Goal: Task Accomplishment & Management: Contribute content

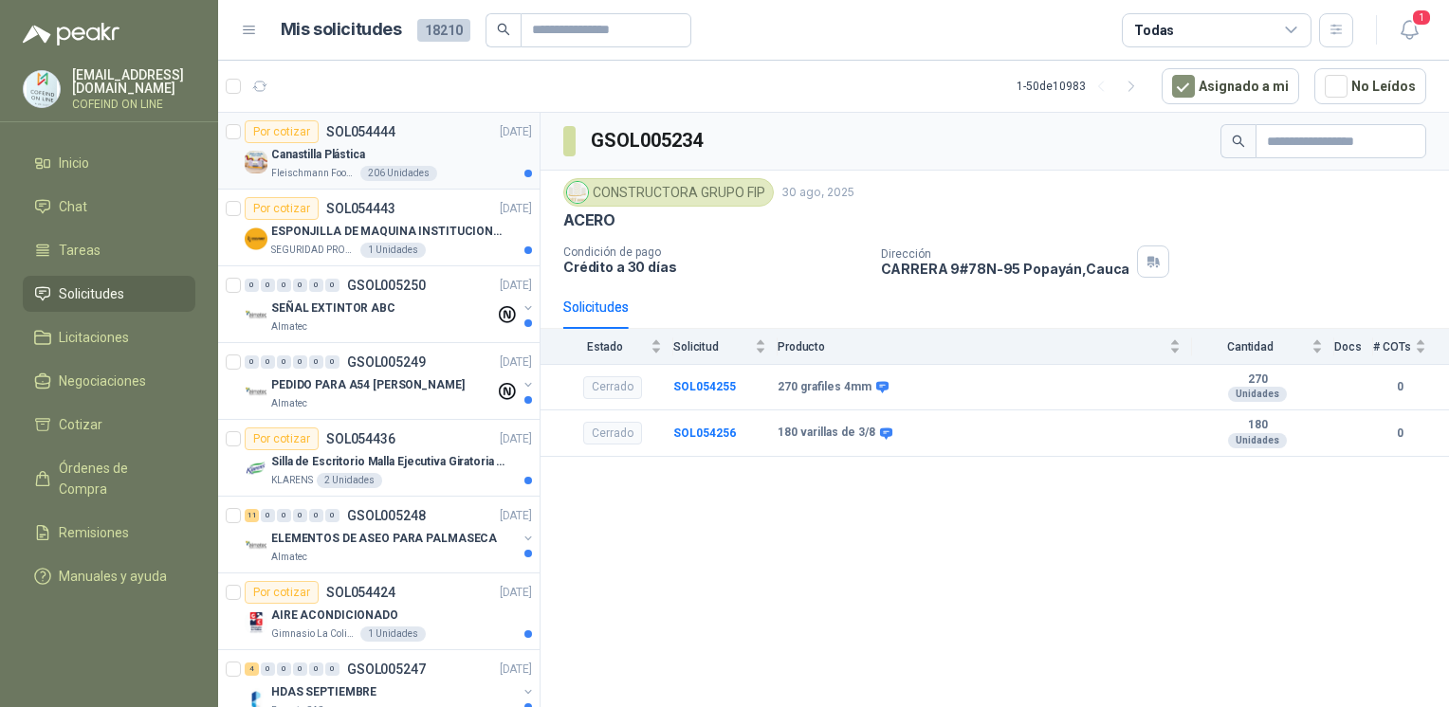
click at [273, 152] on p "Canastilla Plástica" at bounding box center [318, 155] width 94 height 18
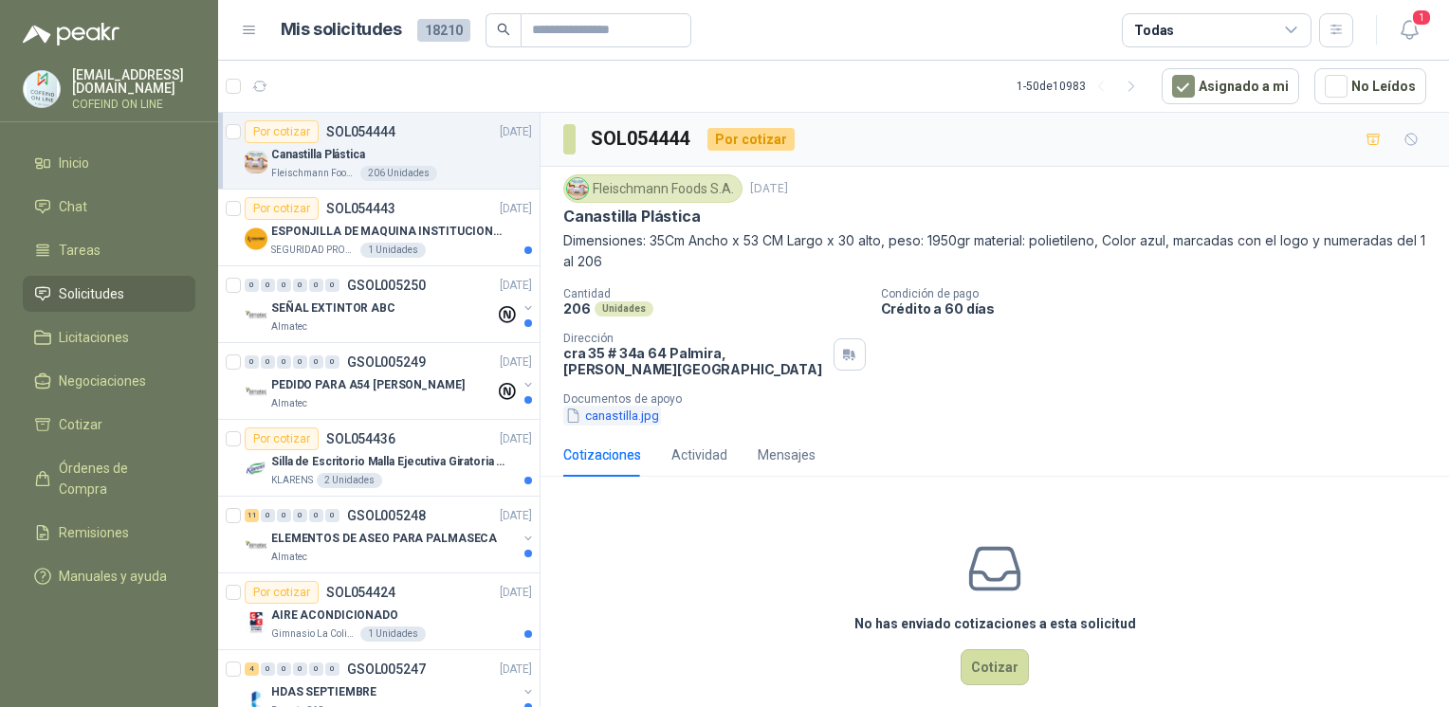
click at [648, 406] on button "canastilla.jpg" at bounding box center [612, 416] width 98 height 20
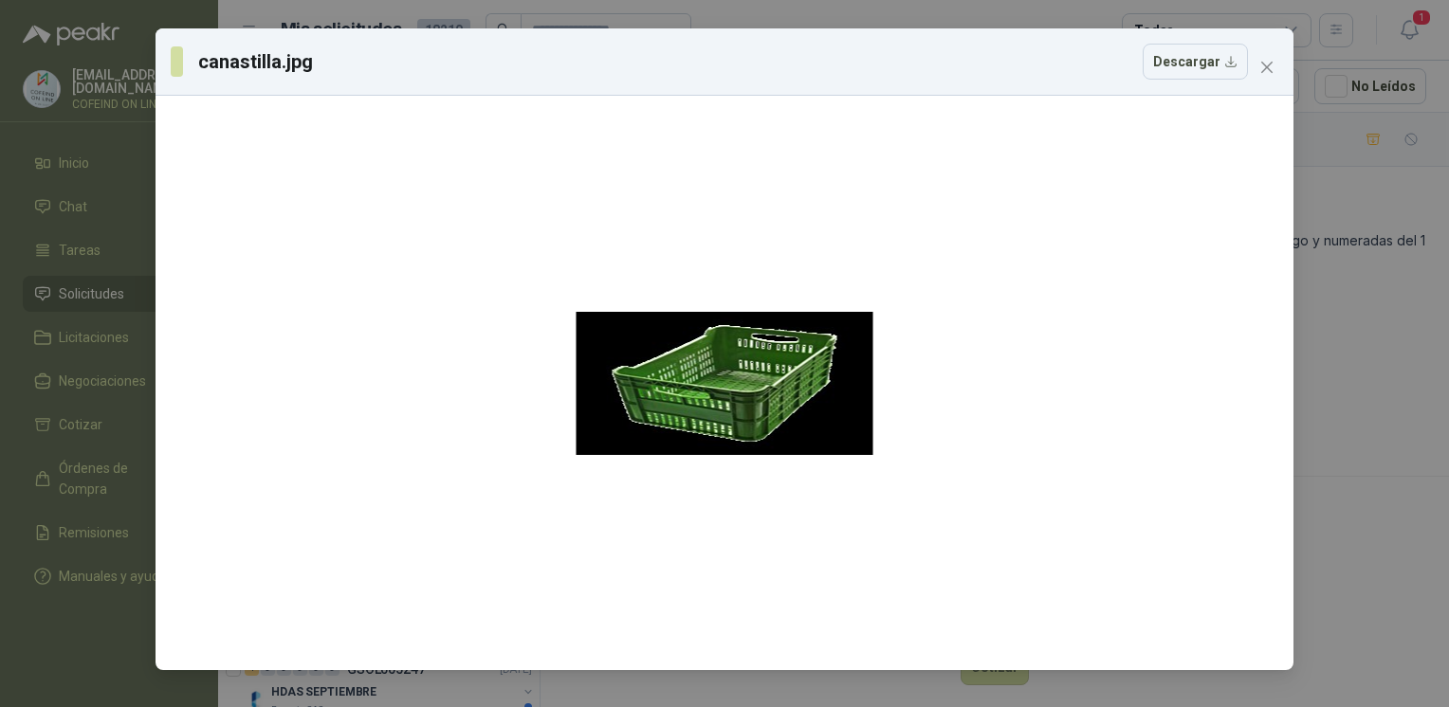
click at [1298, 413] on div "canastilla.jpg Descargar" at bounding box center [724, 353] width 1449 height 707
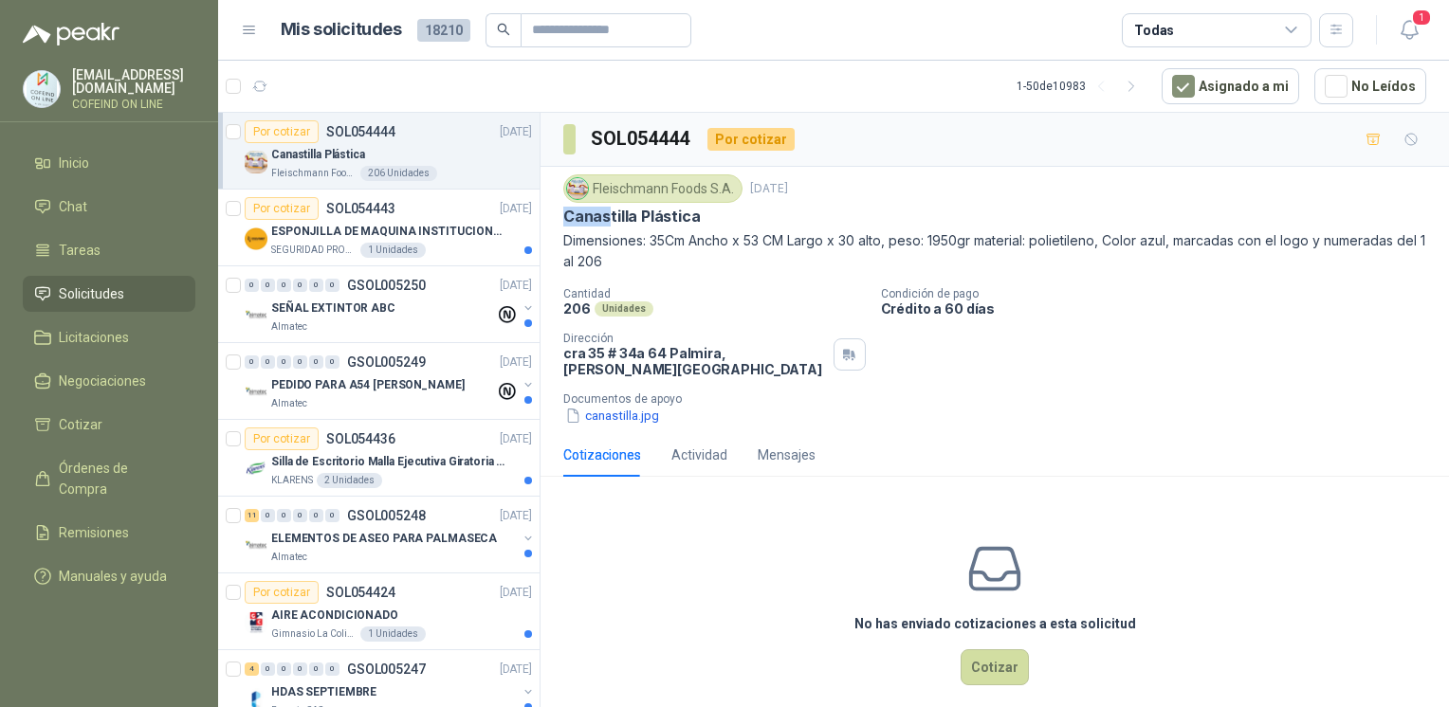
drag, startPoint x: 563, startPoint y: 220, endPoint x: 609, endPoint y: 220, distance: 45.5
click at [609, 220] on p "Canastilla Plástica" at bounding box center [632, 217] width 138 height 20
click at [655, 553] on div "No has enviado cotizaciones a esta solicitud Cotizar" at bounding box center [995, 613] width 909 height 242
click at [478, 223] on p "ESPONJILLA DE MAQUINA INSTITUCIONAL-NEGRA X 12 UNIDADES" at bounding box center [389, 232] width 236 height 18
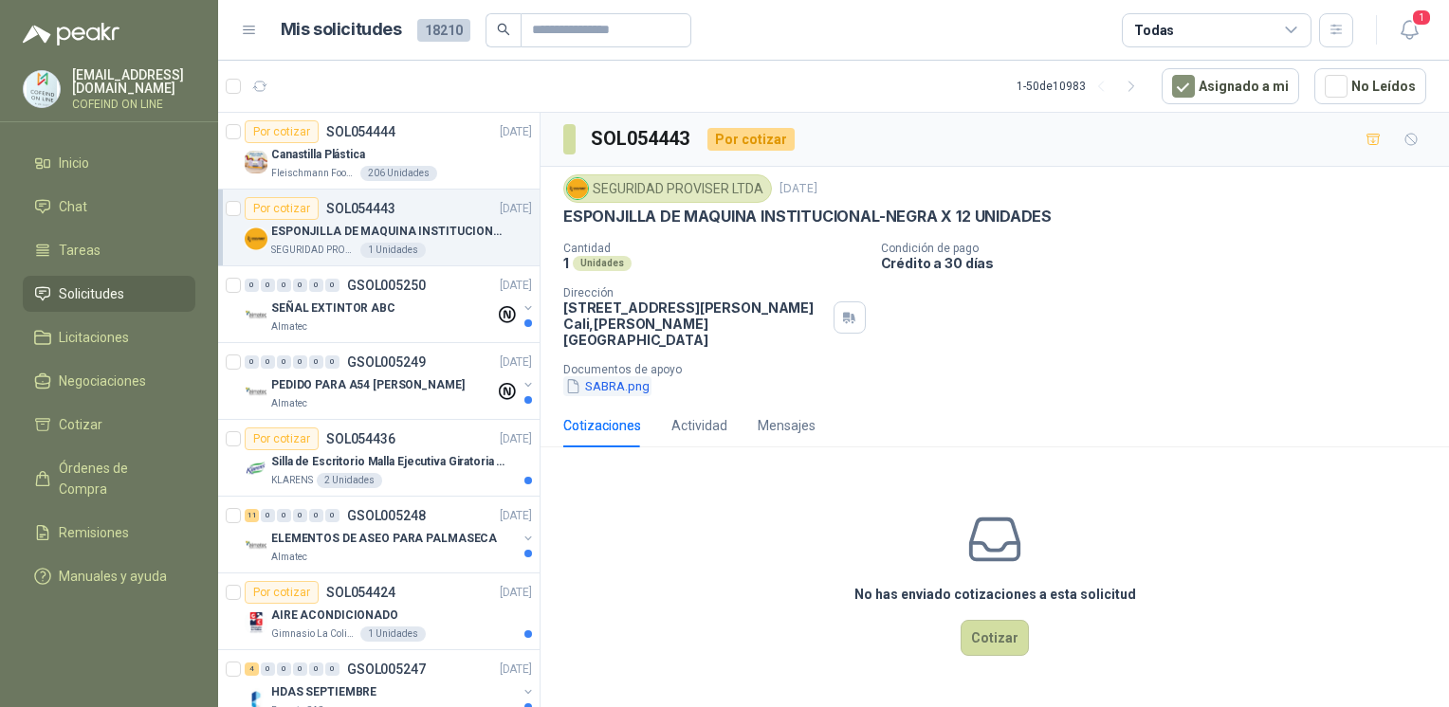
click at [621, 377] on button "SABRA.png" at bounding box center [607, 387] width 88 height 20
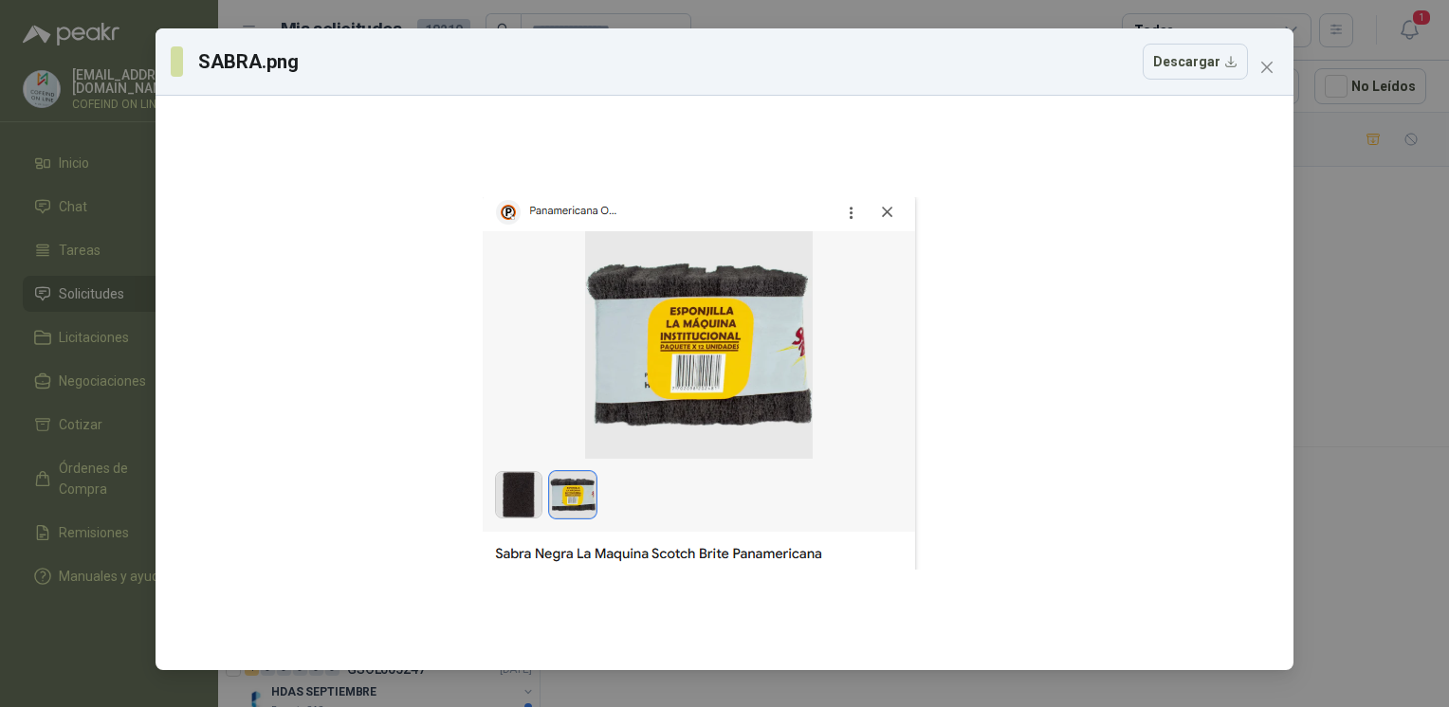
click at [1341, 343] on div "SABRA.png Descargar" at bounding box center [724, 353] width 1449 height 707
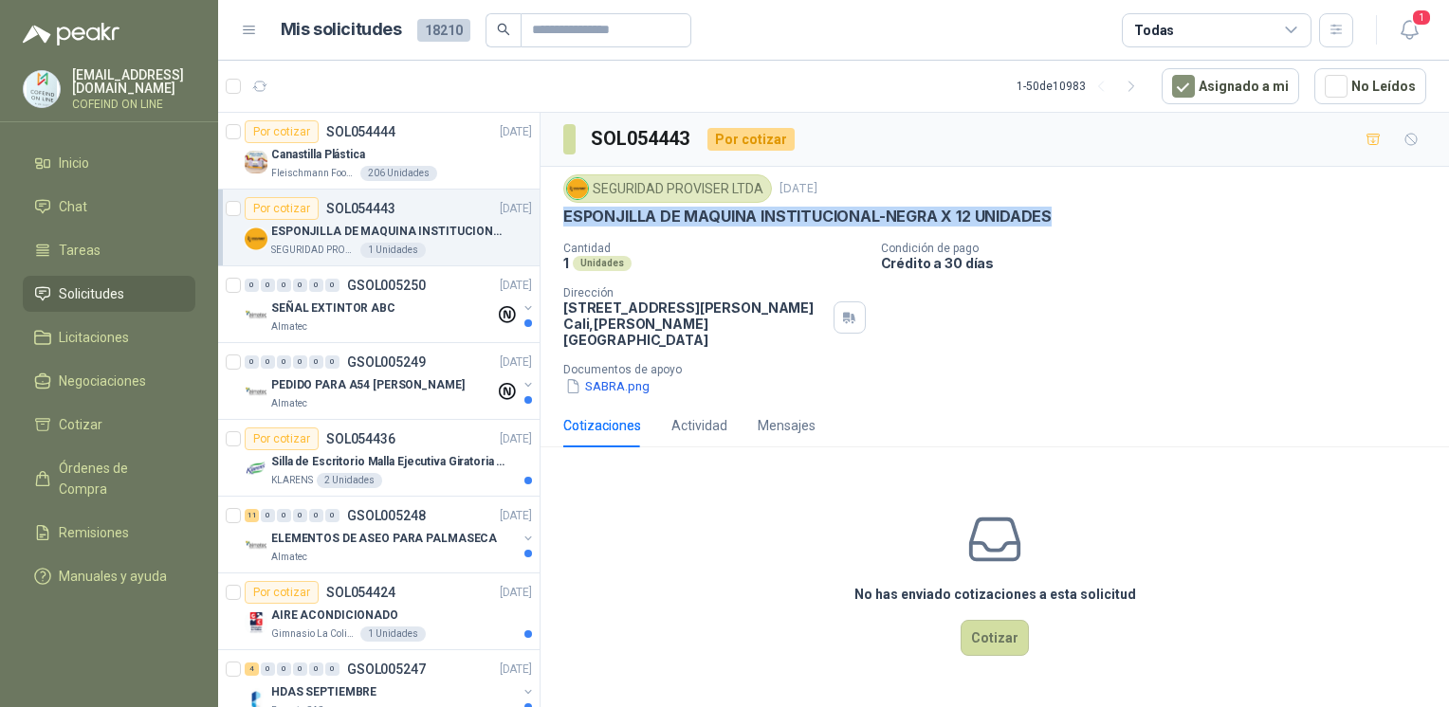
drag, startPoint x: 550, startPoint y: 222, endPoint x: 1055, endPoint y: 226, distance: 504.6
click at [1055, 226] on div "SEGURIDAD PROVISER LTDA 1 sept, 2025 ESPONJILLA DE MAQUINA INSTITUCIONAL-NEGRA …" at bounding box center [995, 285] width 909 height 237
copy p "ESPONJILLA DE MAQUINA INSTITUCIONAL-NEGRA X 12 UNIDADES"
click at [635, 377] on button "SABRA.png" at bounding box center [607, 387] width 88 height 20
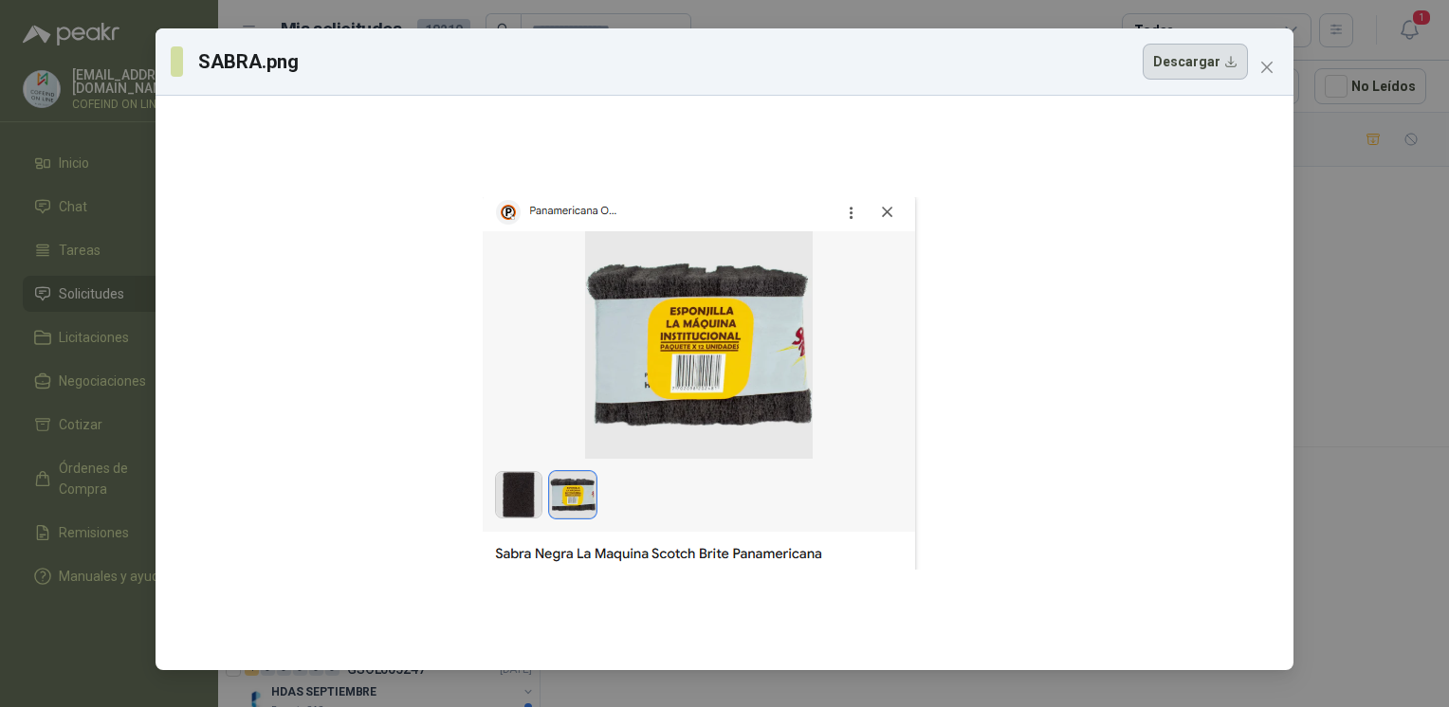
click at [1182, 74] on button "Descargar" at bounding box center [1195, 62] width 105 height 36
click at [1347, 318] on div "SABRA.png Descargar" at bounding box center [724, 353] width 1449 height 707
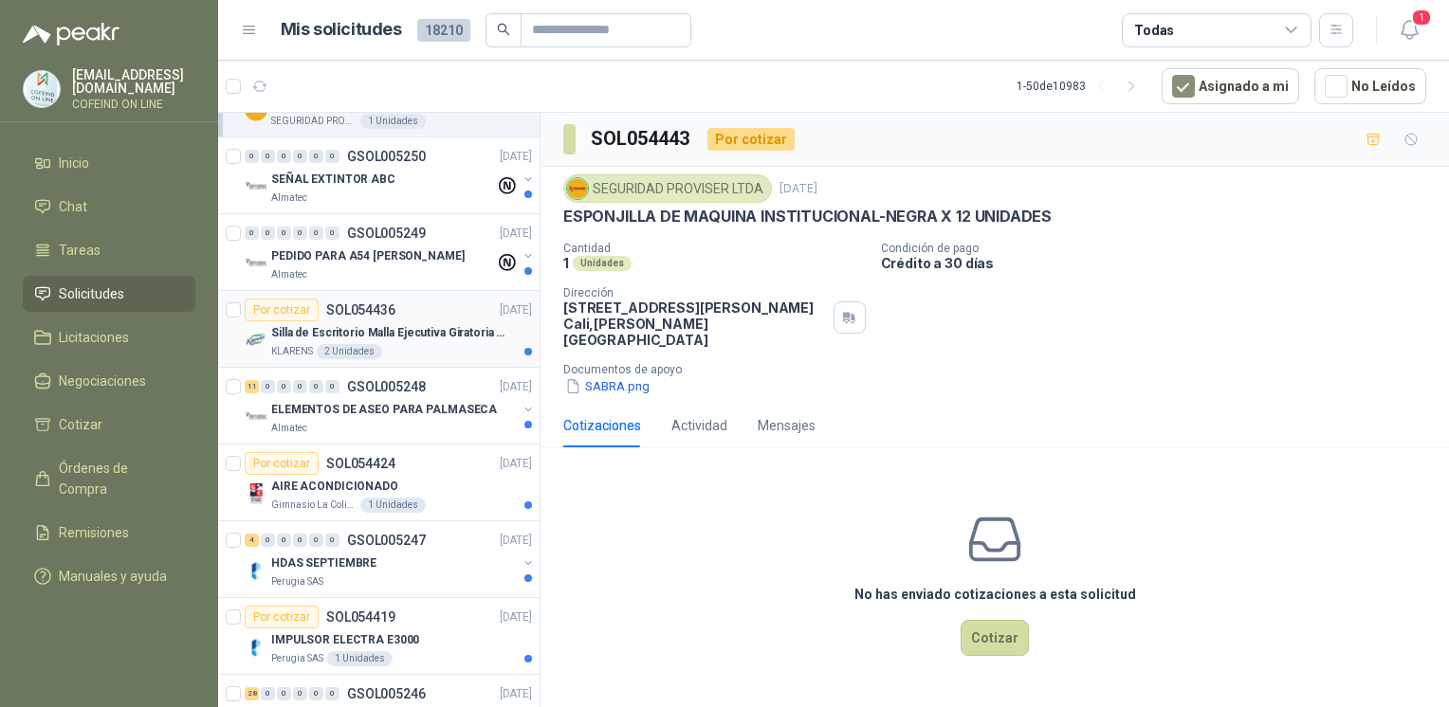
scroll to position [154, 0]
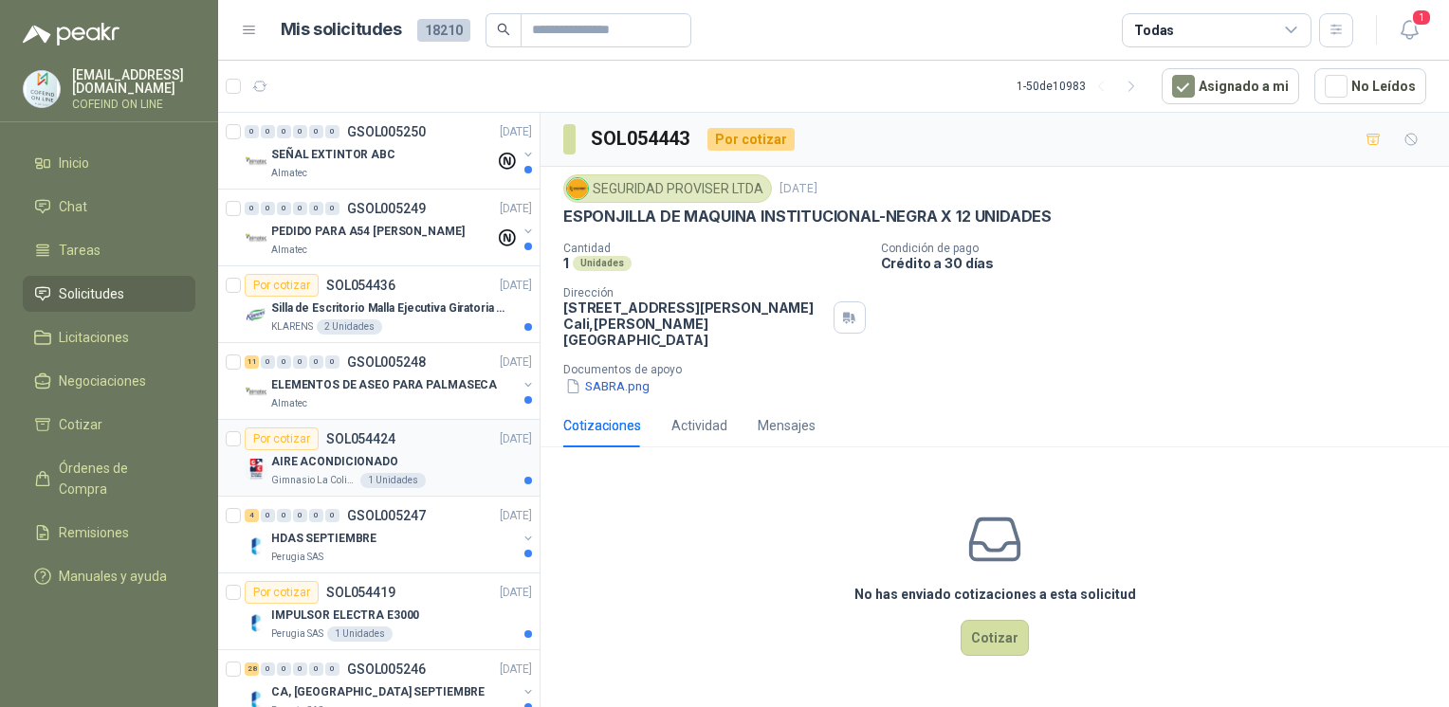
click at [415, 464] on div "AIRE ACONDICIONADO" at bounding box center [401, 461] width 261 height 23
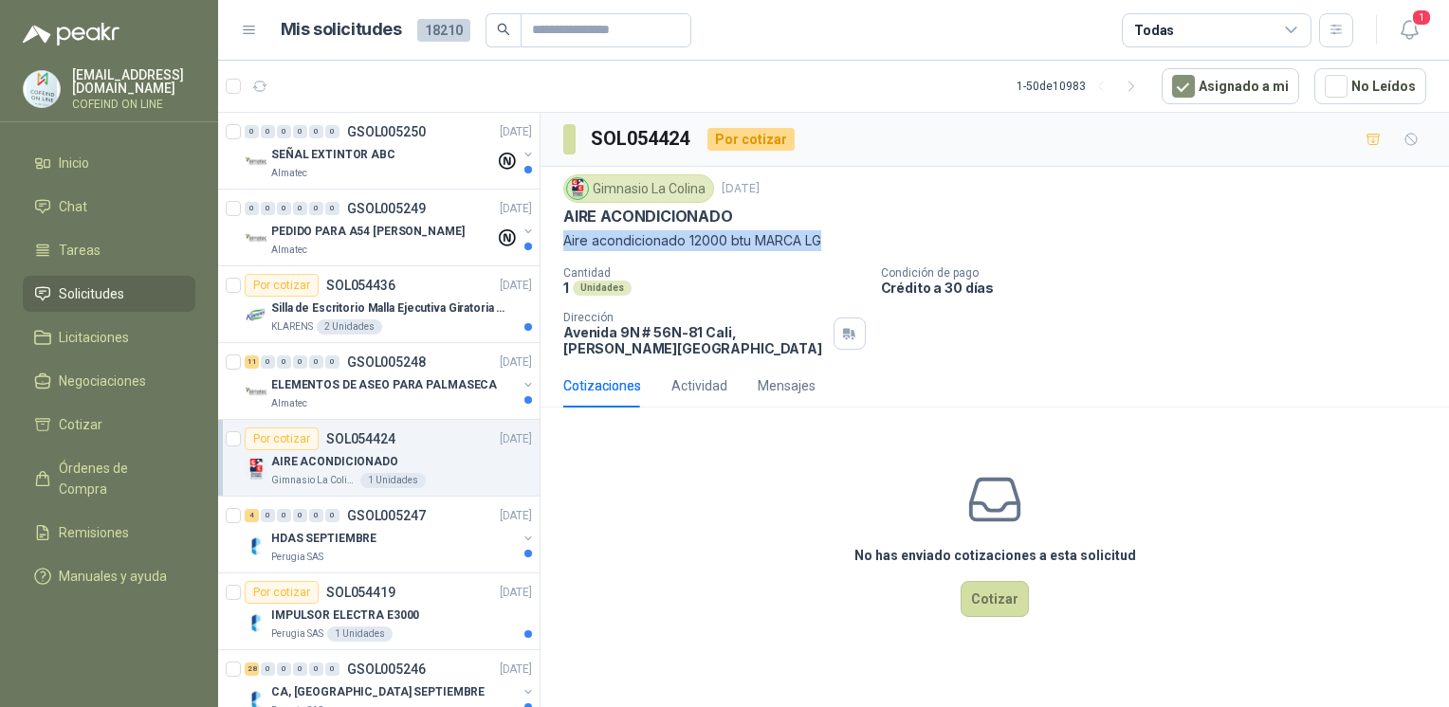
drag, startPoint x: 835, startPoint y: 232, endPoint x: 565, endPoint y: 244, distance: 269.6
click at [565, 244] on p "Aire acondicionado 12000 btu MARCA LG" at bounding box center [994, 240] width 863 height 21
copy p "Aire acondicionado 12000 btu MARCA LG"
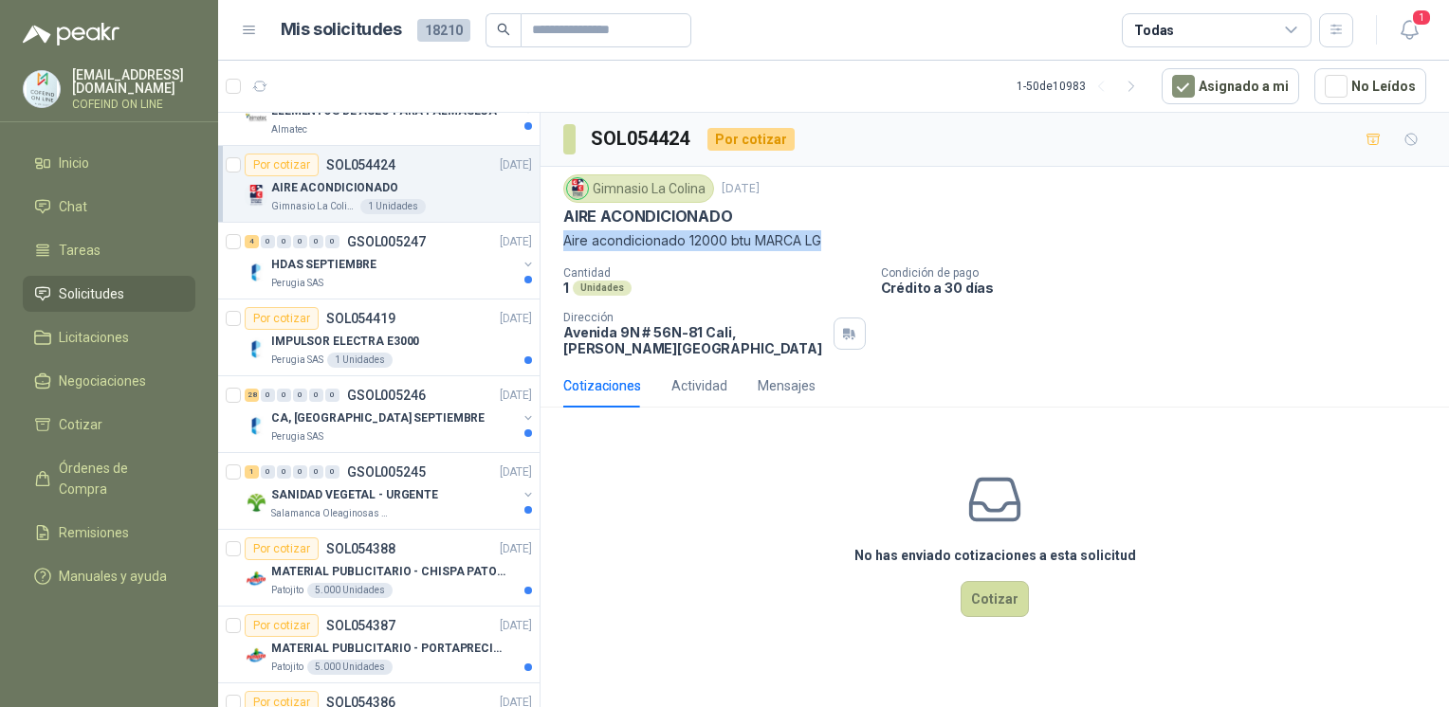
scroll to position [429, 0]
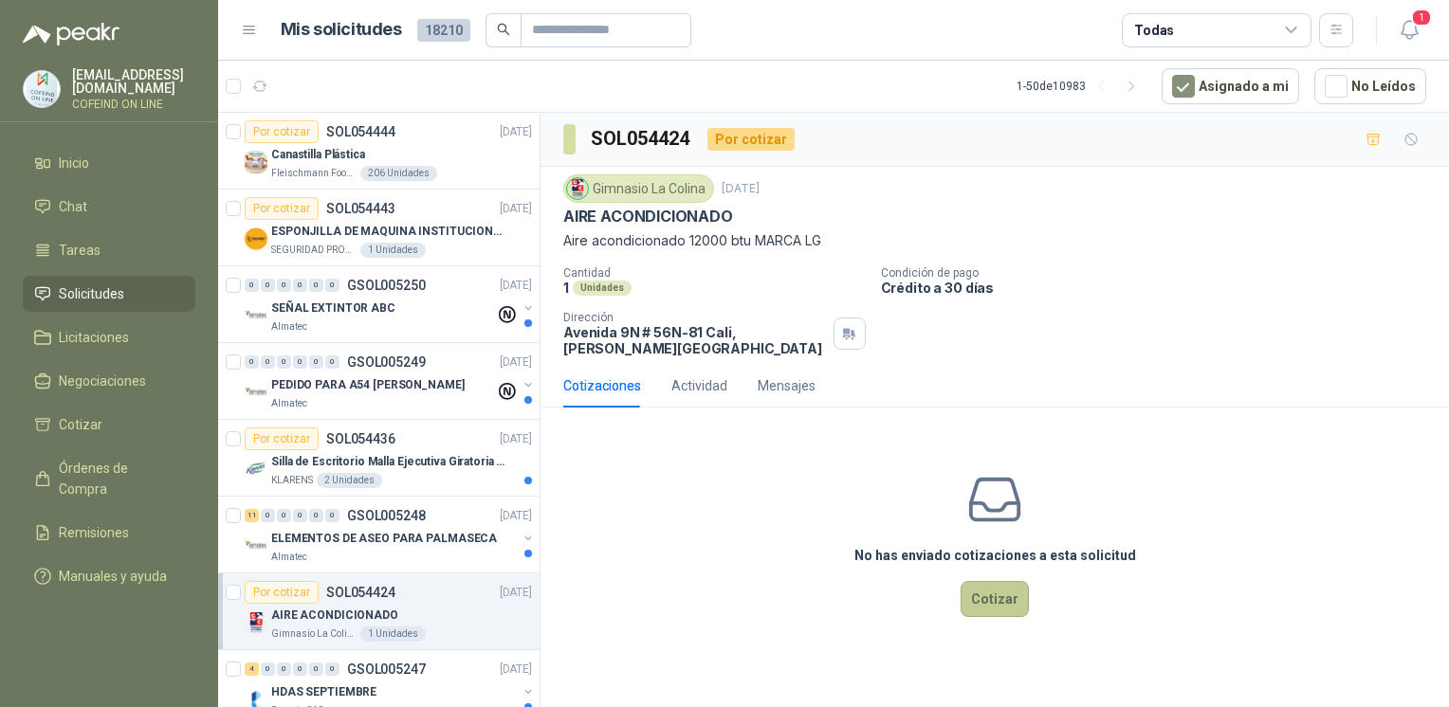
click at [998, 597] on button "Cotizar" at bounding box center [995, 599] width 68 height 36
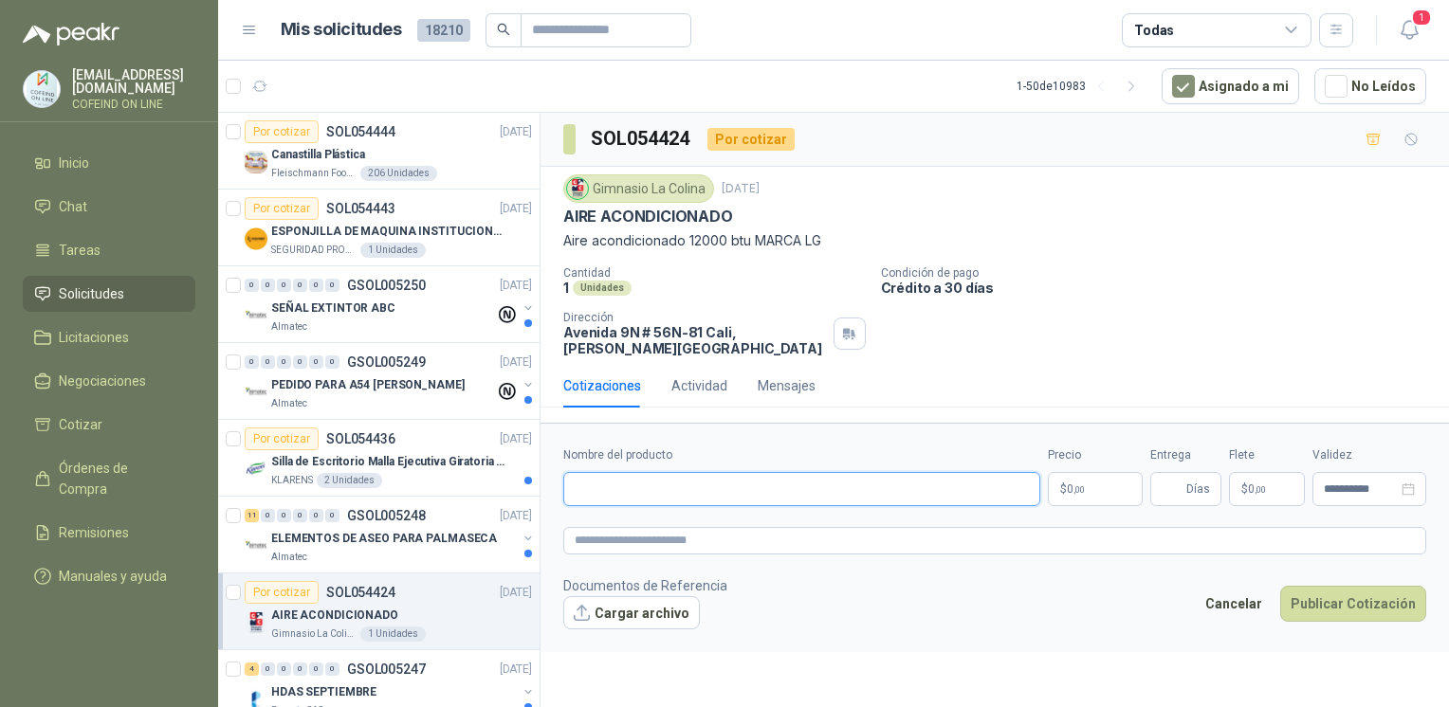
click at [737, 476] on input "Nombre del producto" at bounding box center [801, 489] width 477 height 34
paste input "**********"
type input "**********"
click at [637, 606] on button "Cargar archivo" at bounding box center [631, 614] width 137 height 34
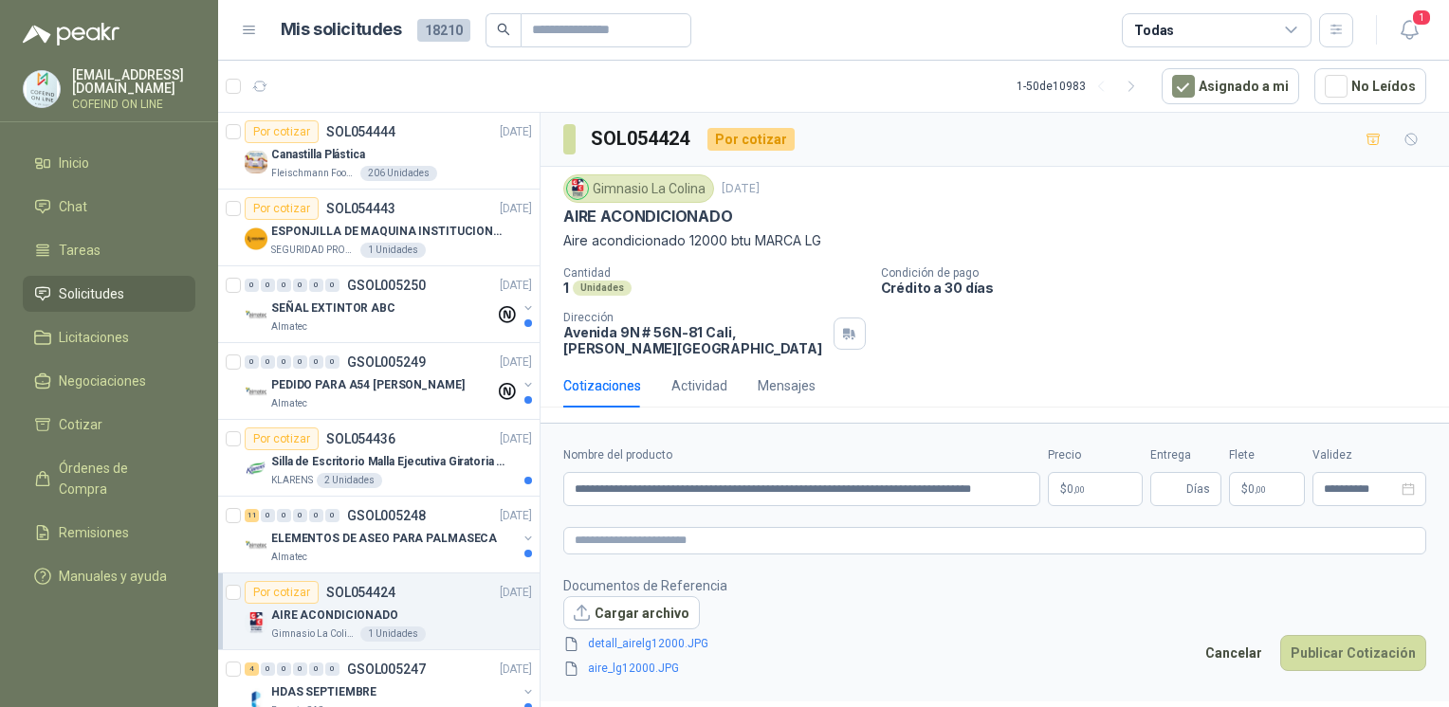
click at [1074, 485] on body "[EMAIL_ADDRESS][DOMAIN_NAME] COFEIND ON LINE Inicio Chat Tareas Solicitudes Lic…" at bounding box center [724, 353] width 1449 height 707
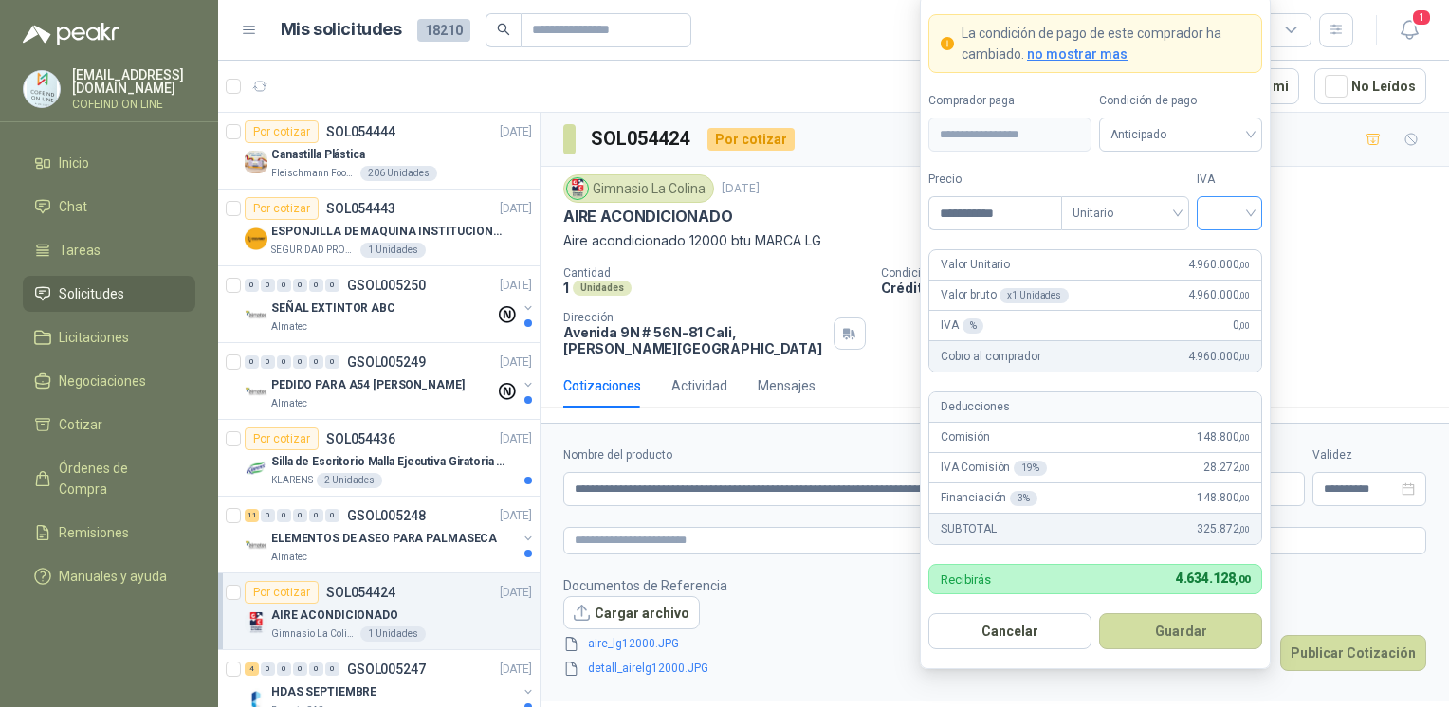
click at [1223, 210] on input "search" at bounding box center [1229, 211] width 43 height 28
click at [1222, 306] on div "0%" at bounding box center [1229, 314] width 35 height 21
click at [967, 214] on input "**********" at bounding box center [995, 213] width 132 height 32
click at [1226, 221] on span "0%" at bounding box center [1229, 213] width 43 height 28
type input "**********"
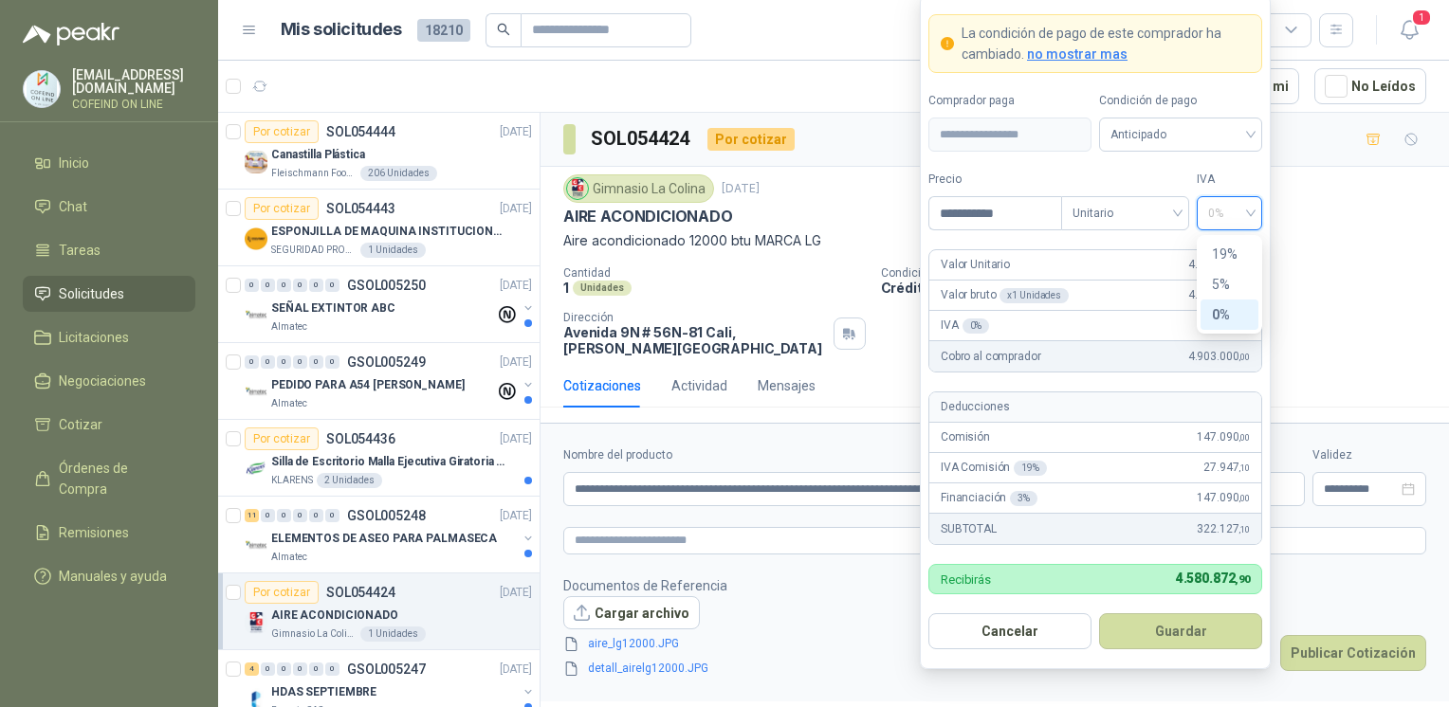
click at [1246, 311] on div "0%" at bounding box center [1229, 314] width 35 height 21
click at [1193, 625] on button "Guardar" at bounding box center [1180, 632] width 163 height 36
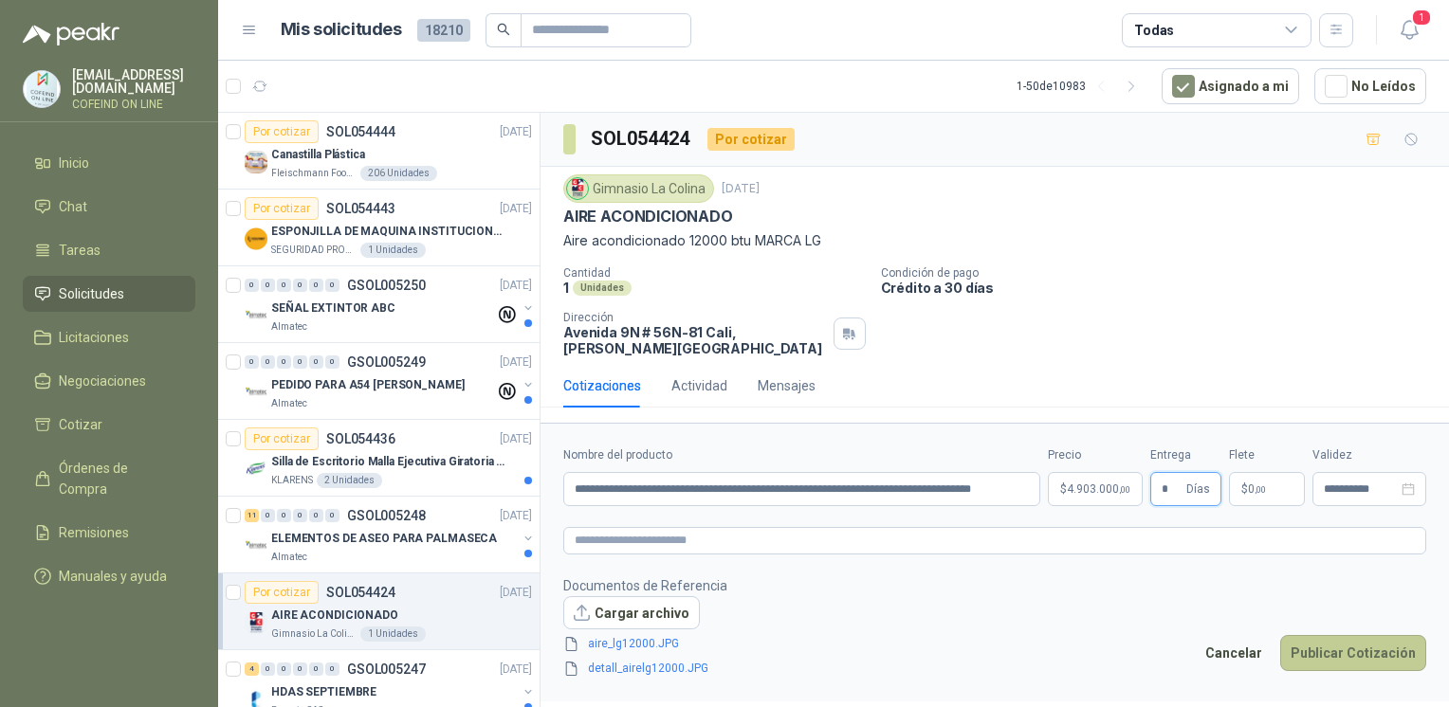
type input "*"
click at [1348, 658] on button "Publicar Cotización" at bounding box center [1353, 653] width 146 height 36
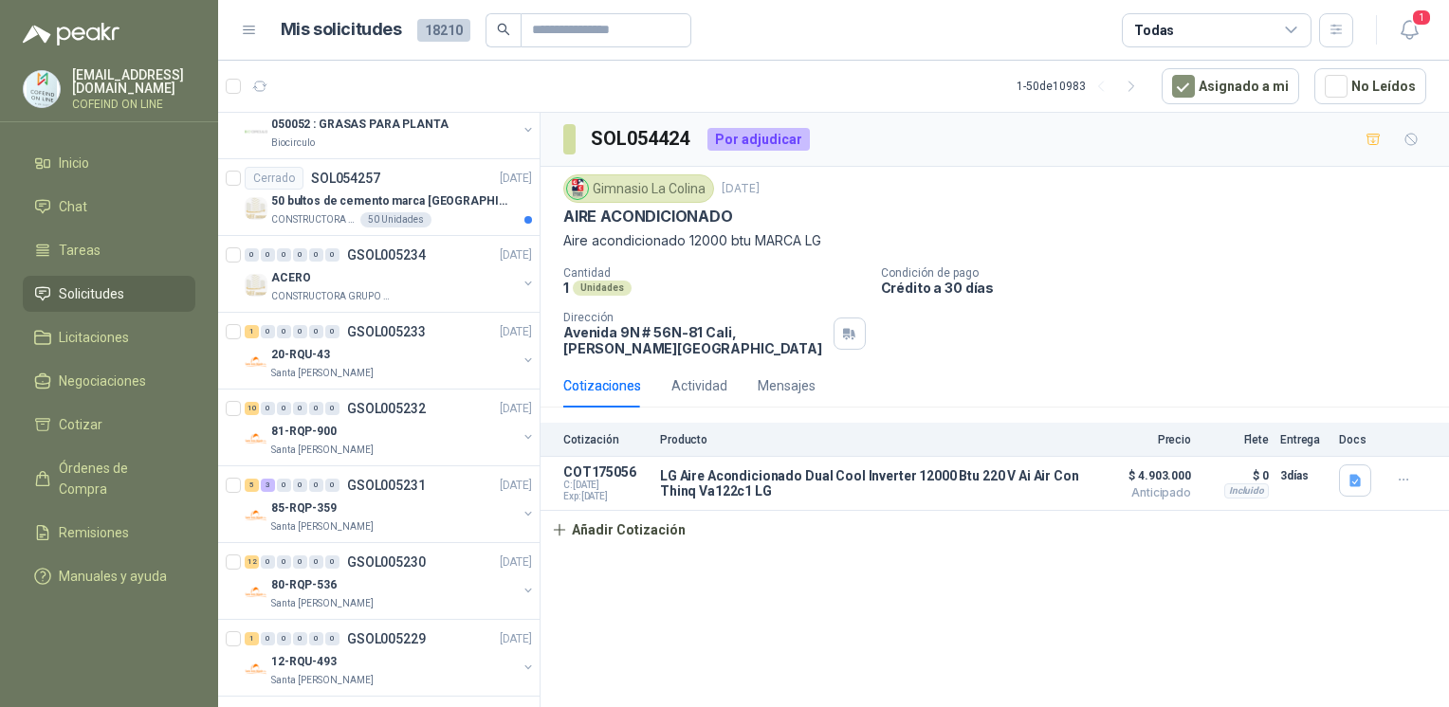
scroll to position [2798, 0]
click at [1401, 40] on icon "button" at bounding box center [1410, 30] width 24 height 24
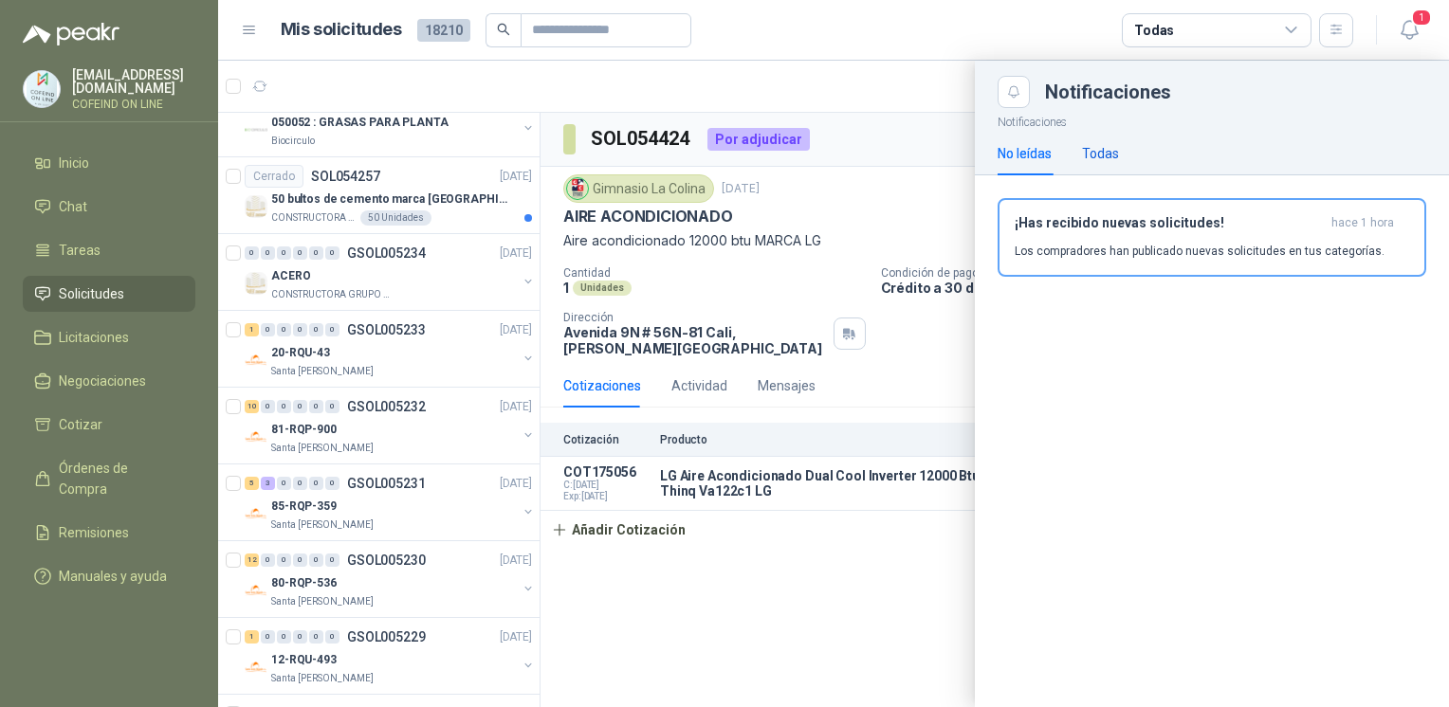
click at [1112, 156] on div "Todas" at bounding box center [1100, 153] width 37 height 21
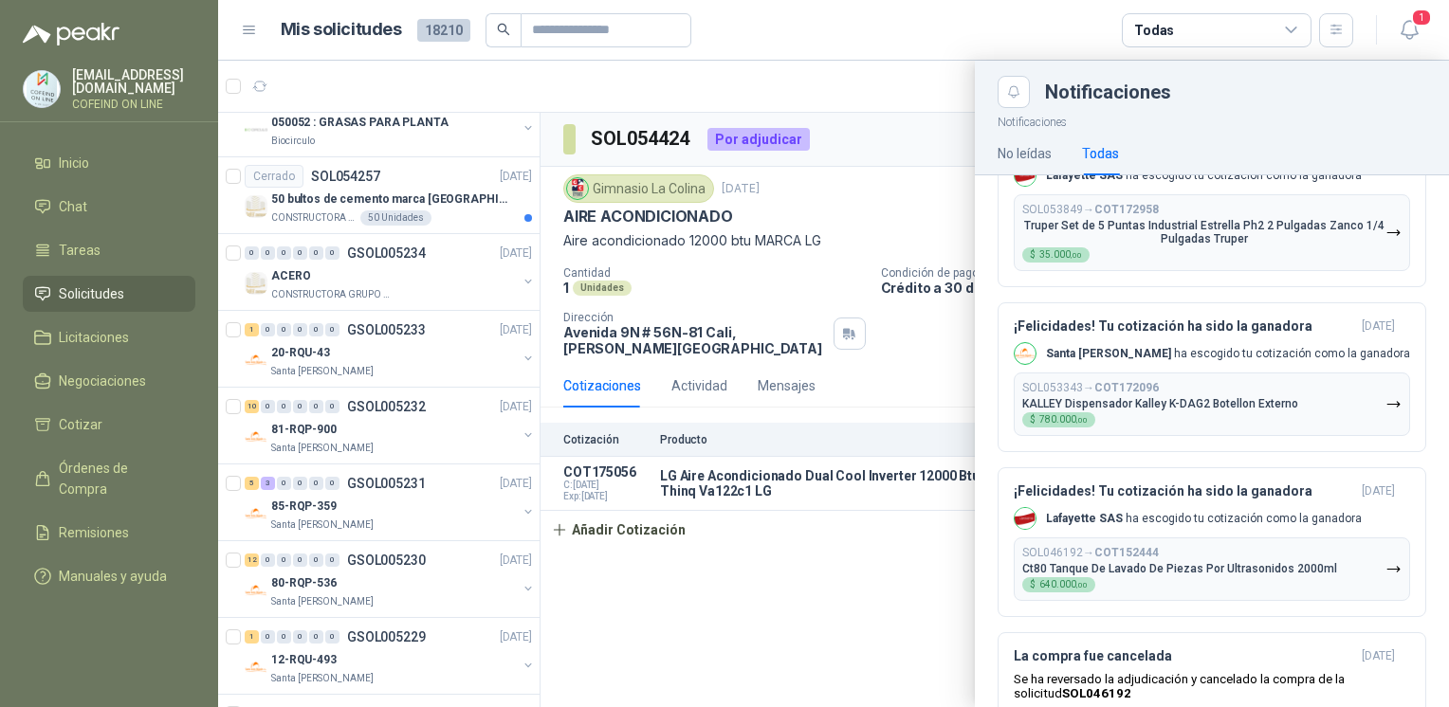
scroll to position [1018, 0]
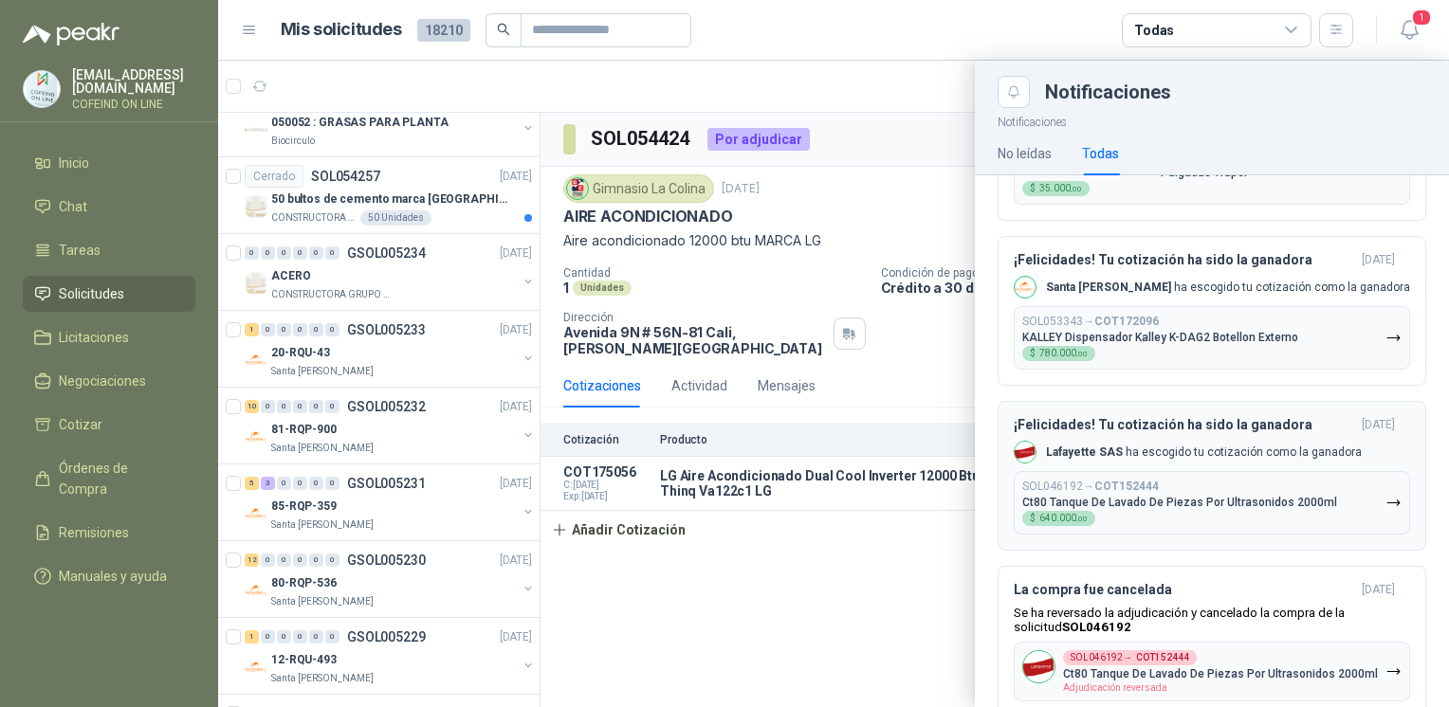
click at [1206, 512] on div "SOL046192 → COT152444 Ct80 Tanque [PERSON_NAME] De Piezas Por Ultrasonidos 2000…" at bounding box center [1179, 503] width 315 height 46
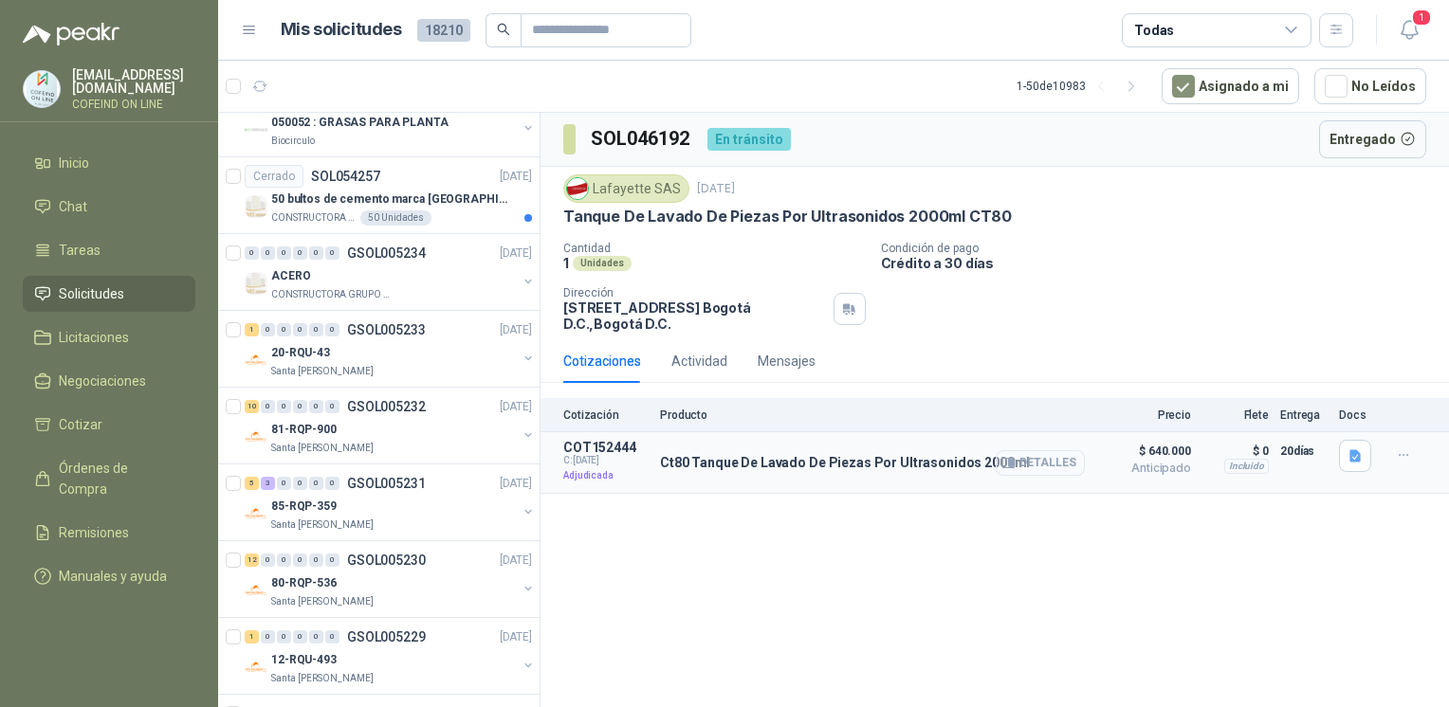
click at [1042, 457] on button "Detalles" at bounding box center [1040, 463] width 89 height 26
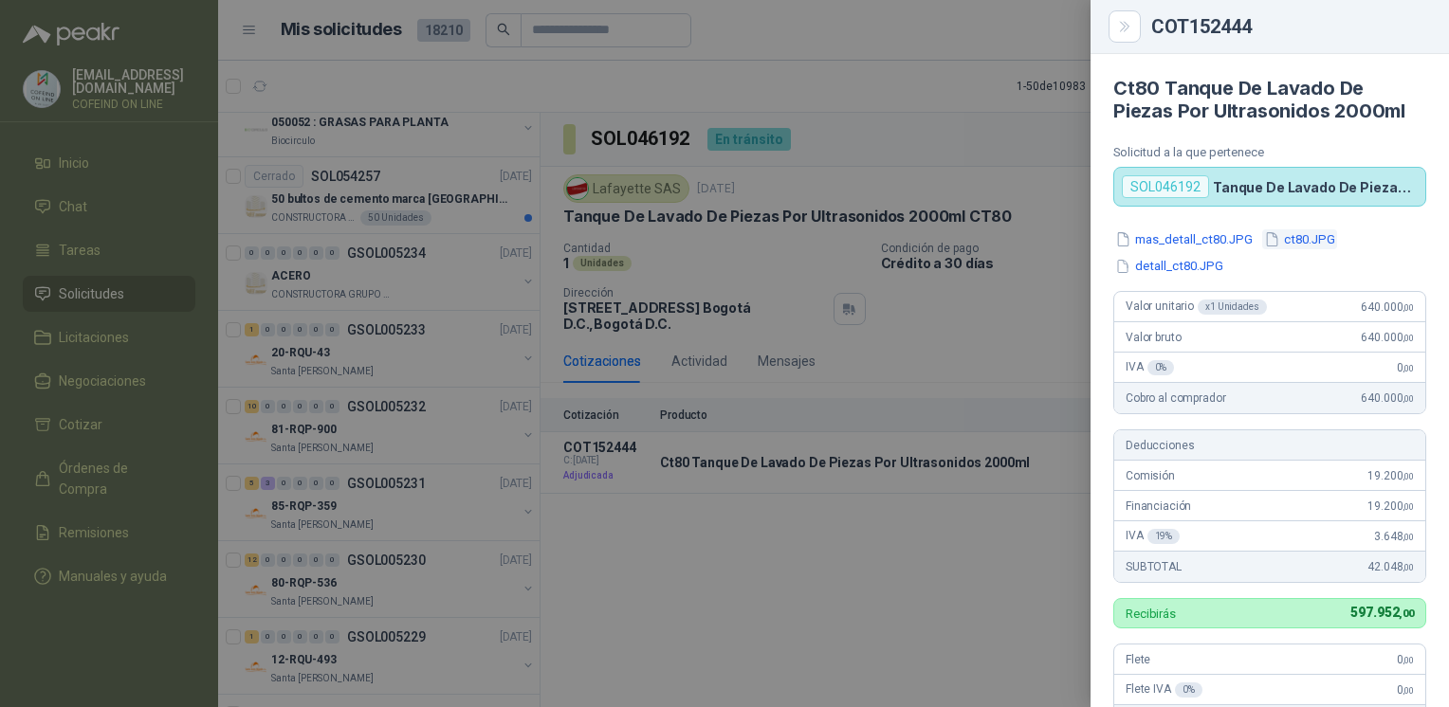
click at [1306, 237] on button "ct80.JPG" at bounding box center [1299, 240] width 75 height 20
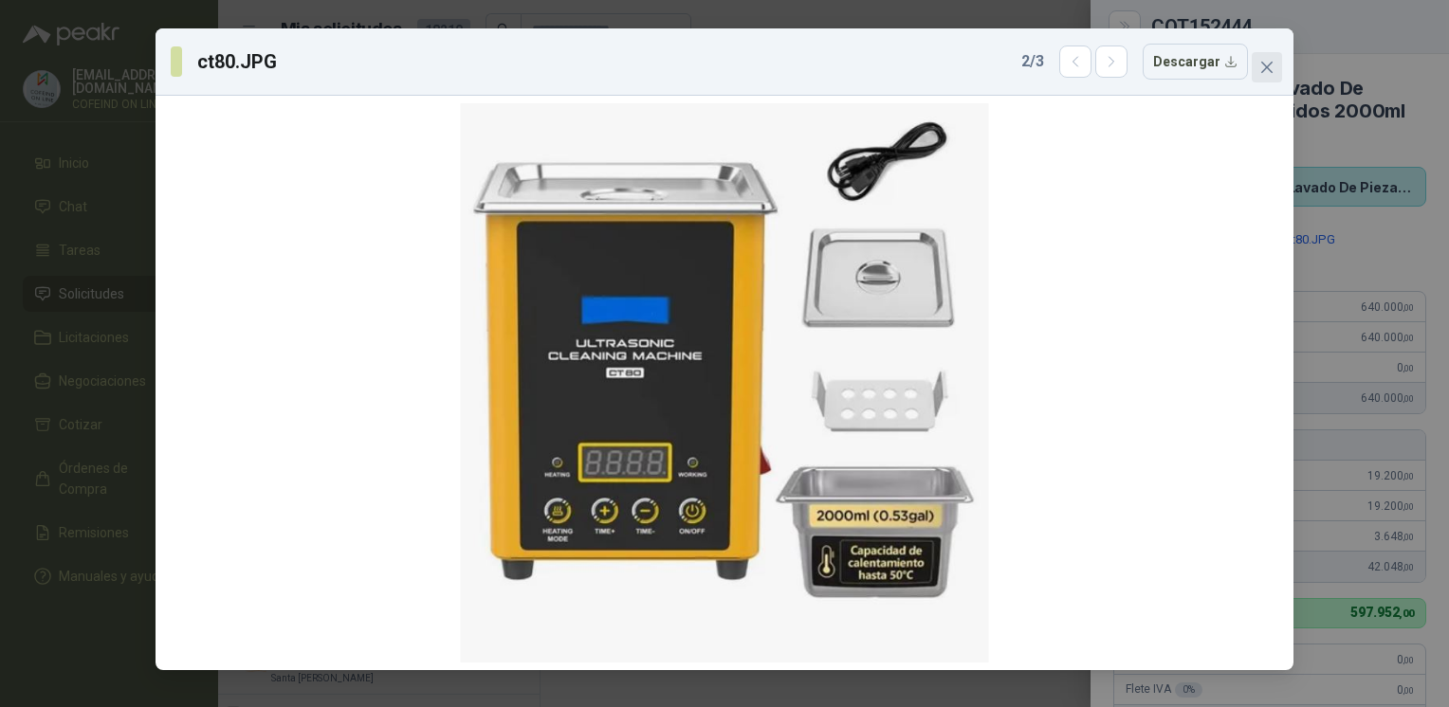
click at [1274, 66] on icon "close" at bounding box center [1266, 67] width 15 height 15
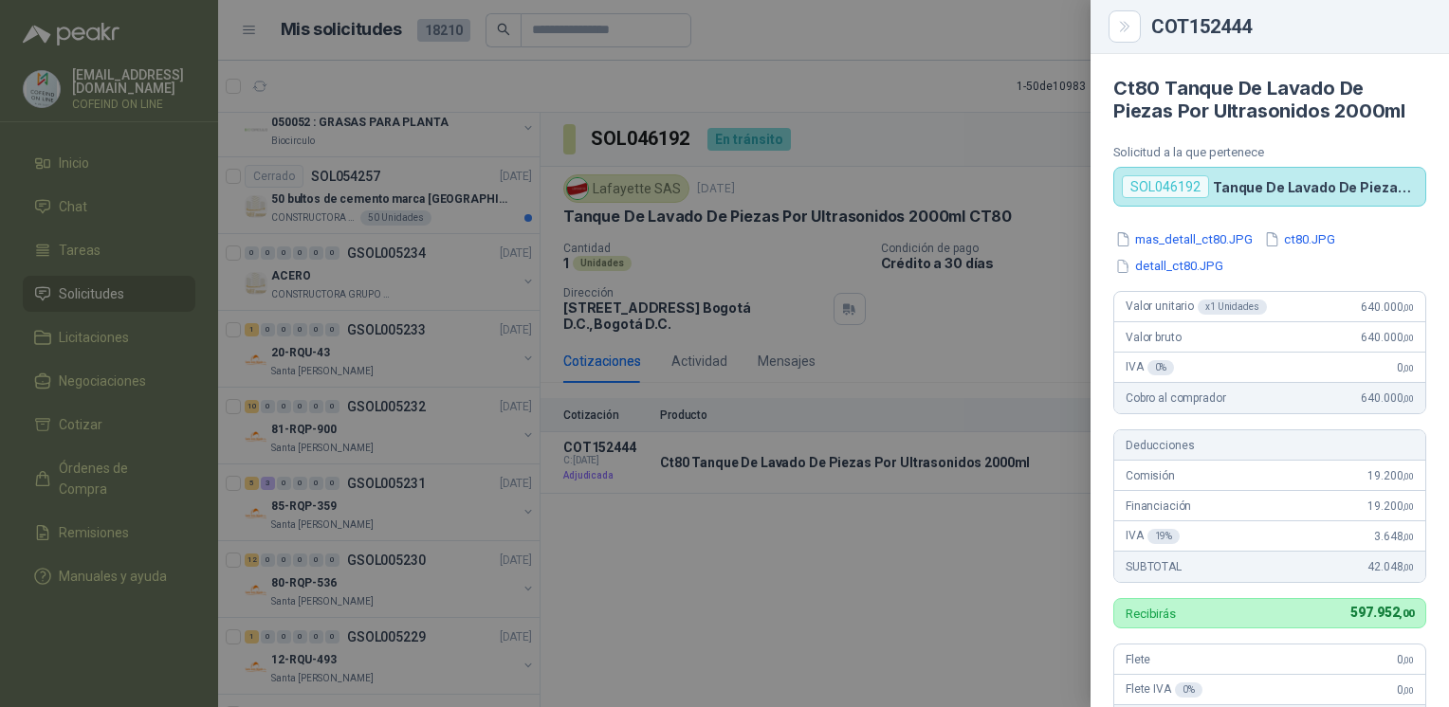
click at [1180, 277] on div "mas_detall_ct80.JPG ct80.JPG detall_ct80.JPG Valor unitario x 1 Unidades 640.00…" at bounding box center [1270, 559] width 358 height 658
click at [1179, 270] on button "detall_ct80.JPG" at bounding box center [1169, 267] width 112 height 20
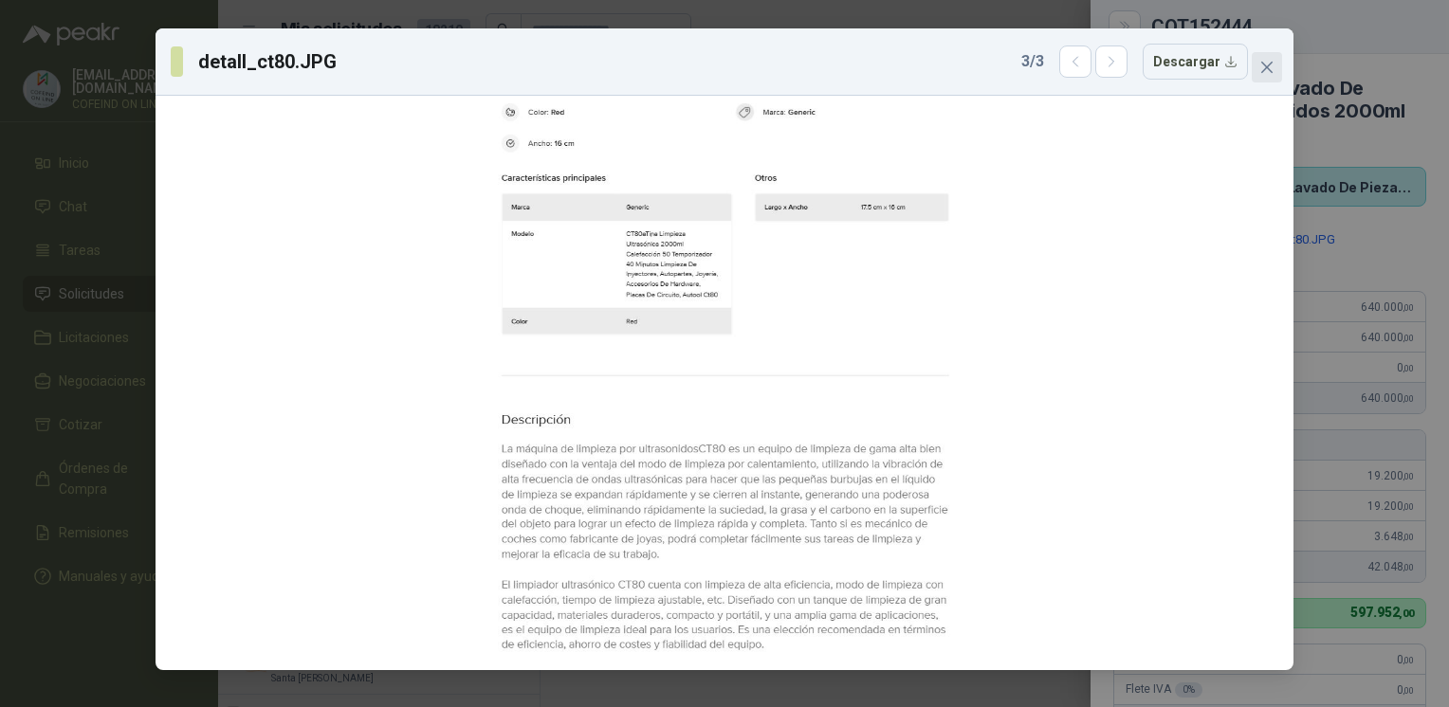
click at [1264, 67] on icon "close" at bounding box center [1266, 67] width 15 height 15
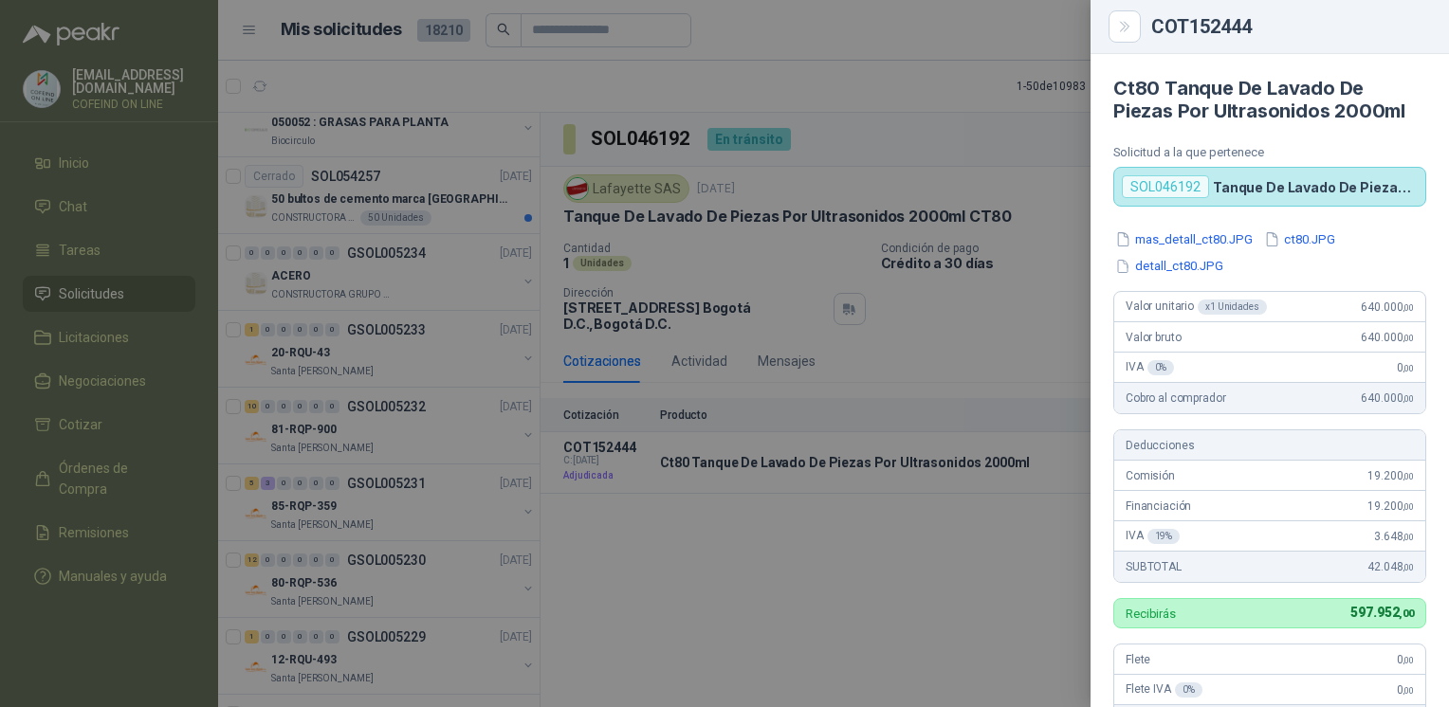
click at [1203, 250] on div "mas_detall_ct80.JPG ct80.JPG detall_ct80.JPG" at bounding box center [1269, 253] width 313 height 46
click at [1201, 245] on button "mas_detall_ct80.JPG" at bounding box center [1183, 240] width 141 height 20
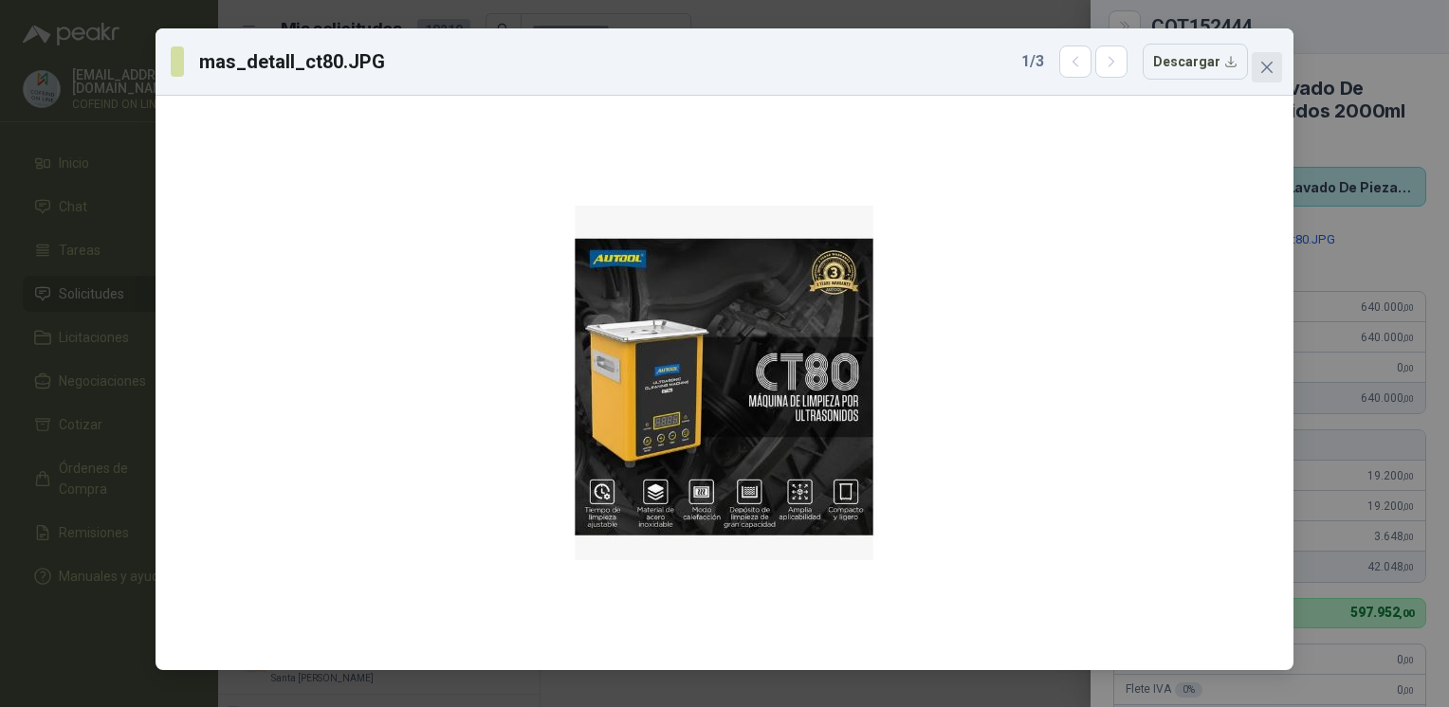
click at [1266, 70] on icon "close" at bounding box center [1266, 67] width 15 height 15
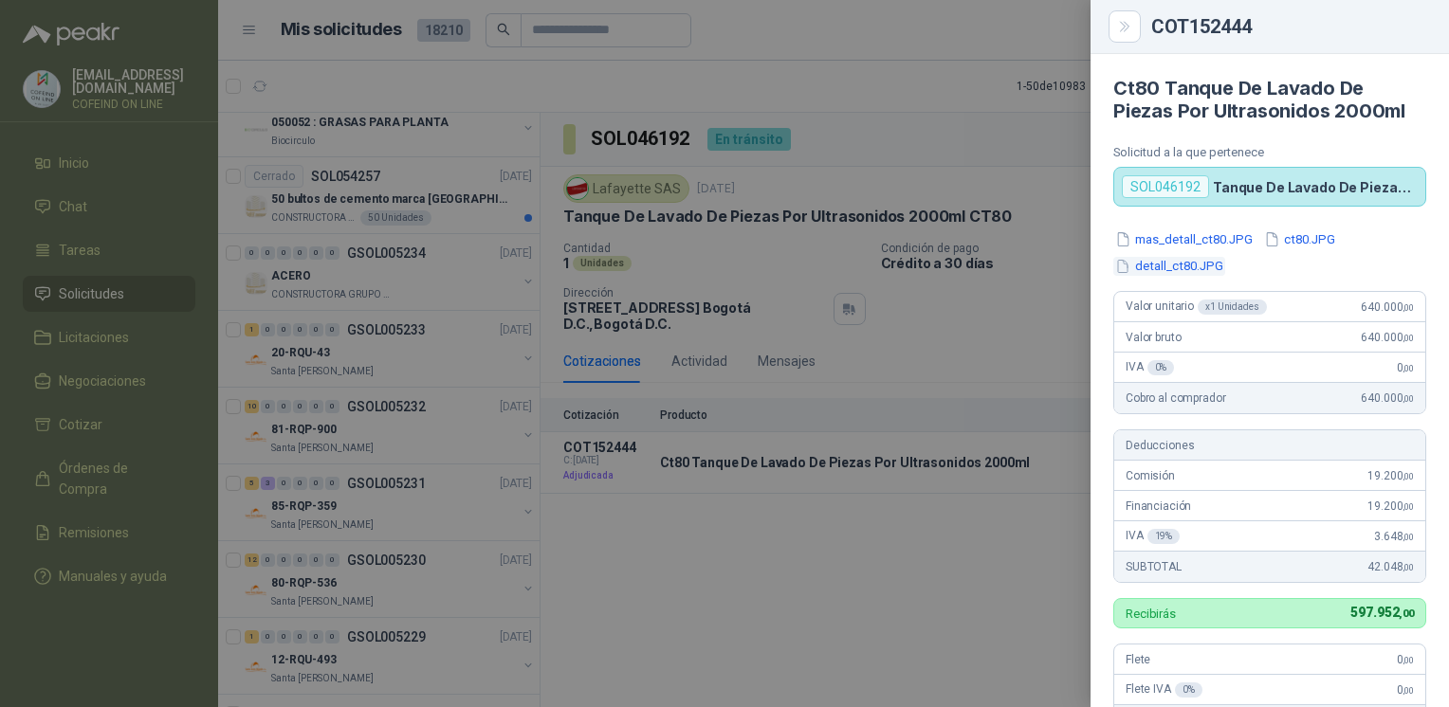
click at [1187, 271] on button "detall_ct80.JPG" at bounding box center [1169, 267] width 112 height 20
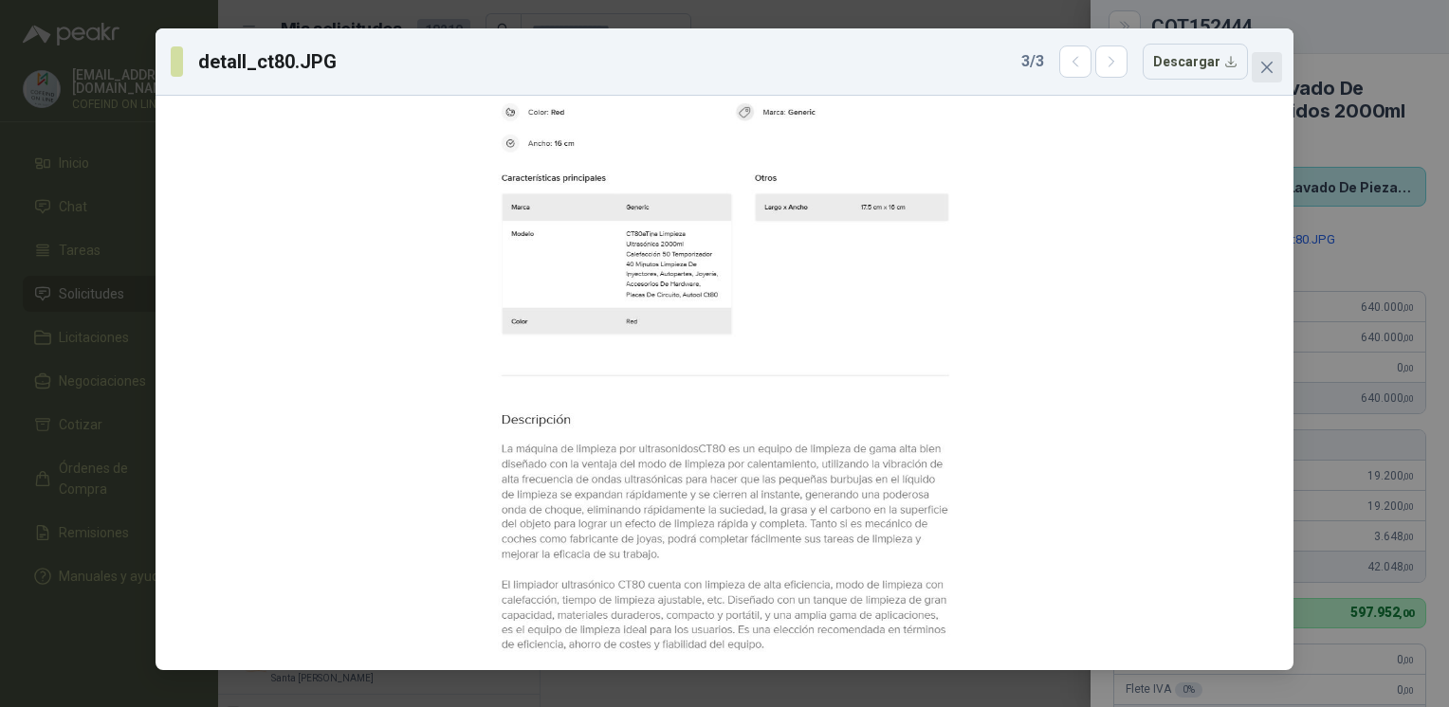
click at [1264, 65] on icon "close" at bounding box center [1266, 67] width 11 height 11
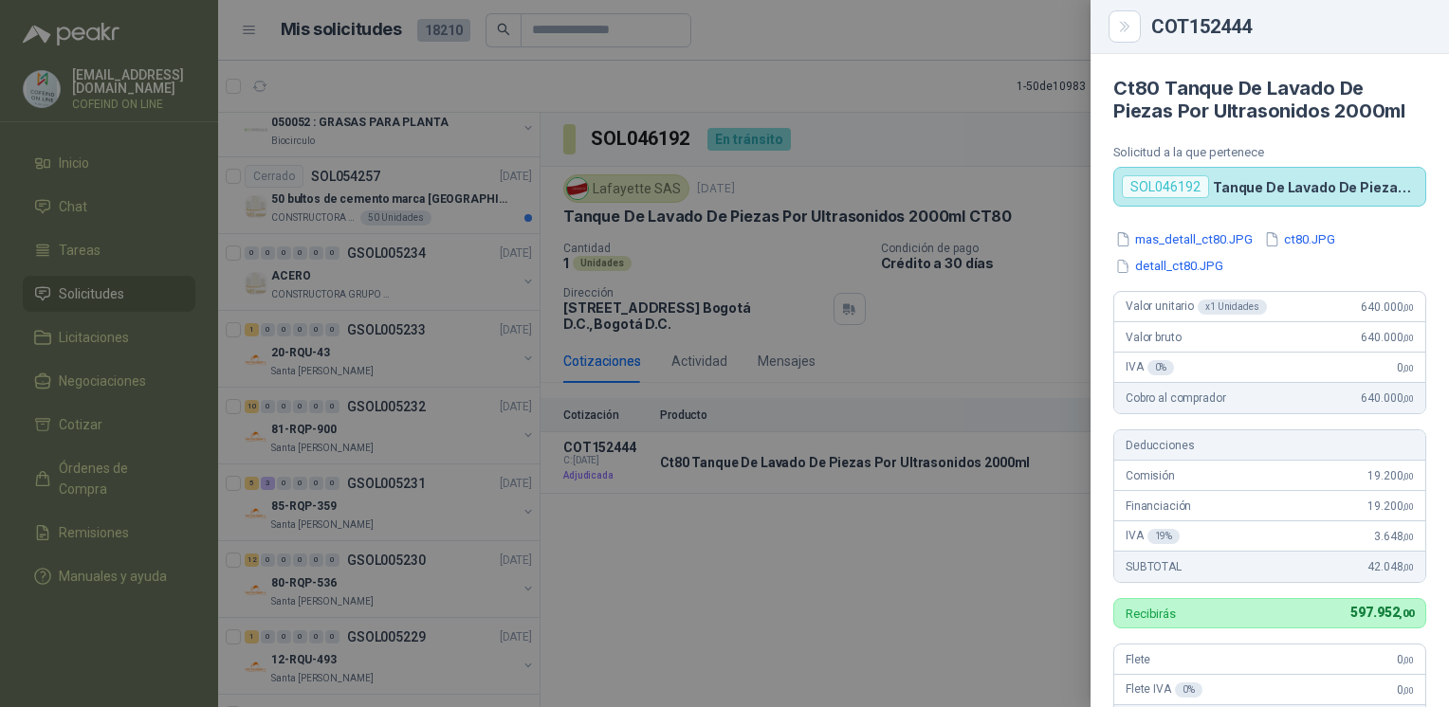
click at [961, 556] on div at bounding box center [724, 353] width 1449 height 707
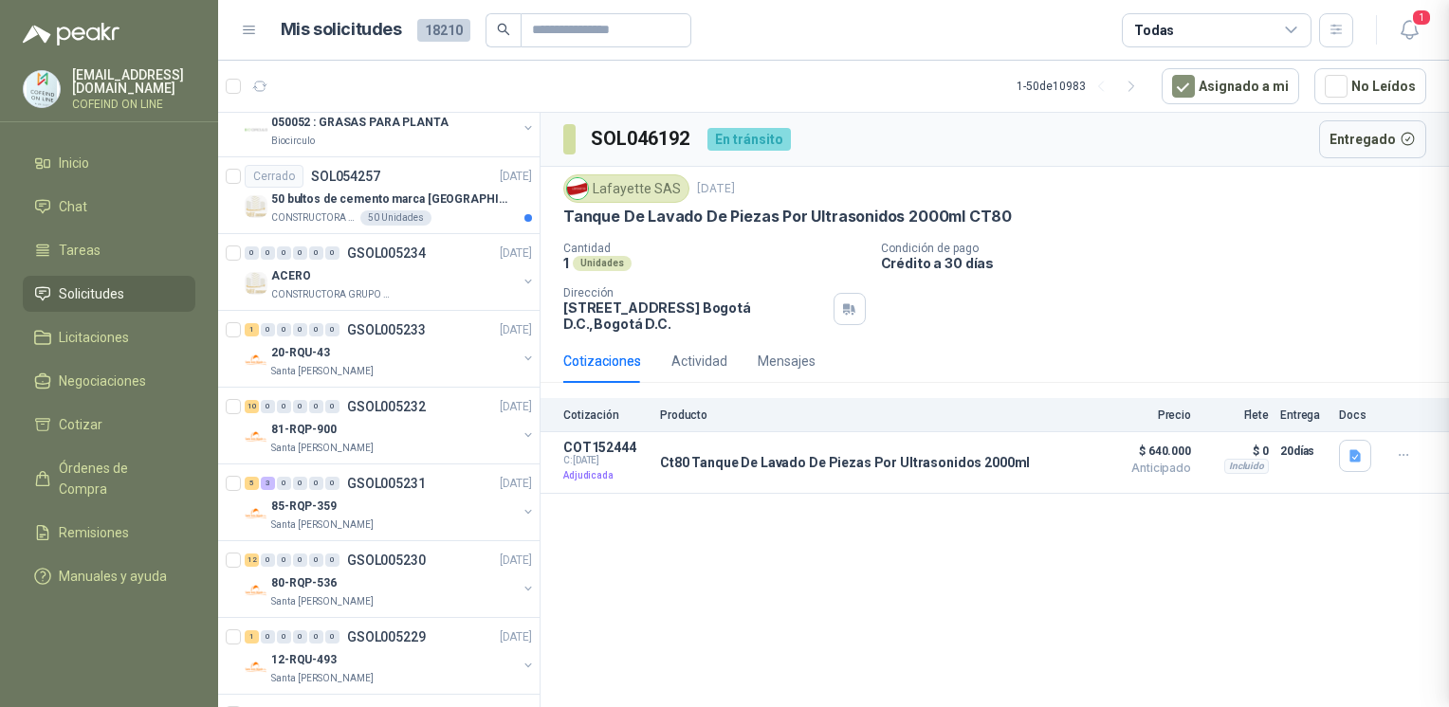
scroll to position [998, 0]
click at [821, 455] on p "Ct80 Tanque De Lavado De Piezas Por Ultrasonidos 2000ml" at bounding box center [845, 462] width 370 height 15
click at [1050, 468] on button "Detalles" at bounding box center [1040, 463] width 89 height 26
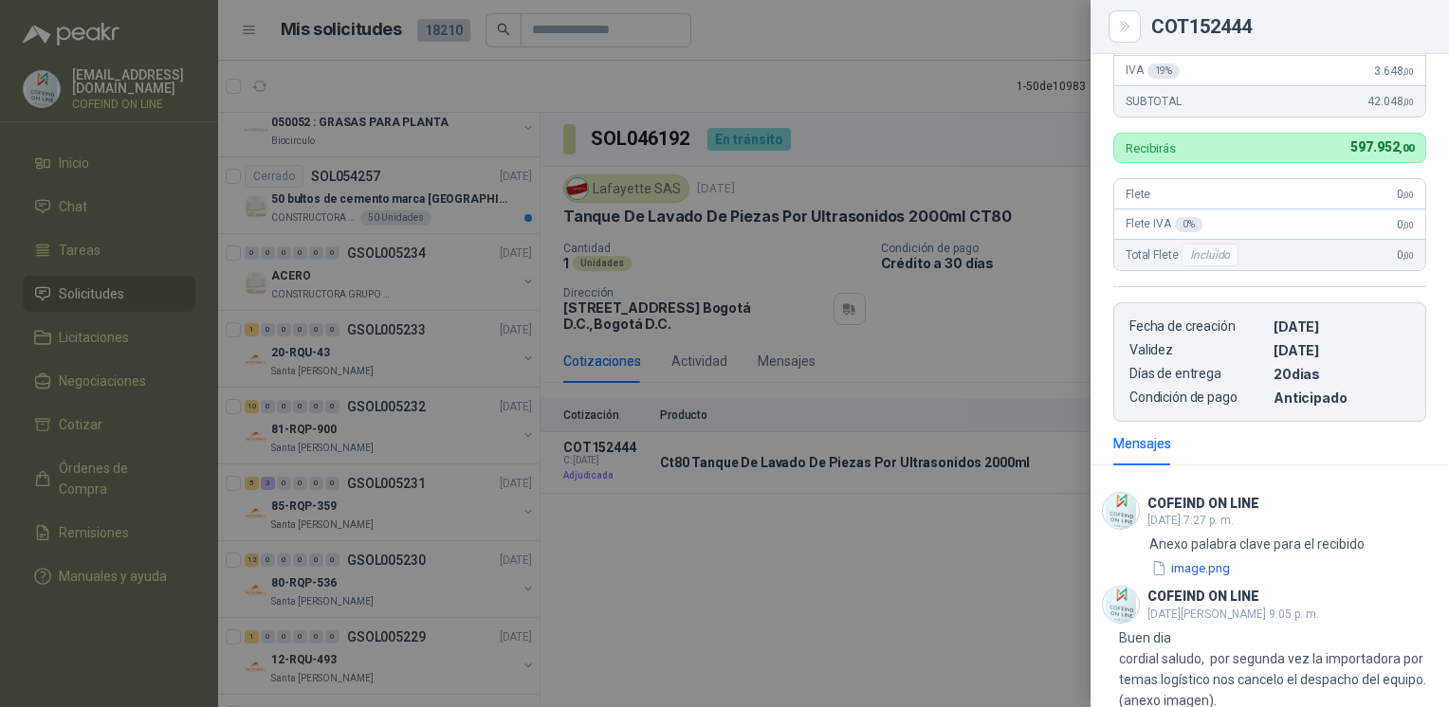
click at [909, 636] on div at bounding box center [724, 353] width 1449 height 707
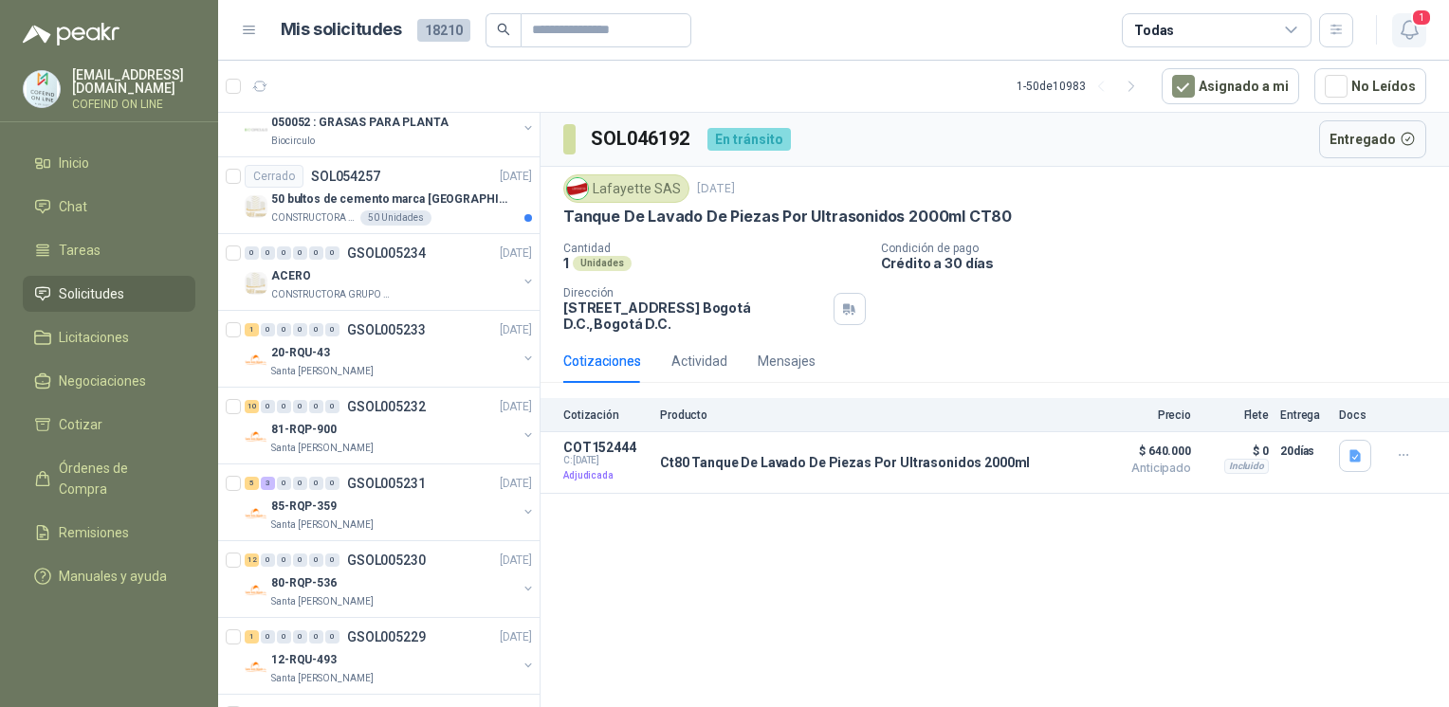
click at [1417, 27] on icon "button" at bounding box center [1410, 30] width 24 height 24
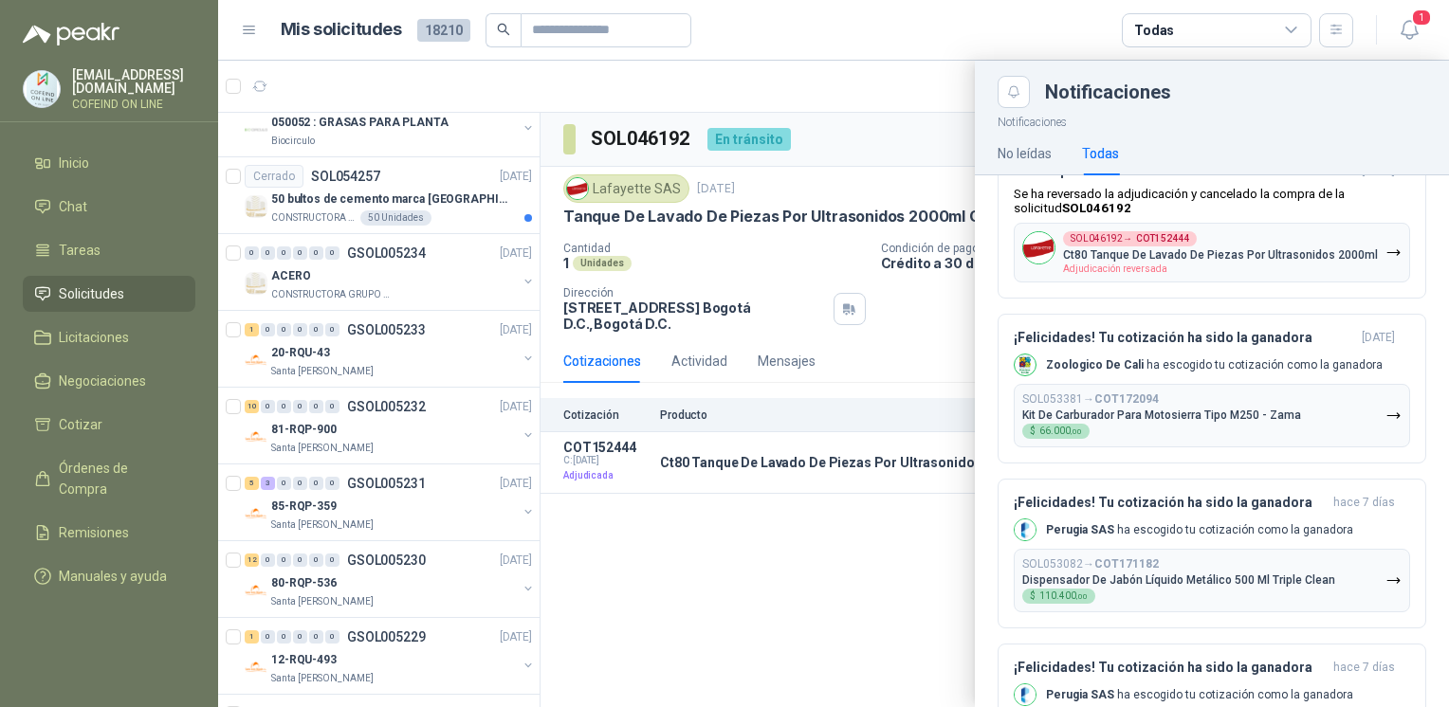
scroll to position [1452, 0]
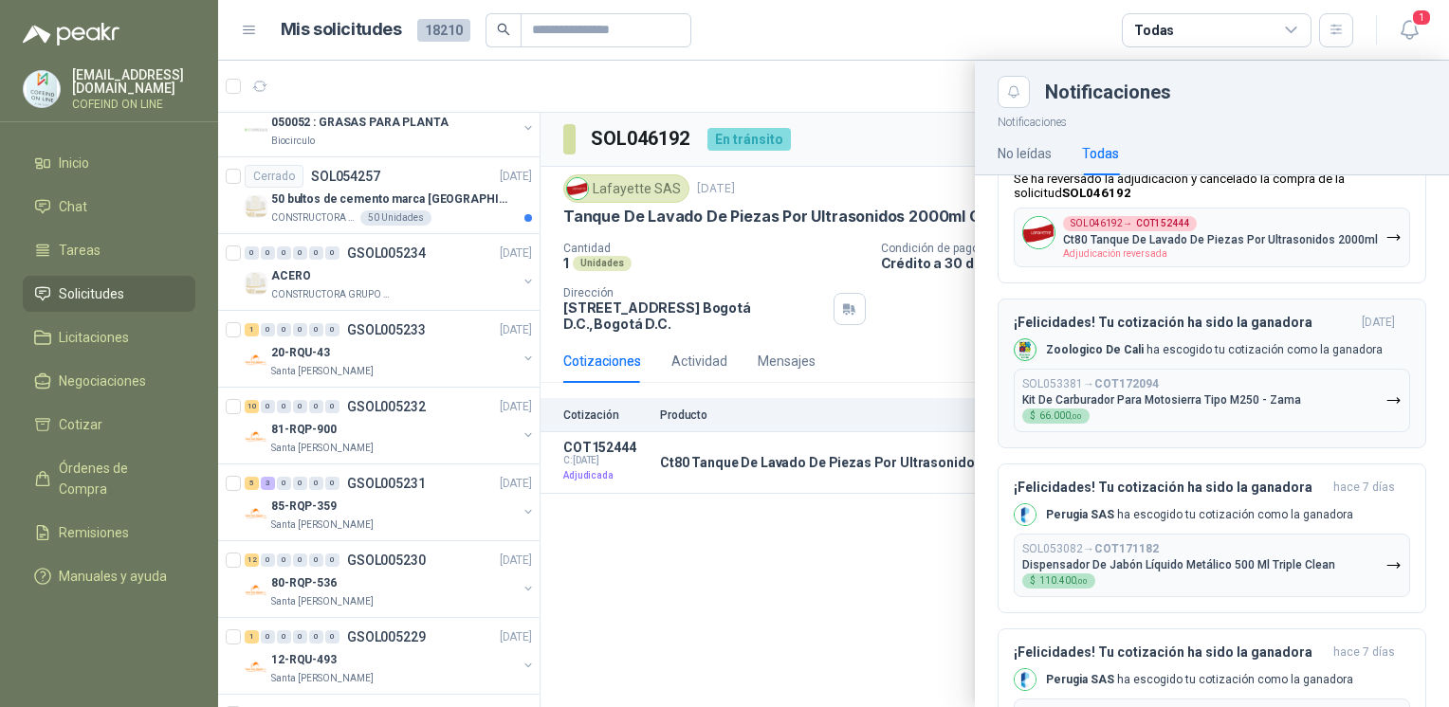
click at [1222, 404] on p "Kit De Carburador Para Motosierra Tipo M250 - Zama" at bounding box center [1161, 400] width 279 height 13
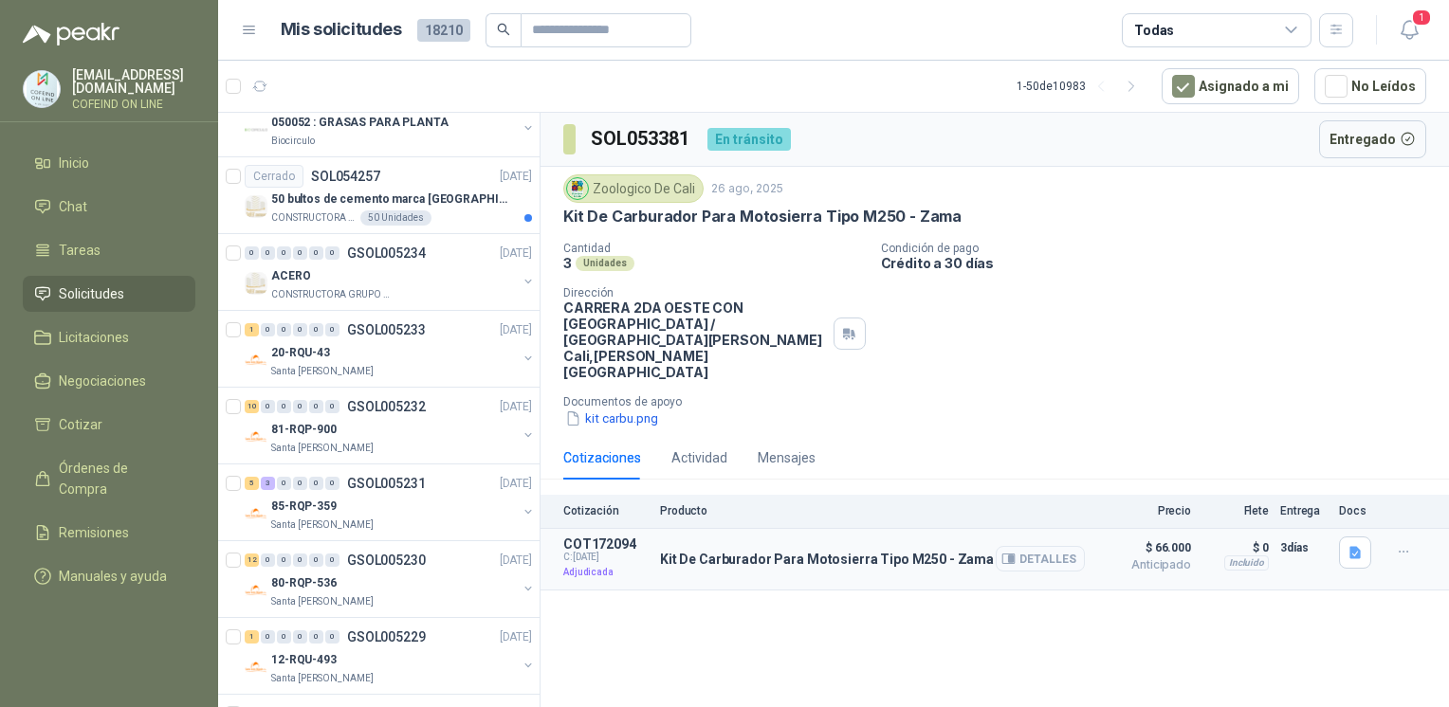
click at [1045, 546] on button "Detalles" at bounding box center [1040, 559] width 89 height 26
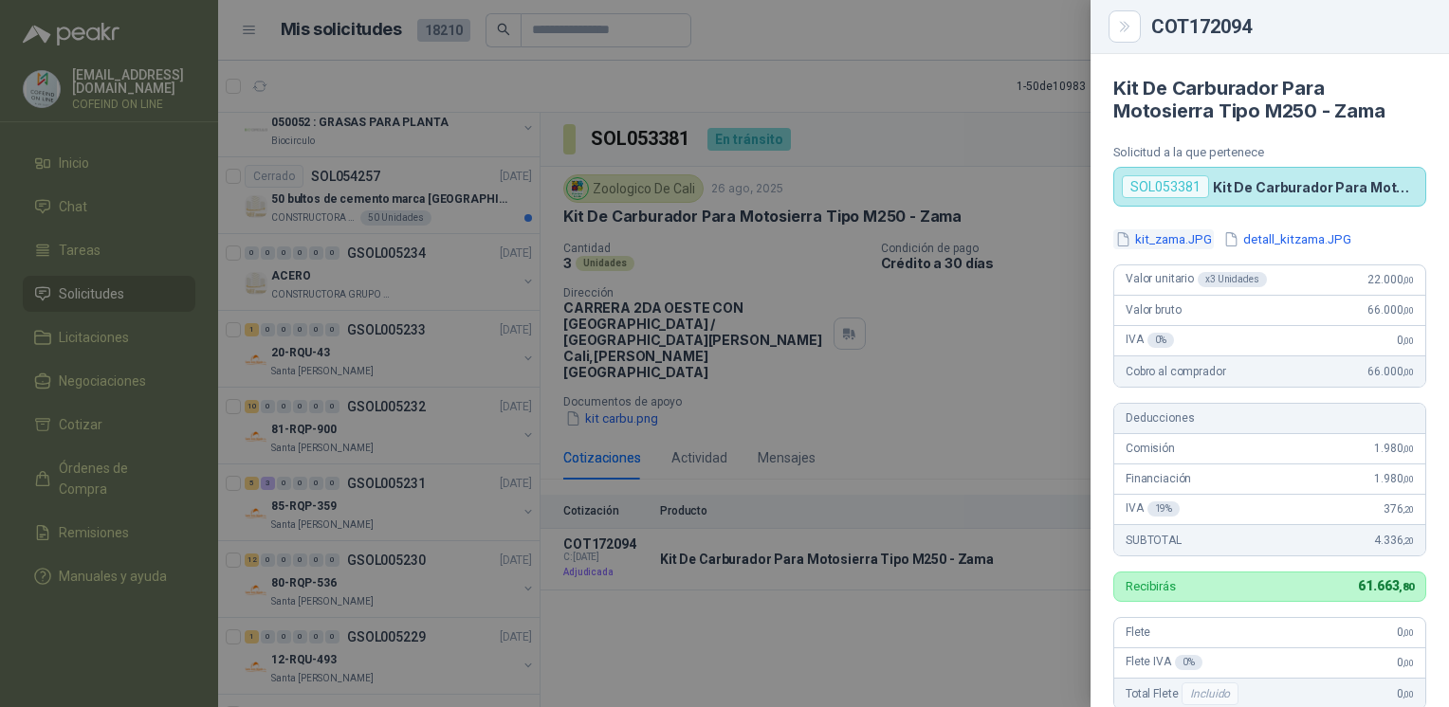
click at [1181, 241] on button "kit_zama.JPG" at bounding box center [1163, 240] width 101 height 20
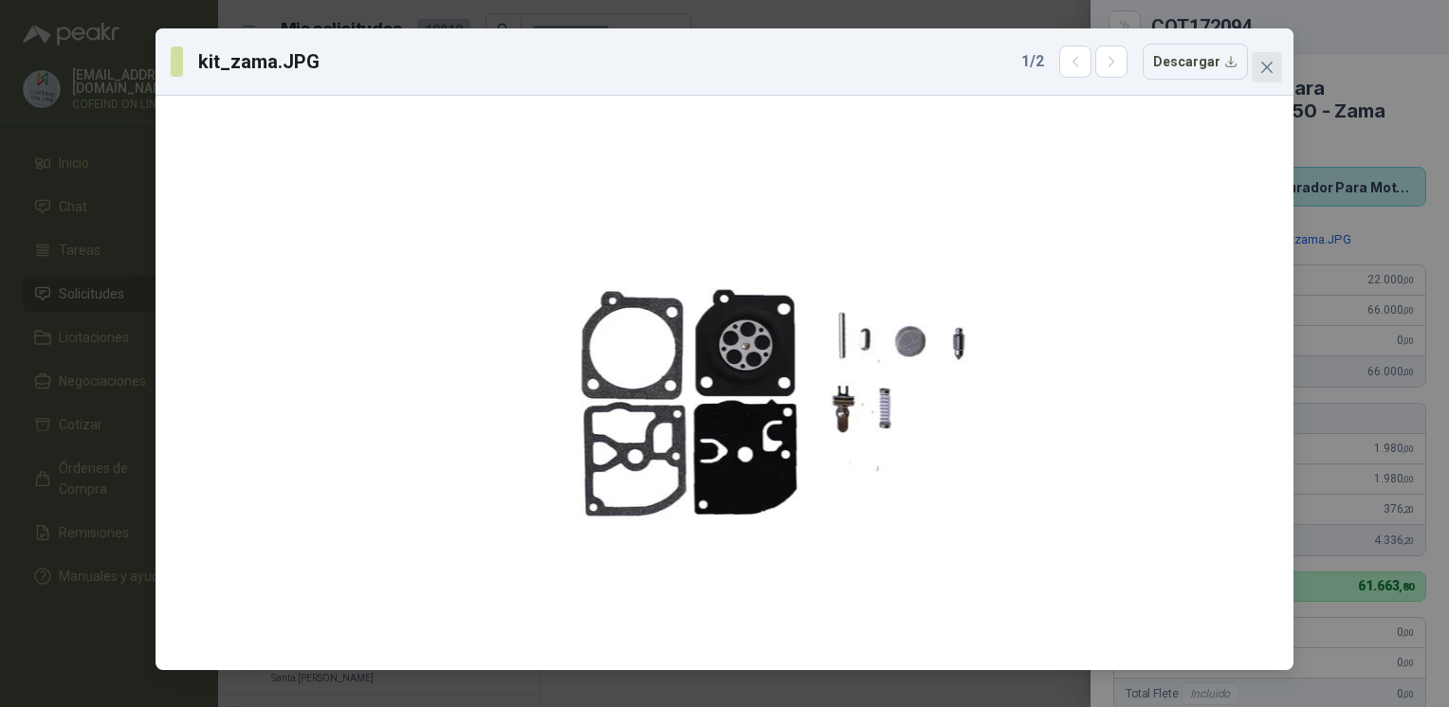
click at [1268, 76] on button "Close" at bounding box center [1267, 67] width 30 height 30
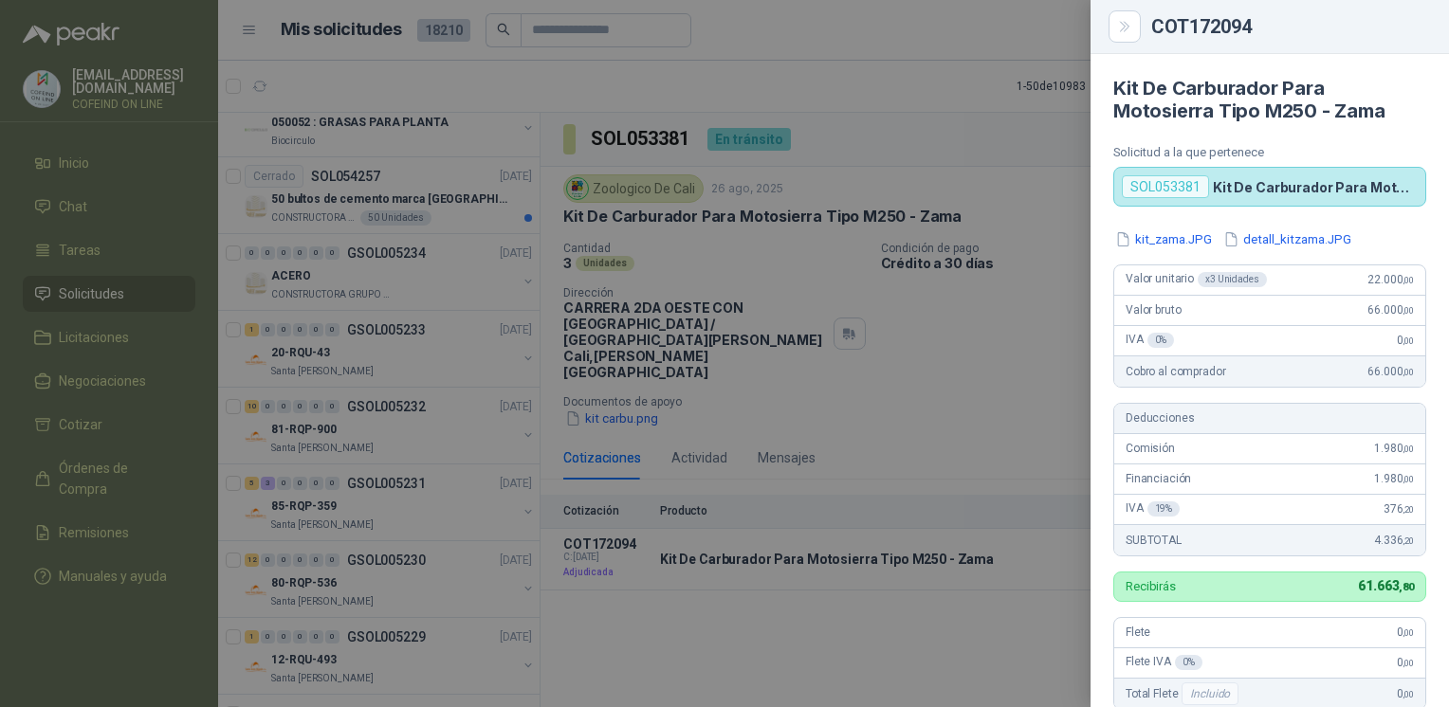
click at [1013, 321] on div at bounding box center [724, 353] width 1449 height 707
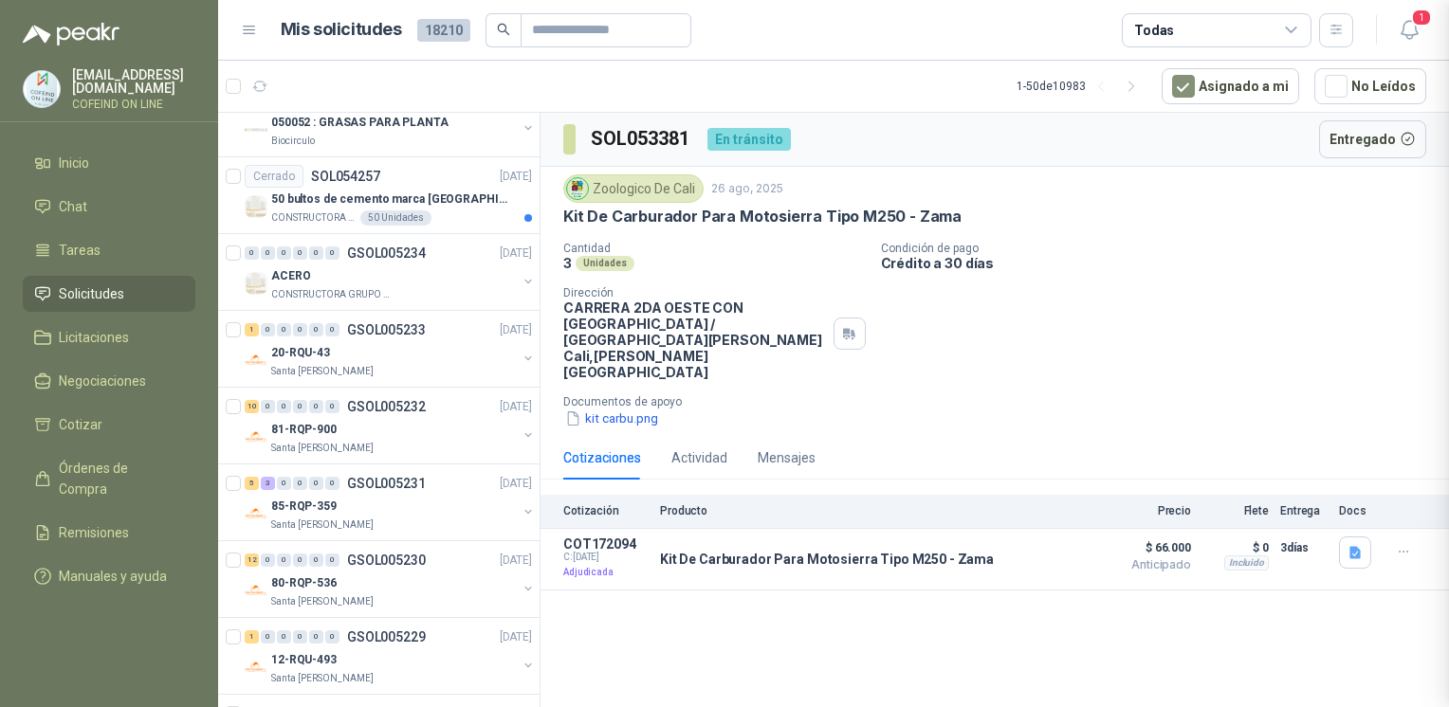
scroll to position [465, 0]
click at [1405, 32] on icon "button" at bounding box center [1410, 30] width 24 height 24
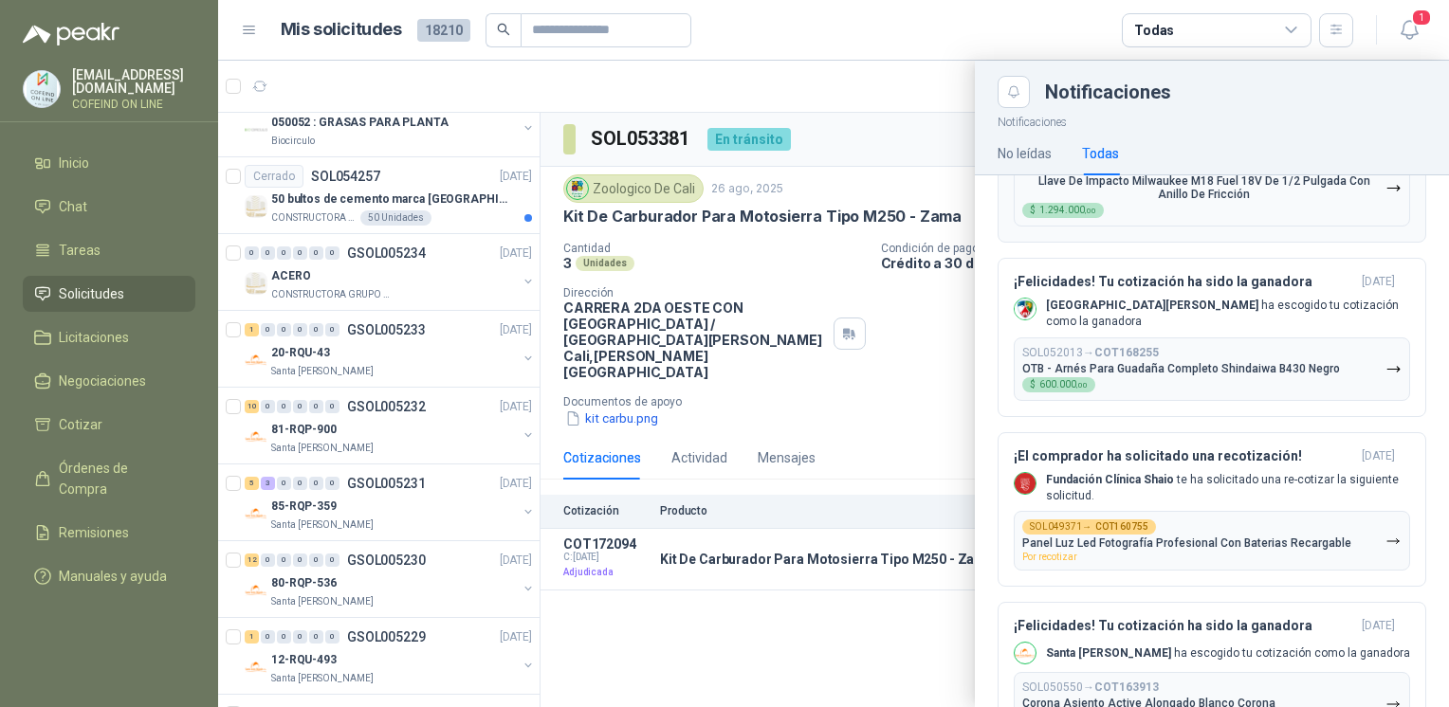
scroll to position [2885, 0]
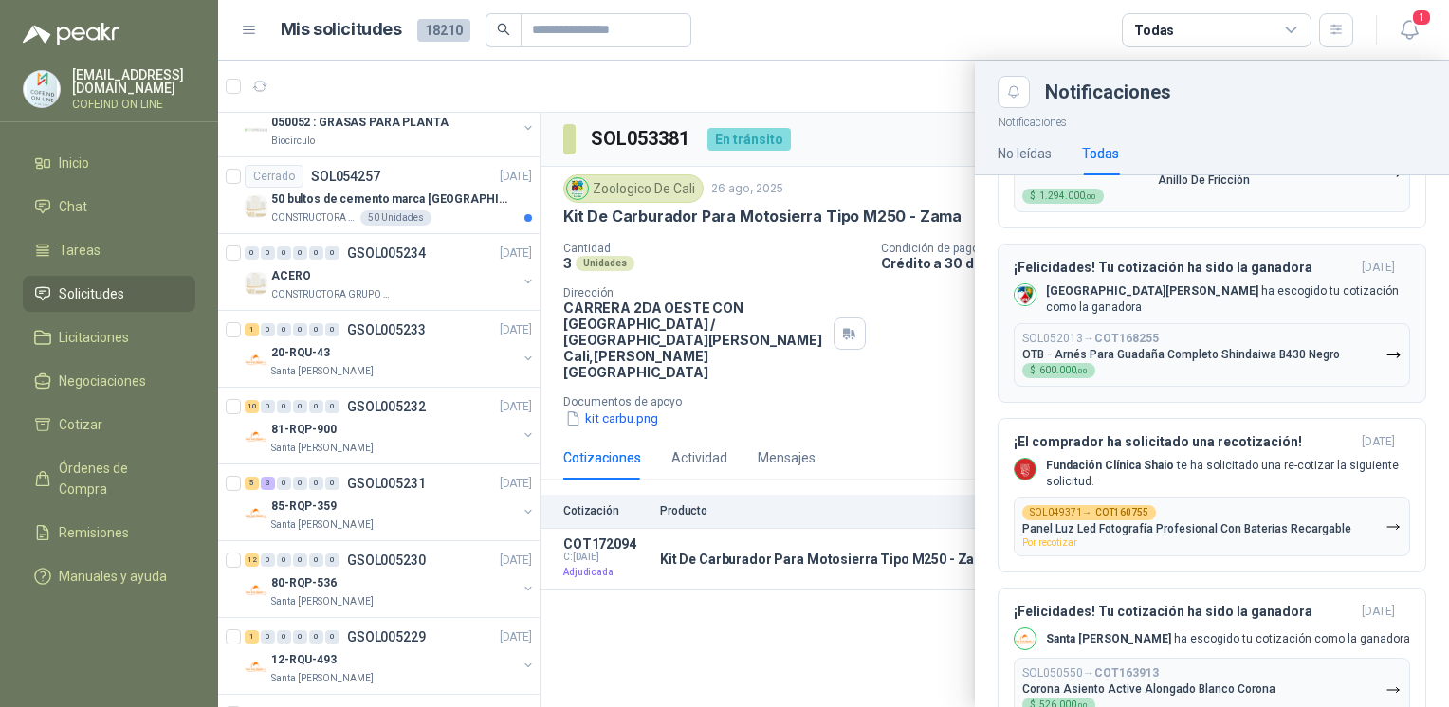
click at [1278, 332] on div "SOL052013 → COT168255 OTB - Arnés Para Guadaña Completo Shindaiwa B430 Negro $ …" at bounding box center [1181, 355] width 318 height 46
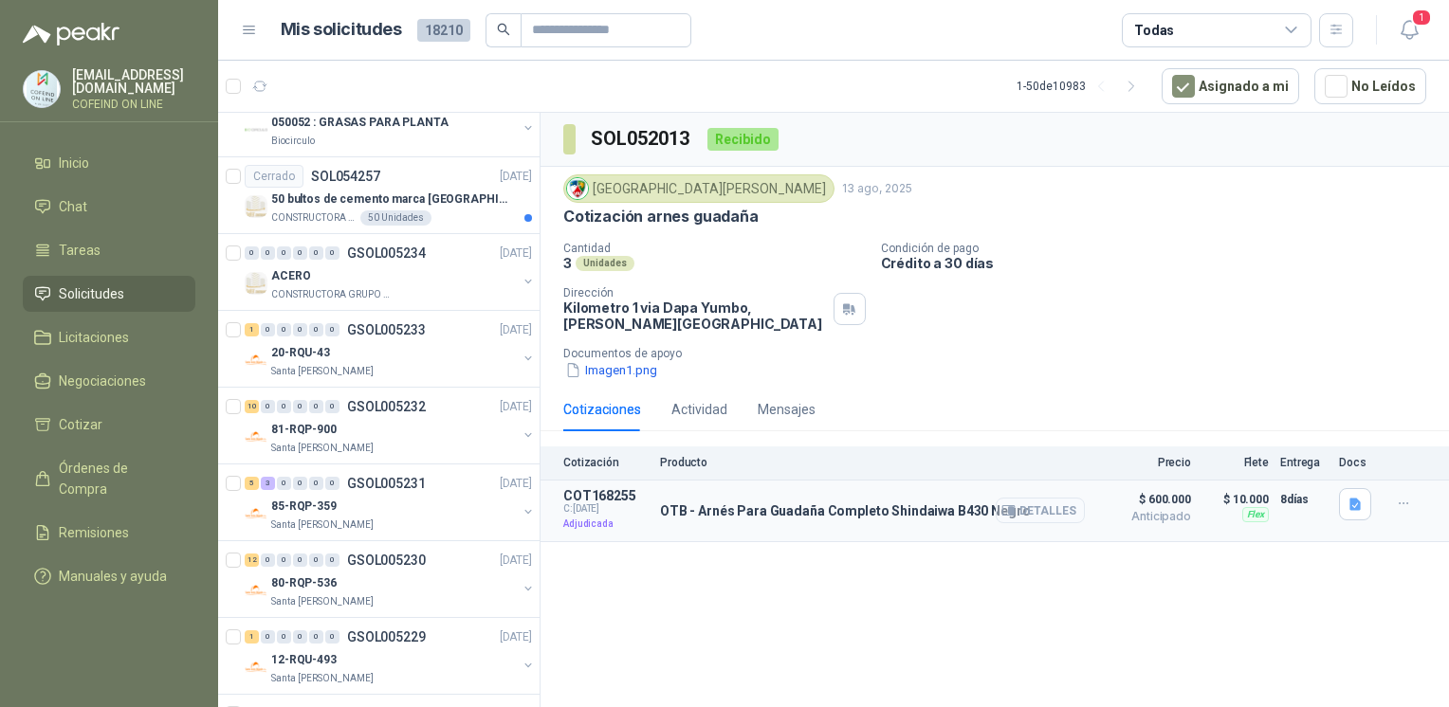
click at [1043, 515] on button "Detalles" at bounding box center [1040, 511] width 89 height 26
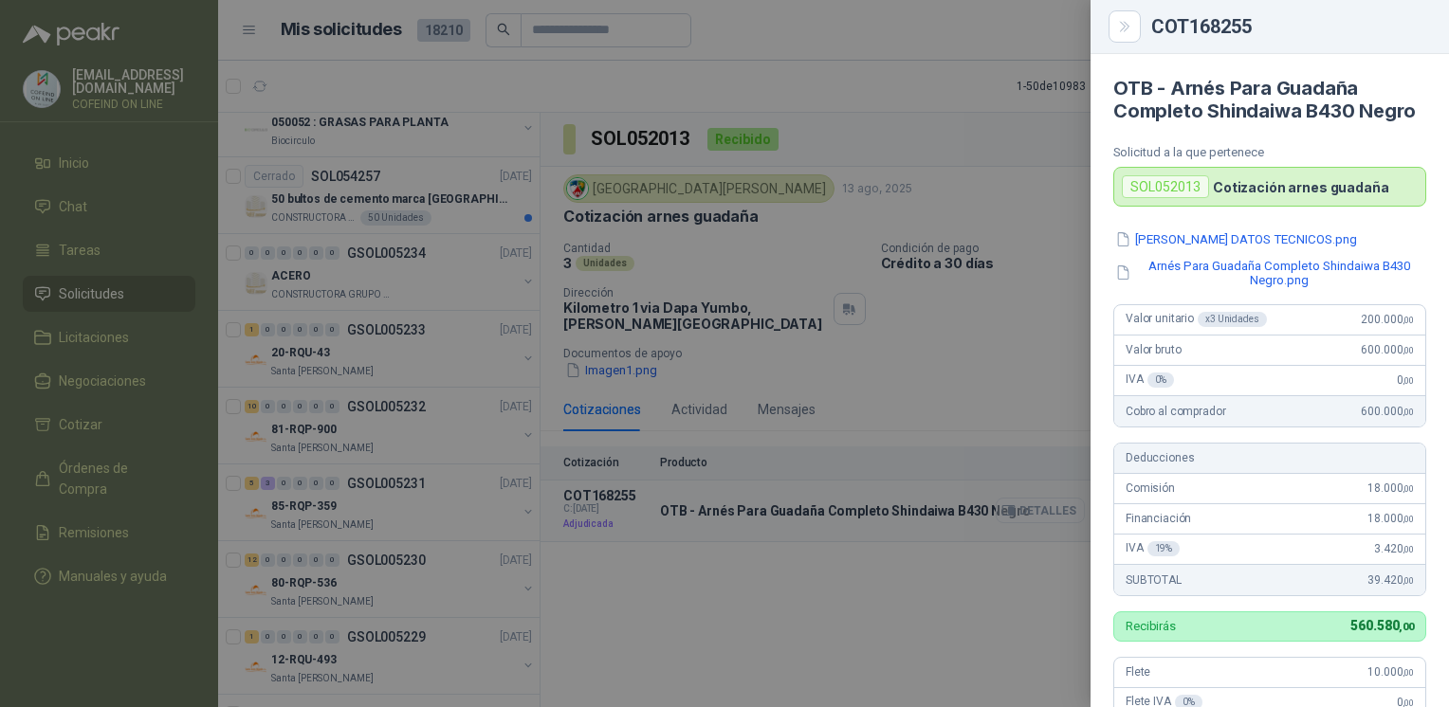
click at [1043, 505] on div at bounding box center [724, 353] width 1449 height 707
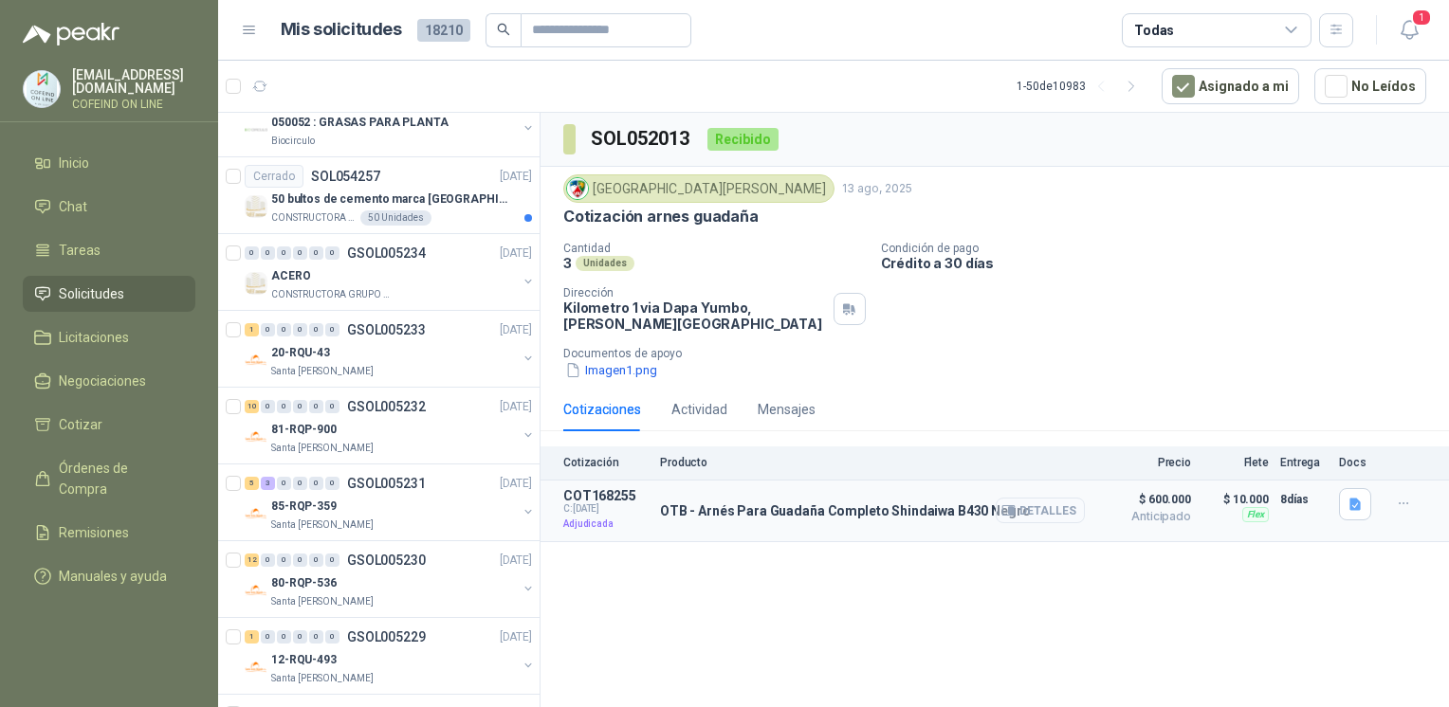
click at [1043, 505] on button "Detalles" at bounding box center [1040, 511] width 89 height 26
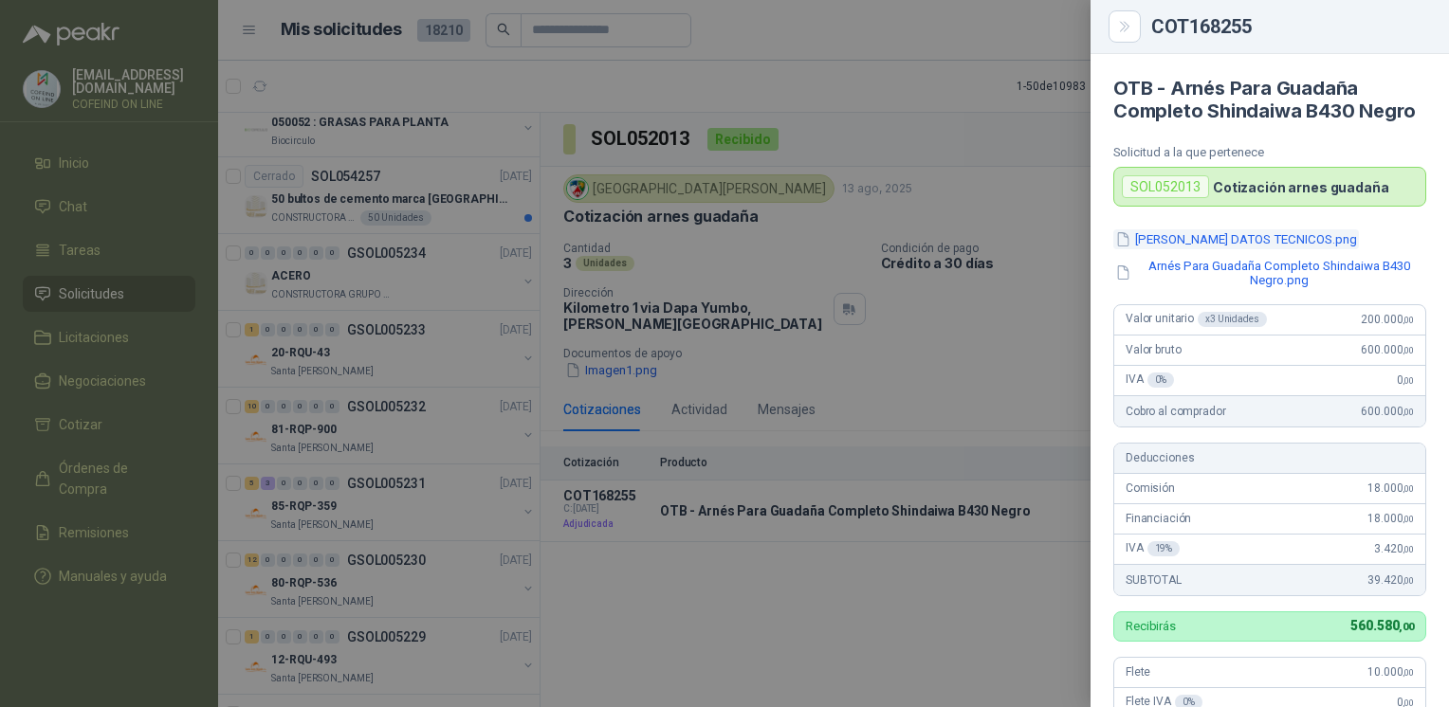
click at [1174, 249] on button "[PERSON_NAME] DATOS TECNICOS.png" at bounding box center [1236, 240] width 246 height 20
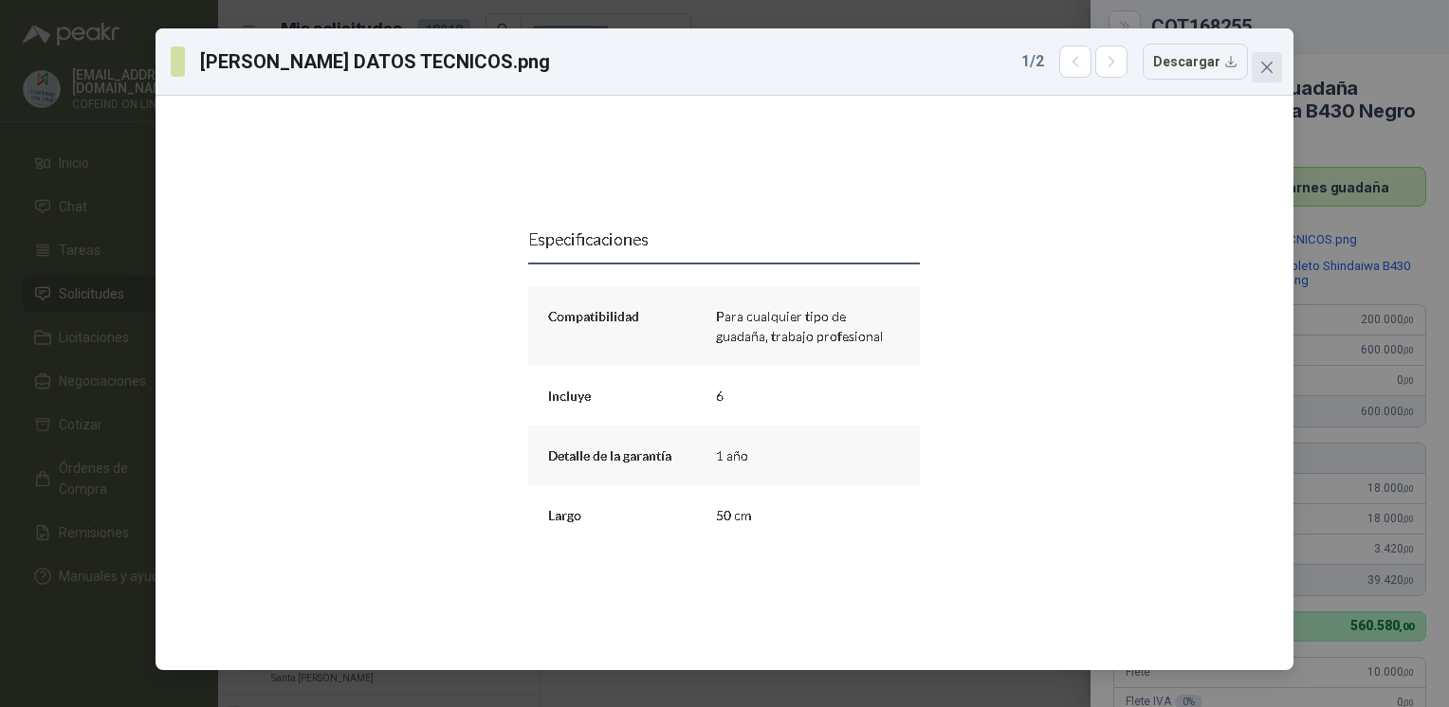
click at [1274, 63] on icon "close" at bounding box center [1266, 67] width 15 height 15
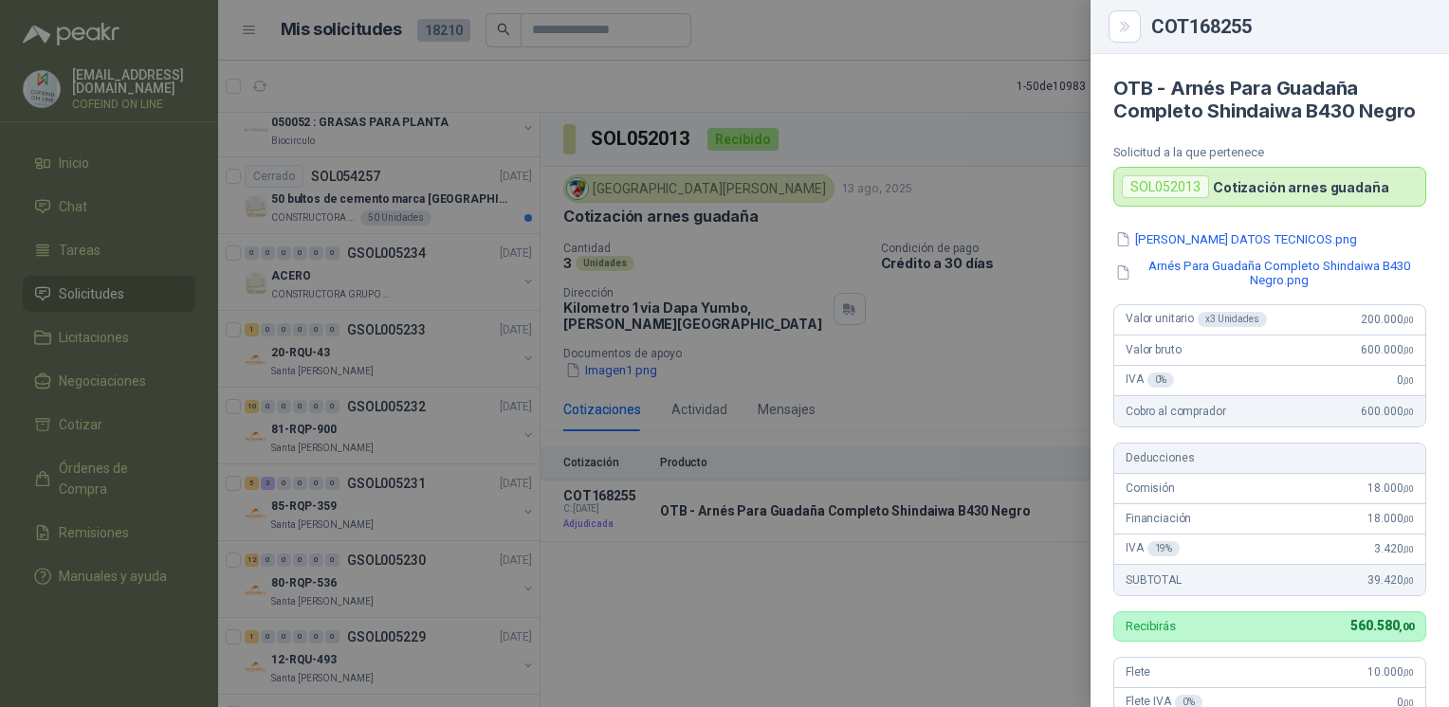
click at [1168, 272] on div "[PERSON_NAME] DATOS TECNICOS.png Arnés Para Guadaña Completo Shindaiwa B430 Neg…" at bounding box center [1269, 260] width 313 height 60
click at [1172, 282] on button "Arnés Para Guadaña Completo Shindaiwa B430 Negro.png" at bounding box center [1269, 273] width 313 height 32
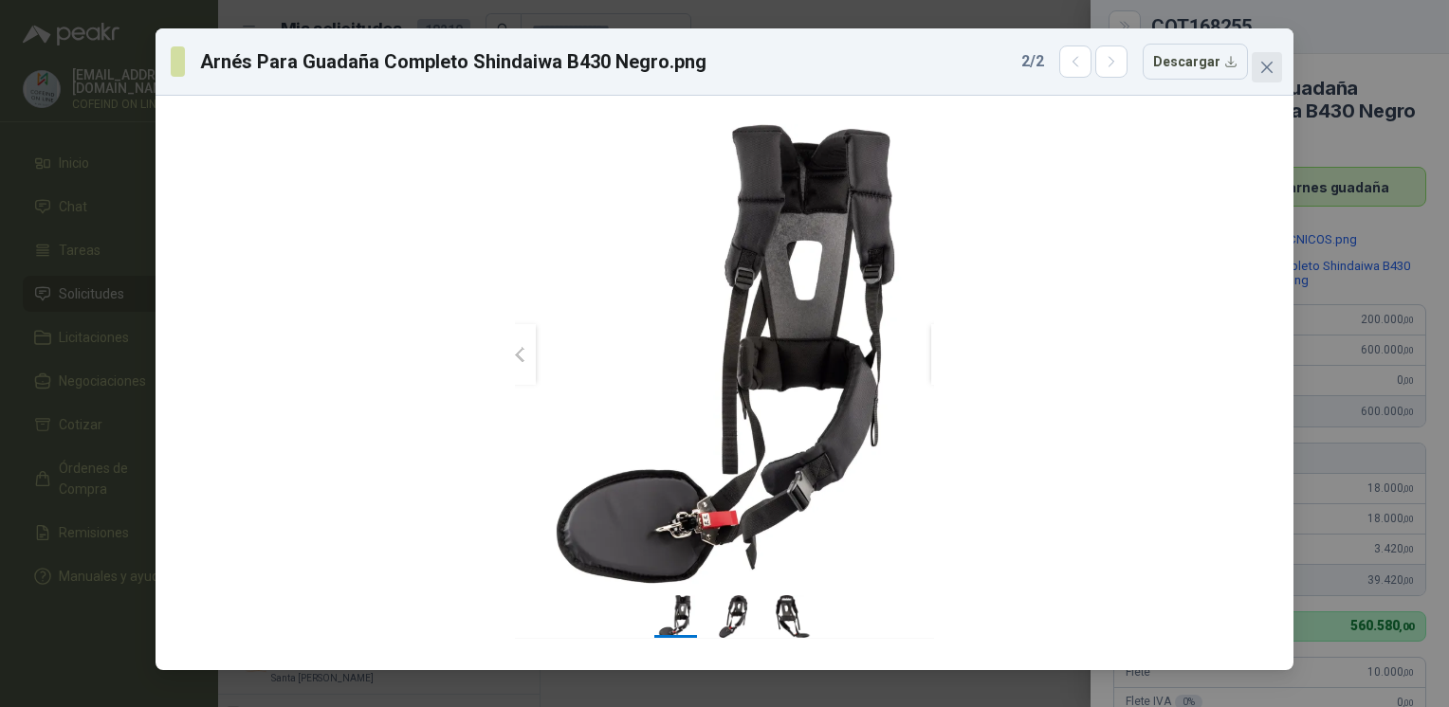
click at [1266, 60] on icon "close" at bounding box center [1266, 67] width 15 height 15
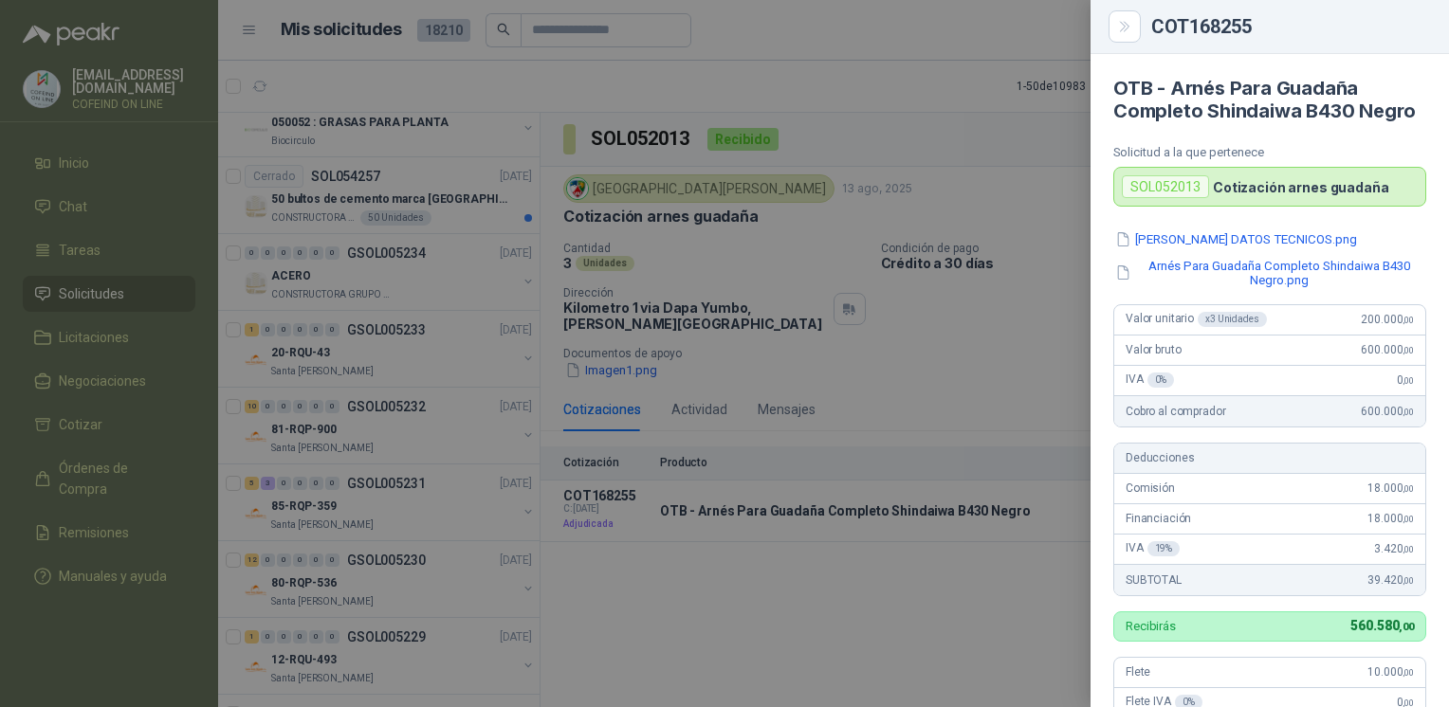
click at [1020, 118] on div at bounding box center [724, 353] width 1449 height 707
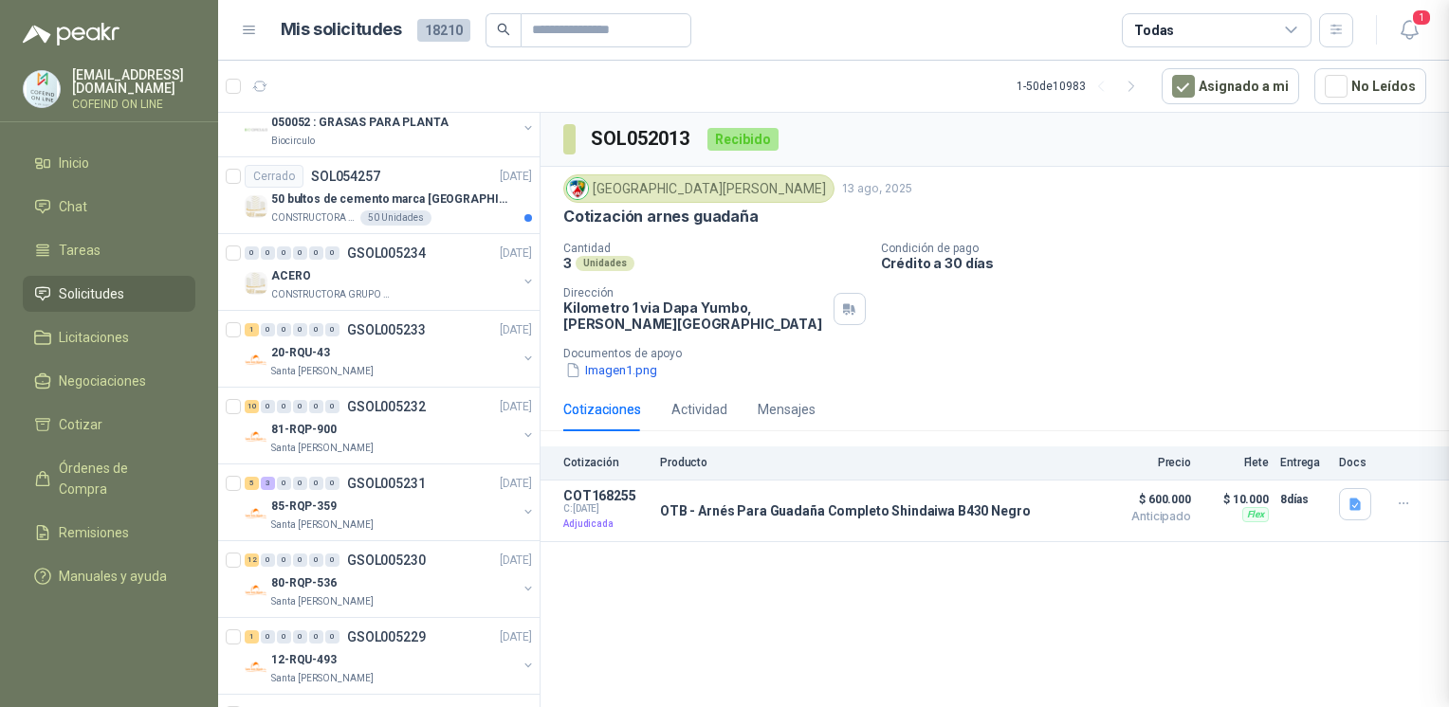
scroll to position [486, 0]
click at [1405, 38] on icon "button" at bounding box center [1410, 30] width 24 height 24
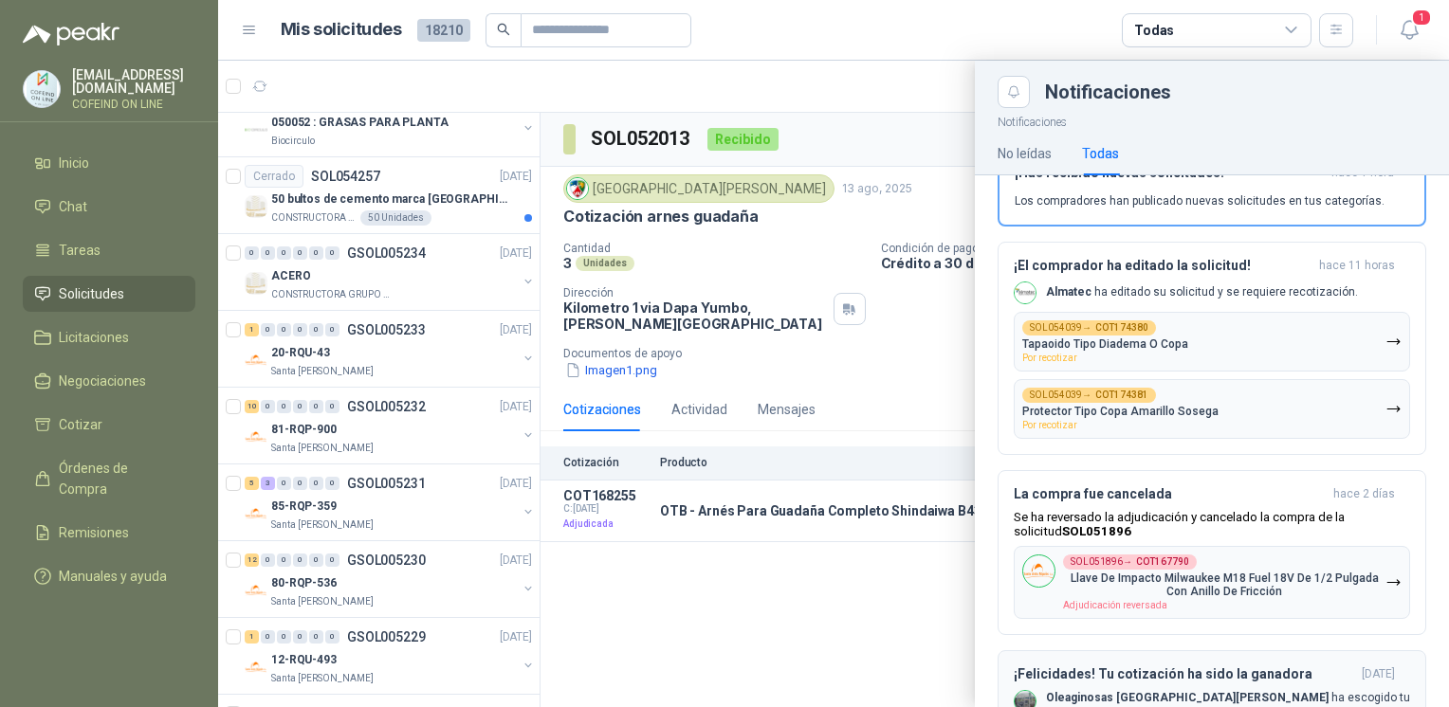
scroll to position [0, 0]
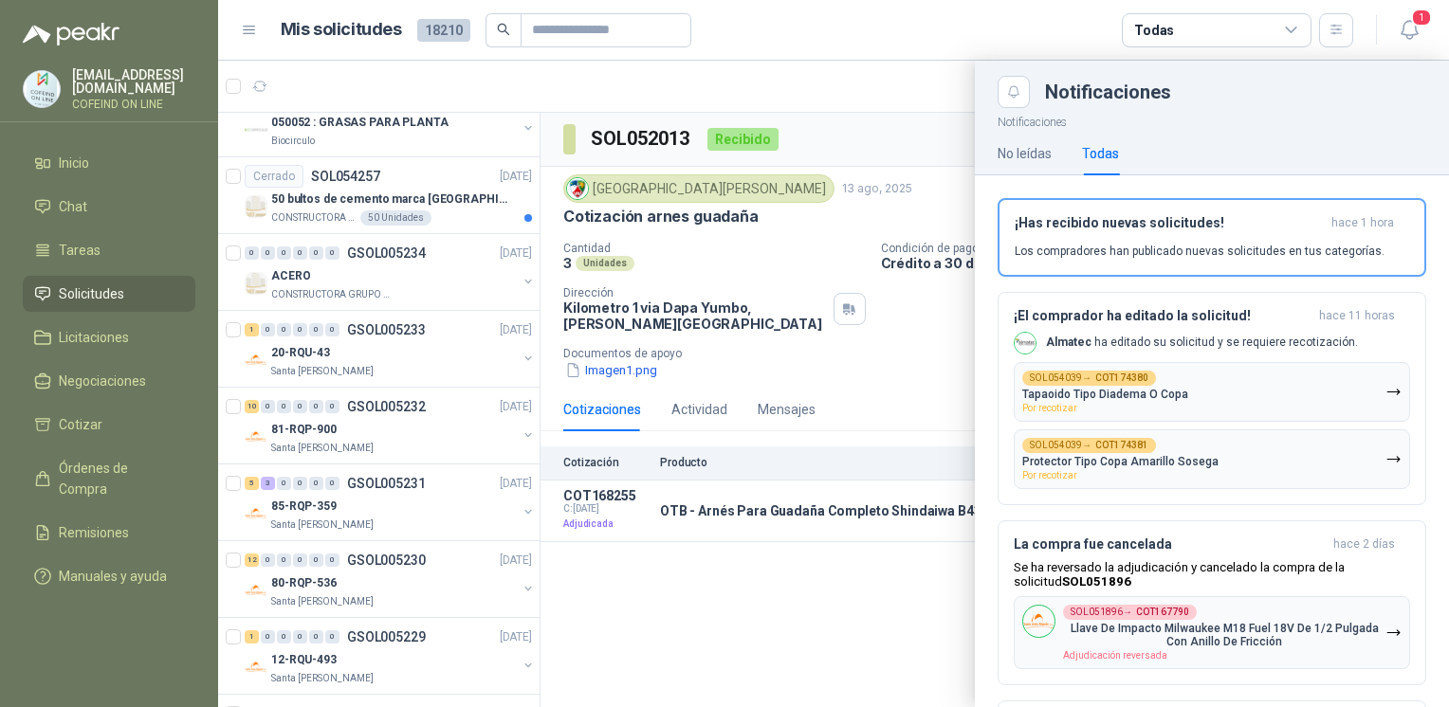
click at [830, 622] on div at bounding box center [833, 384] width 1231 height 647
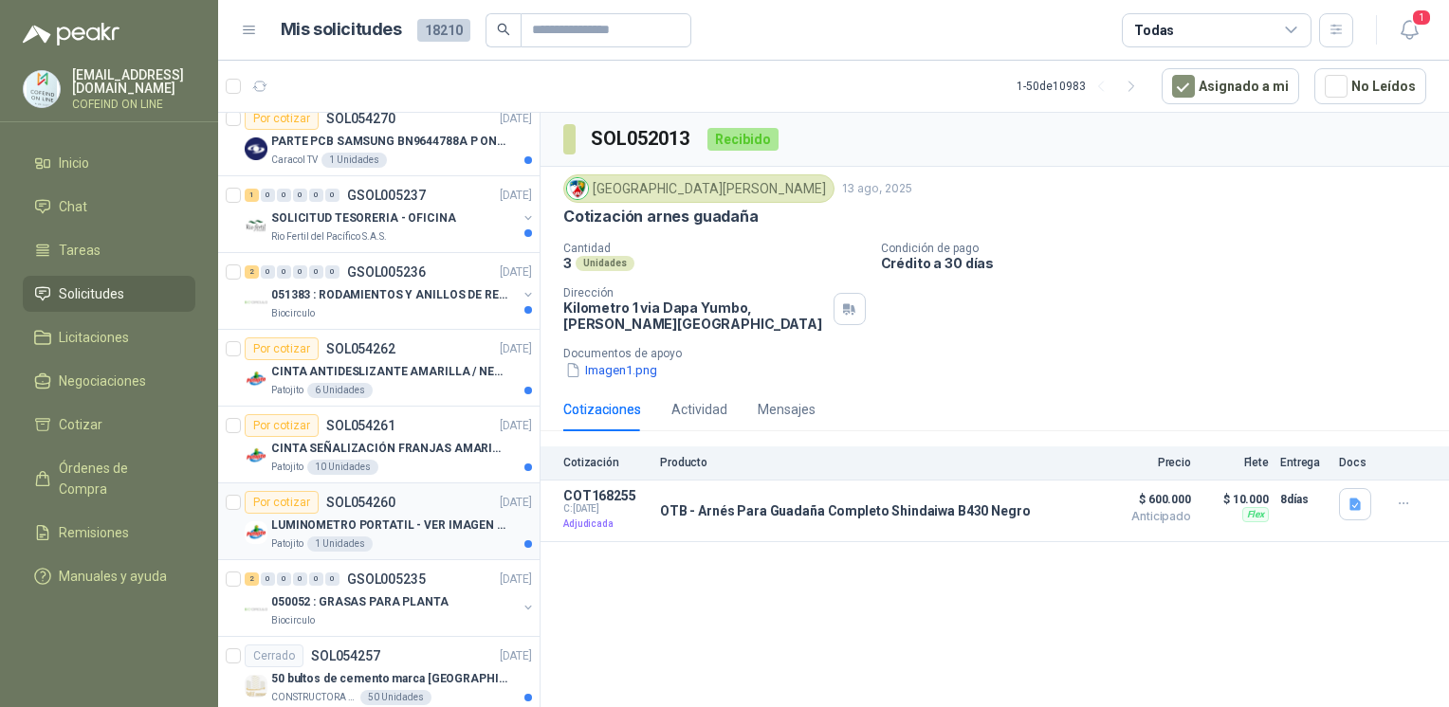
scroll to position [2243, 0]
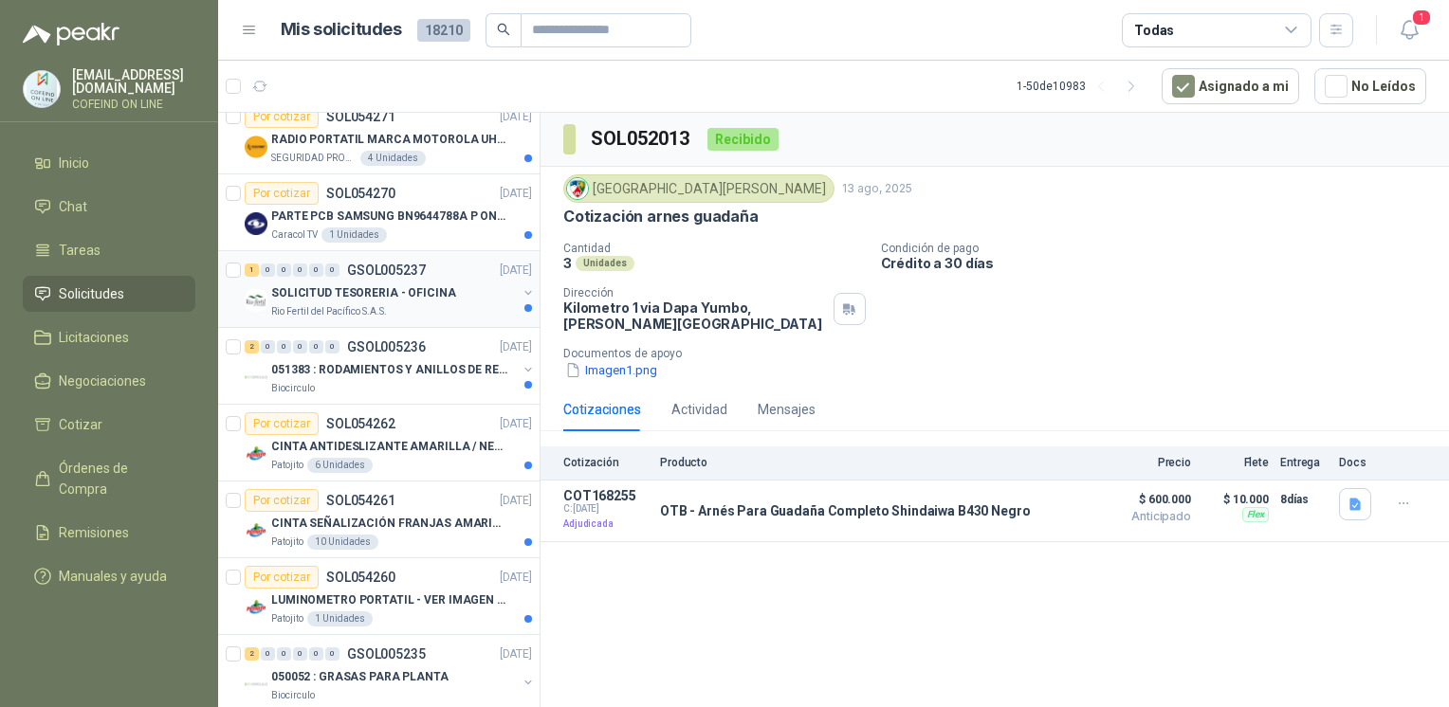
click at [436, 294] on p "SOLICITUD TESORERIA - OFICINA" at bounding box center [363, 294] width 185 height 18
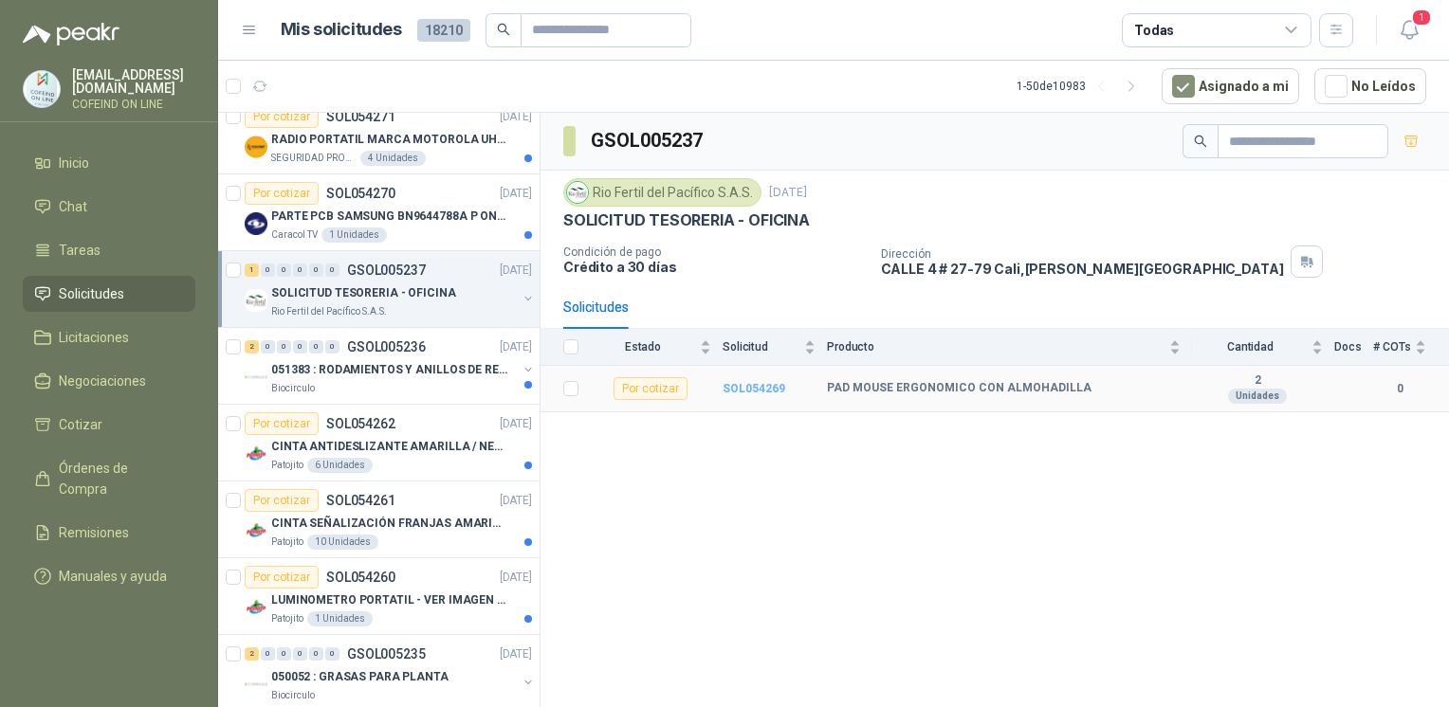
click at [749, 388] on b "SOL054269" at bounding box center [754, 388] width 63 height 13
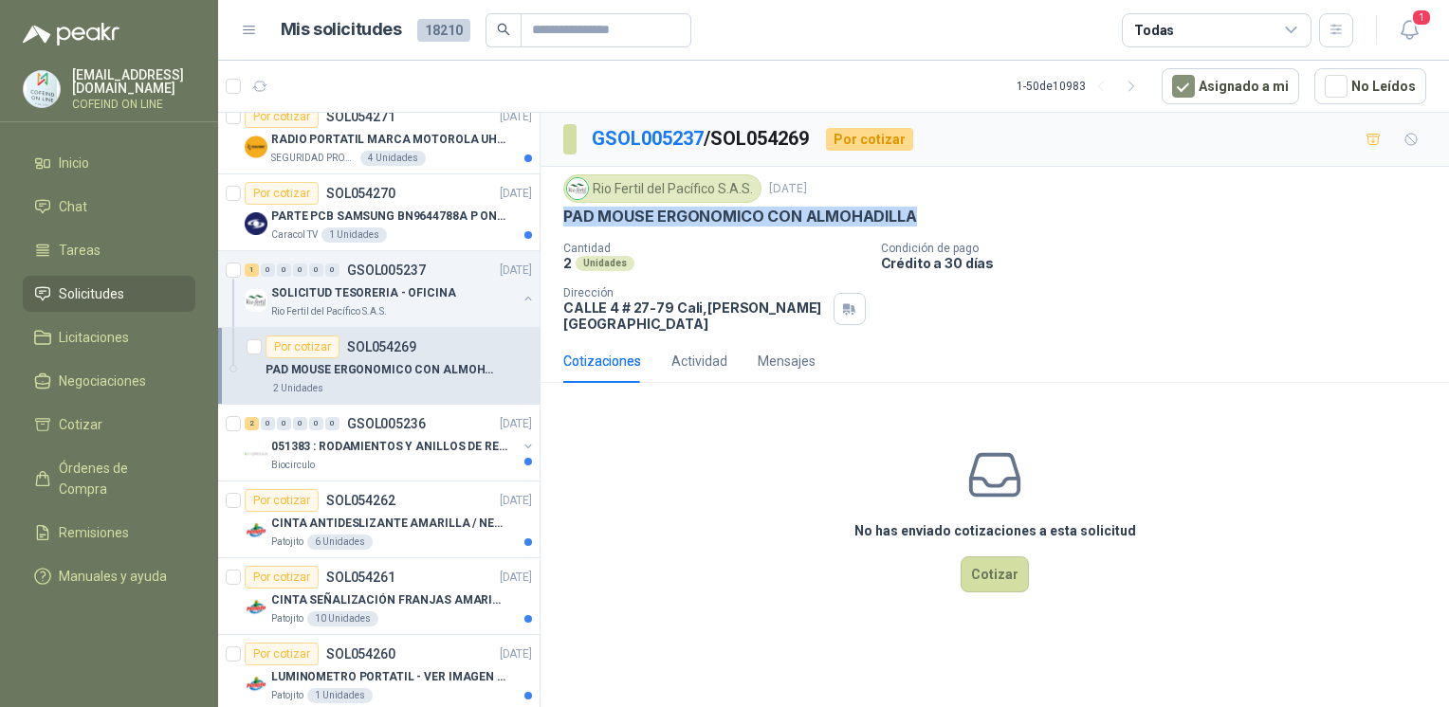
drag, startPoint x: 914, startPoint y: 226, endPoint x: 547, endPoint y: 222, distance: 367.0
click at [547, 222] on div "Rio Fertil [PERSON_NAME] S.A.S. [DATE] PAD MOUSE ERGONOMICO CON ALMOHADILLA Ca…" at bounding box center [995, 253] width 909 height 173
copy p "PAD MOUSE ERGONOMICO CON ALMOHADILLA"
click at [971, 570] on button "Cotizar" at bounding box center [995, 575] width 68 height 36
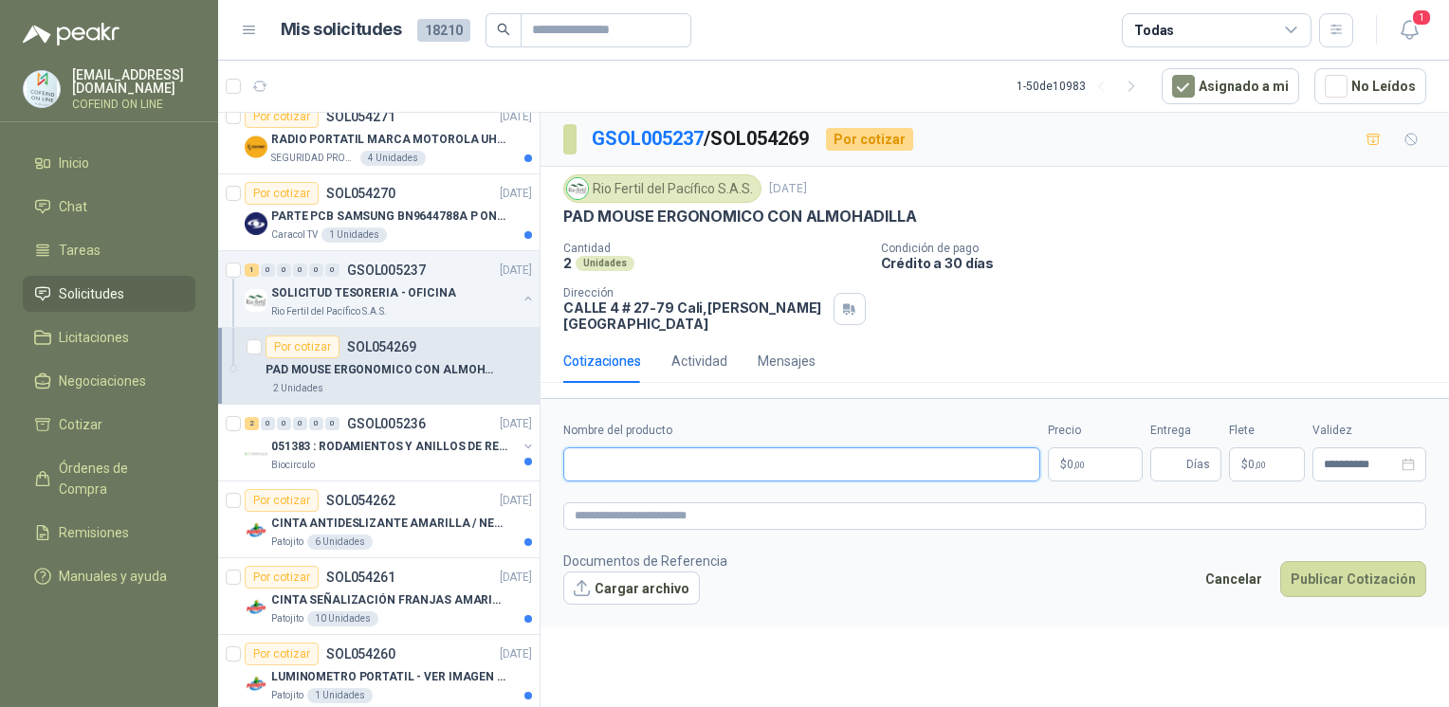
click at [803, 458] on input "Nombre del producto" at bounding box center [801, 465] width 477 height 34
paste input "**********"
type input "**********"
click at [667, 572] on button "Cargar archivo" at bounding box center [631, 589] width 137 height 34
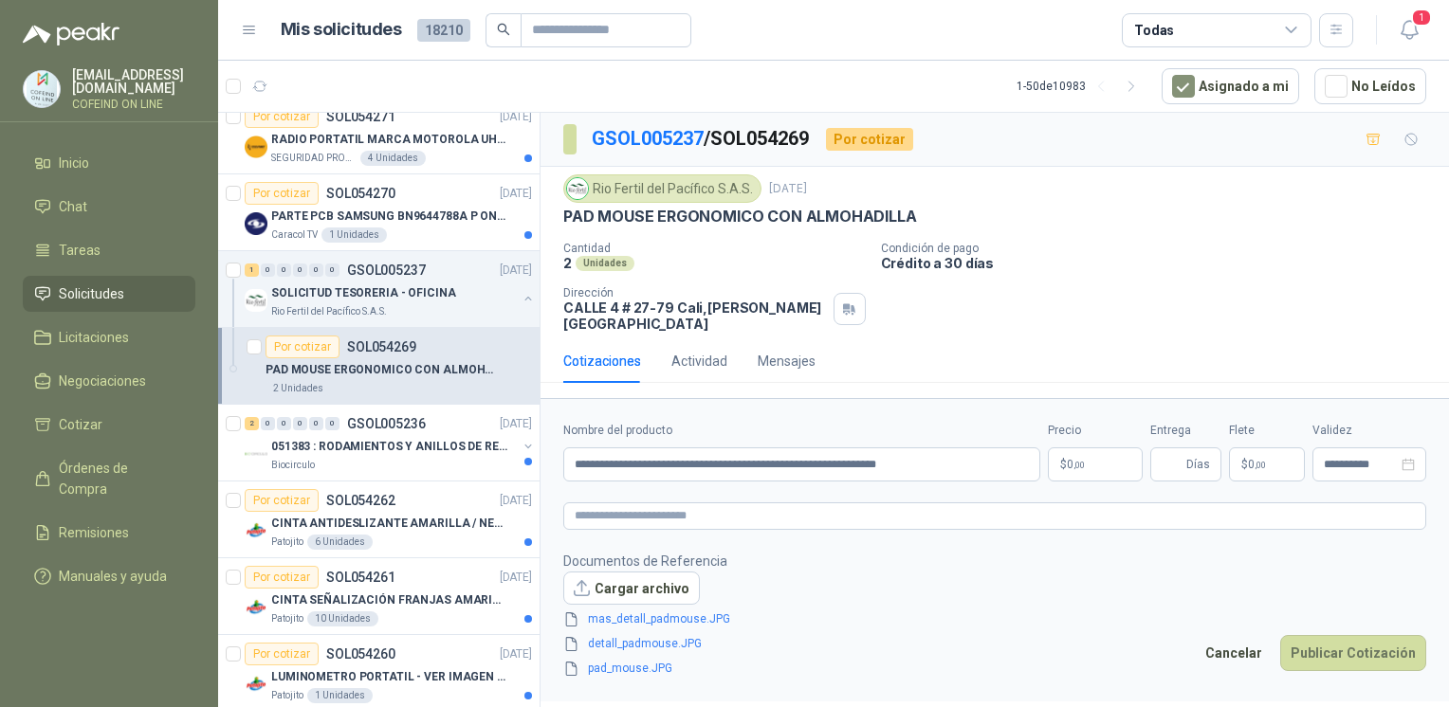
click at [1089, 448] on body "[EMAIL_ADDRESS][DOMAIN_NAME] COFEIND ON LINE Inicio Chat Tareas Solicitudes Lic…" at bounding box center [724, 353] width 1449 height 707
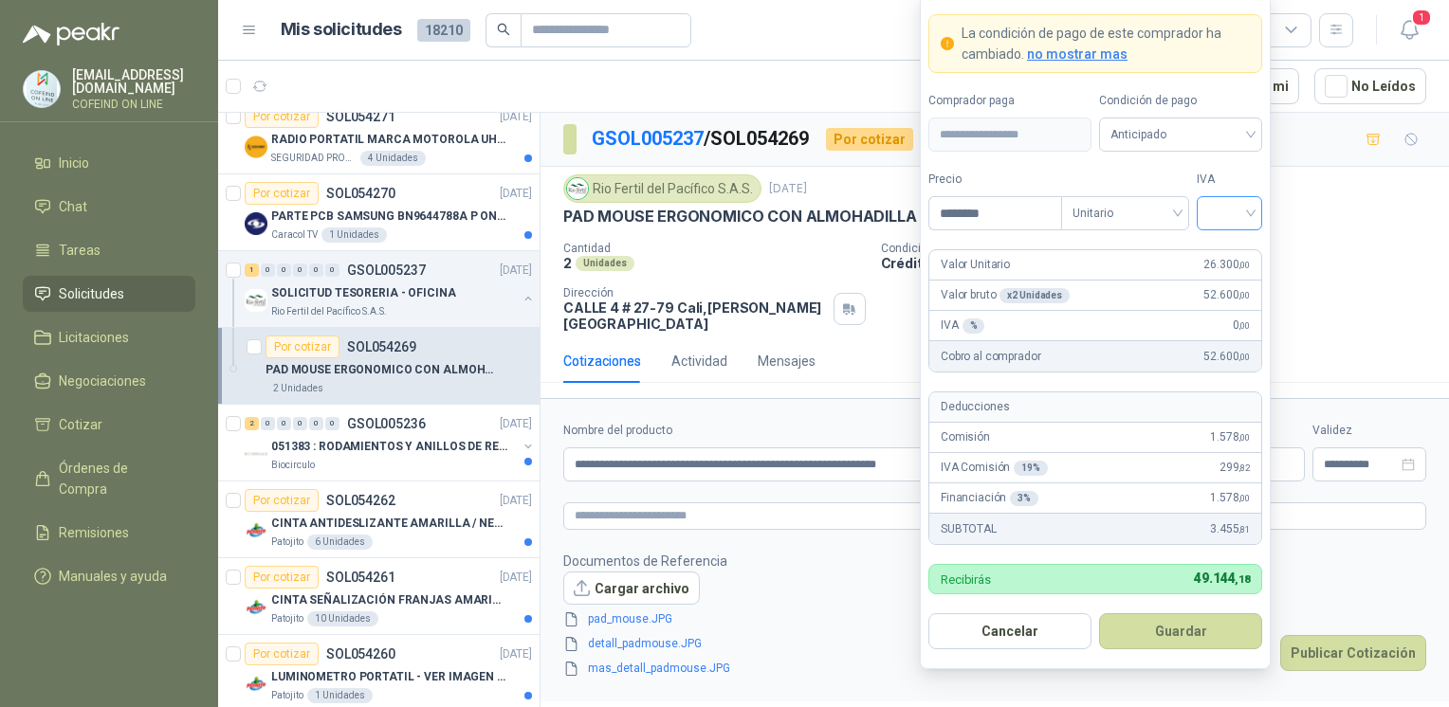
click at [1249, 228] on span at bounding box center [1229, 213] width 43 height 32
type input "********"
click at [1225, 313] on div "0%" at bounding box center [1229, 314] width 35 height 21
click at [1167, 641] on button "Guardar" at bounding box center [1180, 632] width 163 height 36
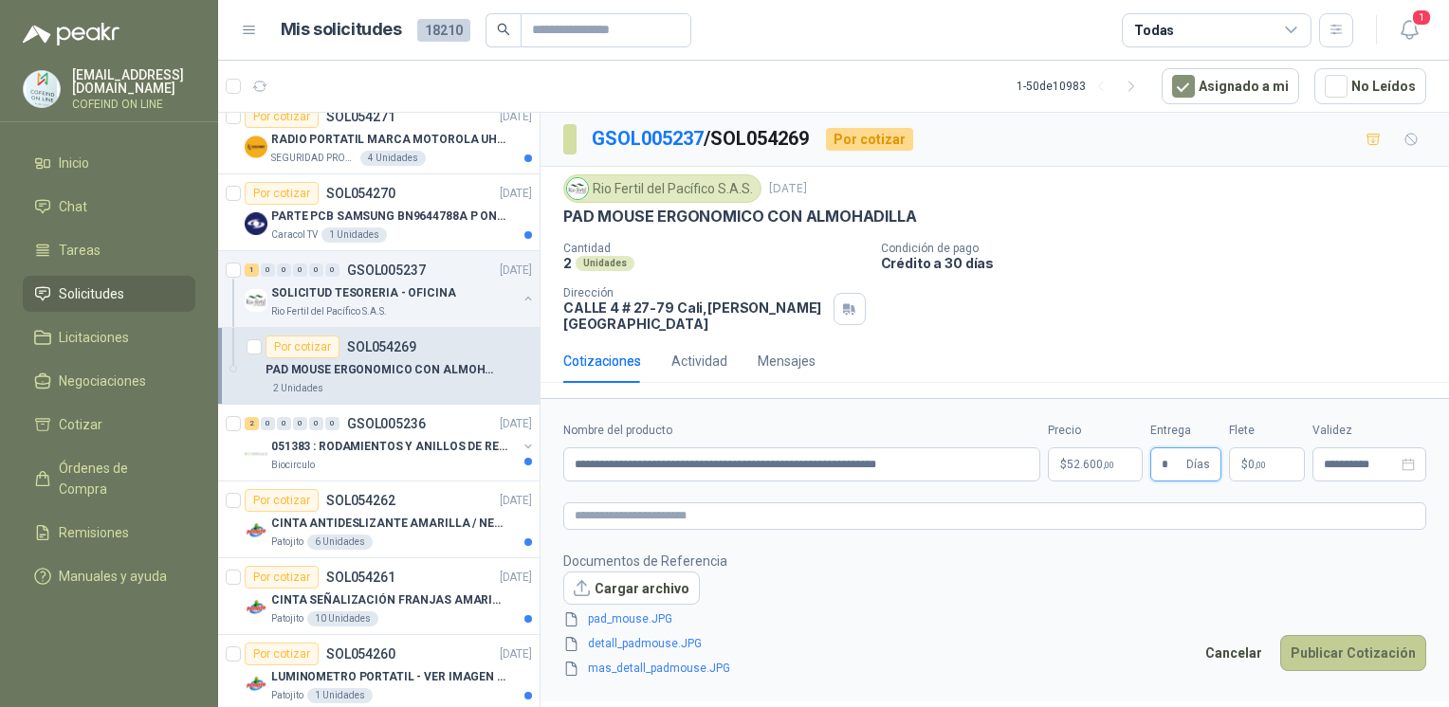
type input "*"
click at [1316, 647] on button "Publicar Cotización" at bounding box center [1353, 653] width 146 height 36
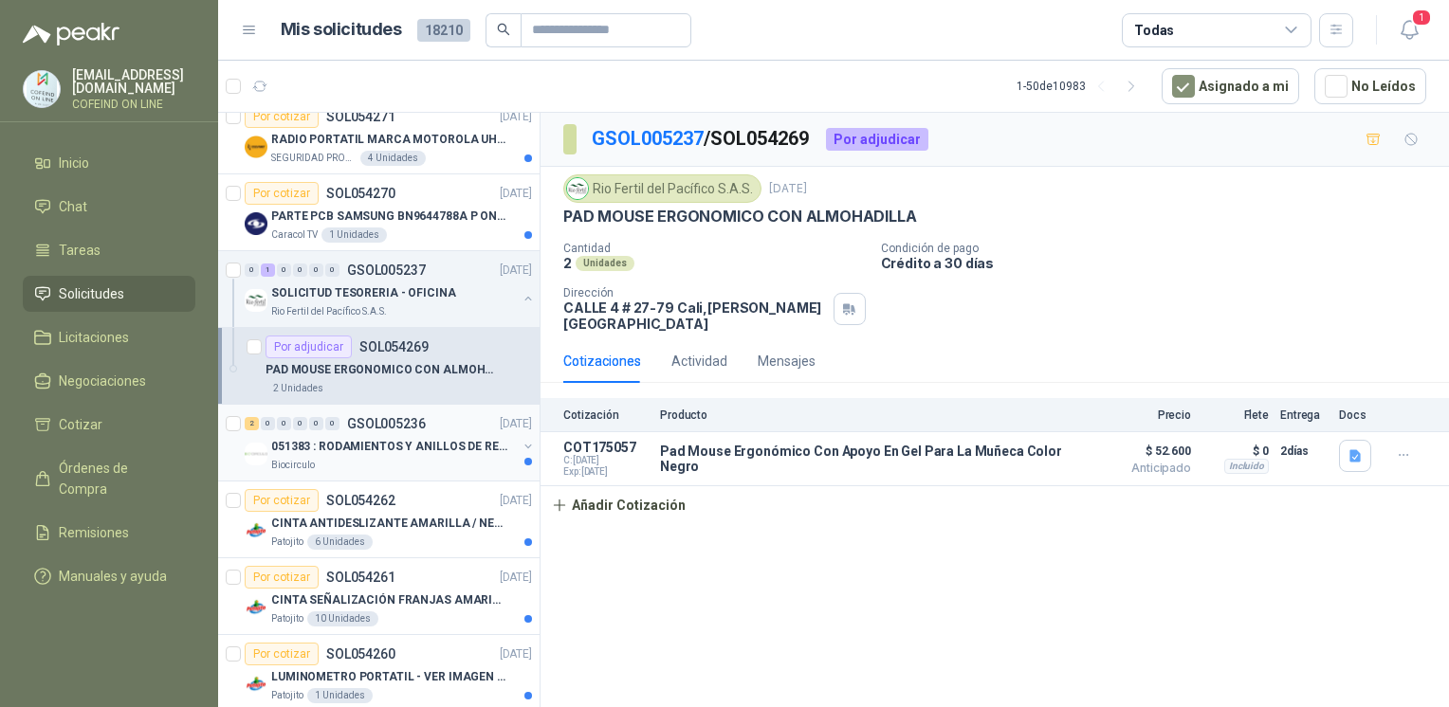
click at [377, 458] on div "Biocirculo" at bounding box center [394, 465] width 246 height 15
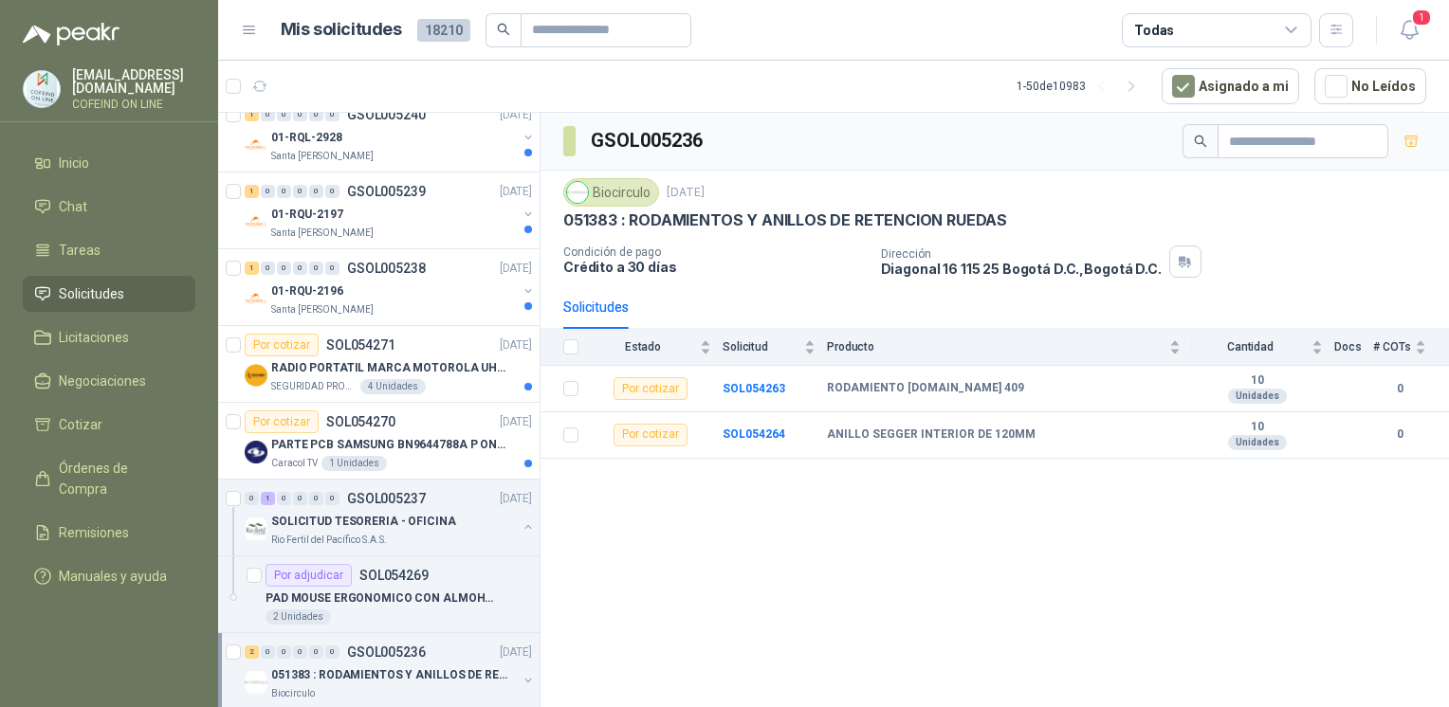
scroll to position [2007, 0]
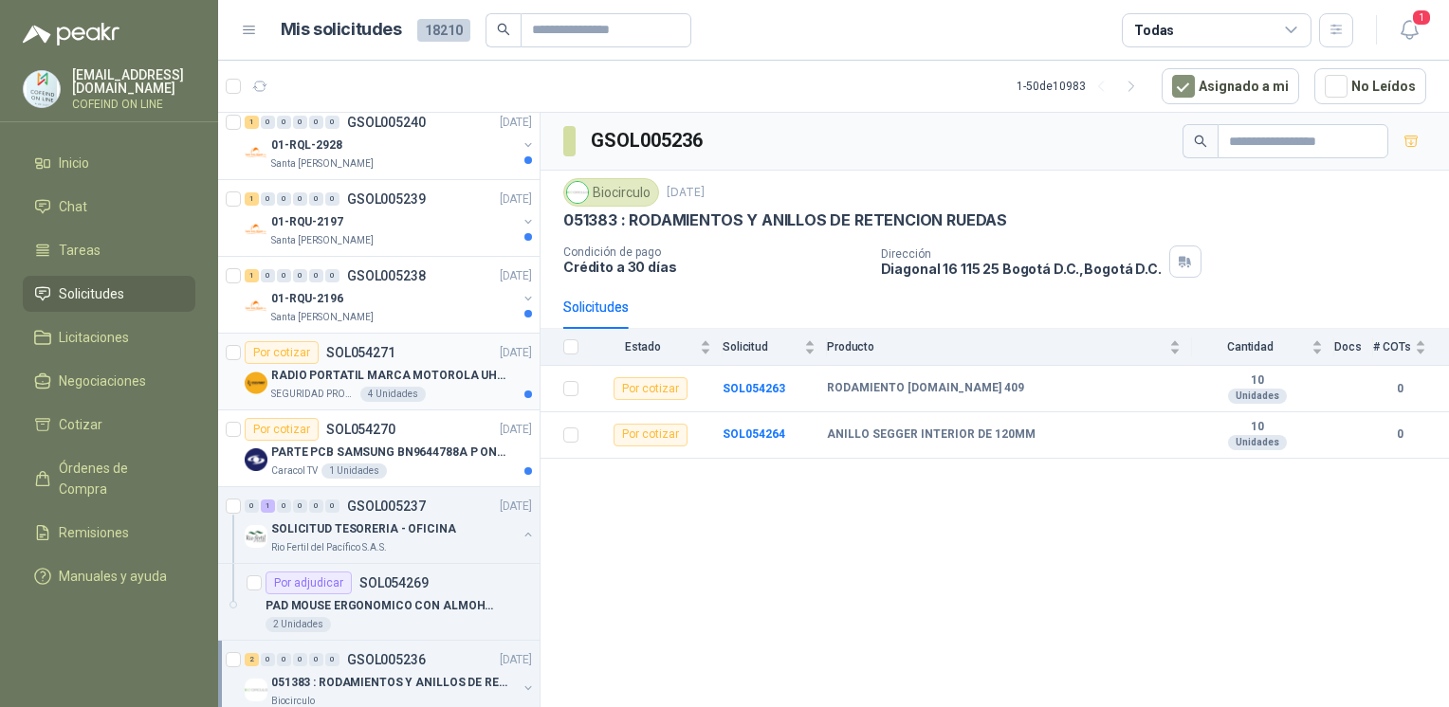
click at [372, 353] on p "SOL054271" at bounding box center [360, 352] width 69 height 13
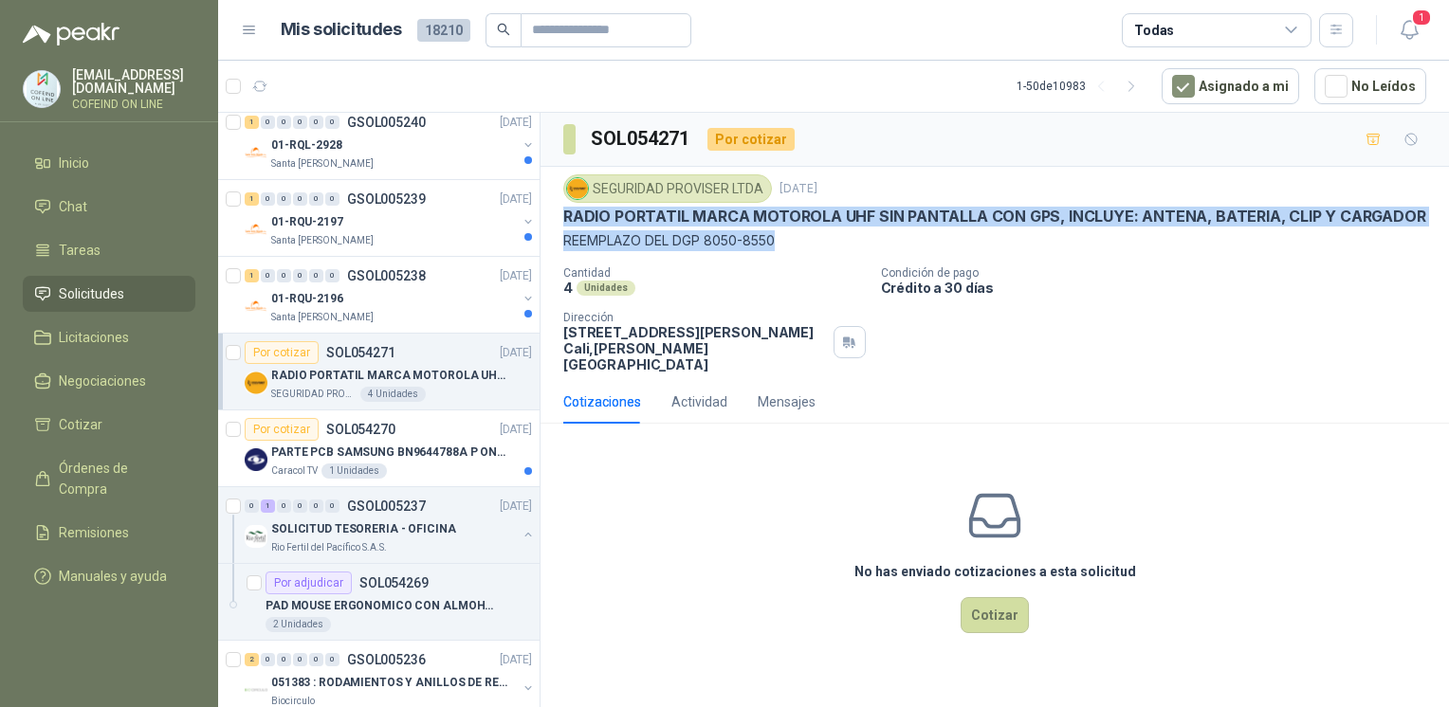
drag, startPoint x: 559, startPoint y: 214, endPoint x: 1009, endPoint y: 233, distance: 450.9
click at [1009, 233] on div "SEGURIDAD PROVISER LTDA [DATE] RADIO PORTATIL MARCA MOTOROLA UHF SIN PANTALLA C…" at bounding box center [995, 273] width 909 height 213
copy div "RADIO PORTATIL MARCA MOTOROLA UHF SIN PANTALLA CON GPS, INCLUYE: ANTENA, BATERI…"
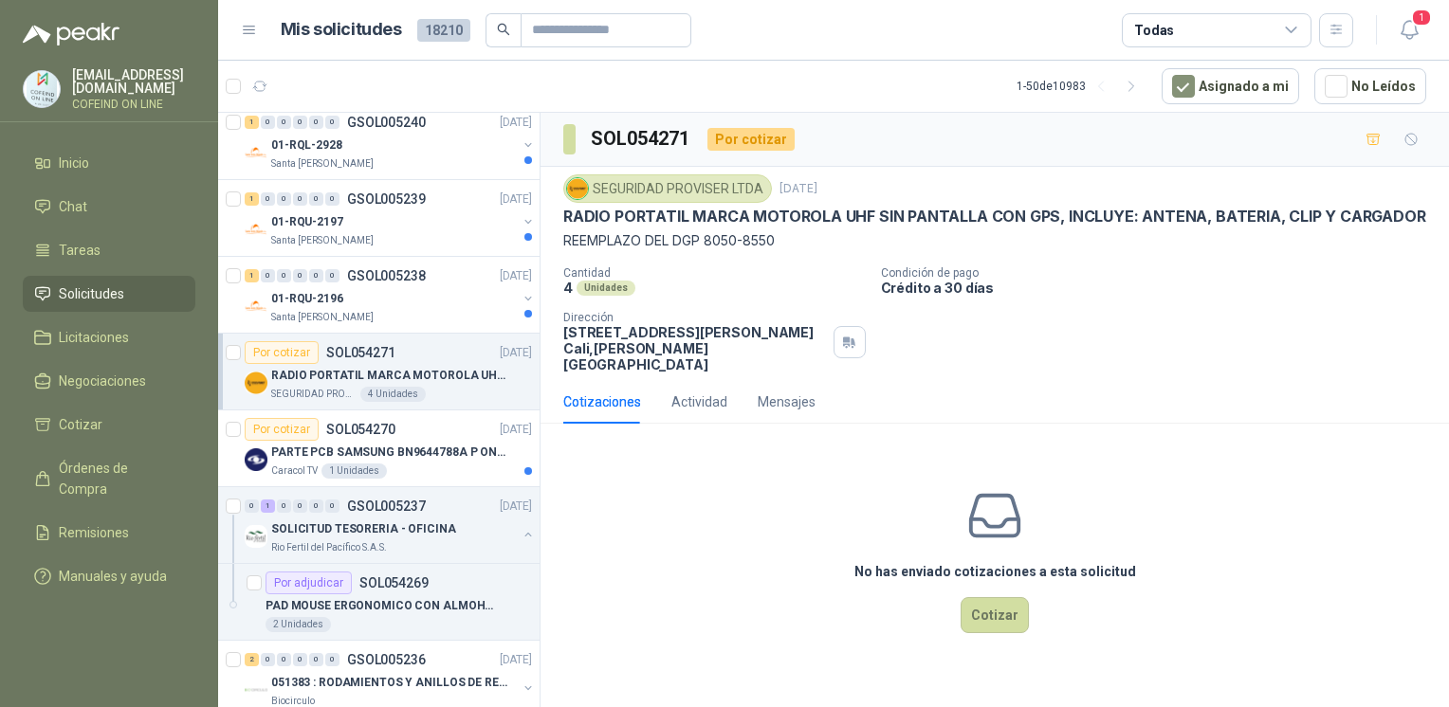
click at [671, 292] on div "4 Unidades" at bounding box center [714, 288] width 303 height 16
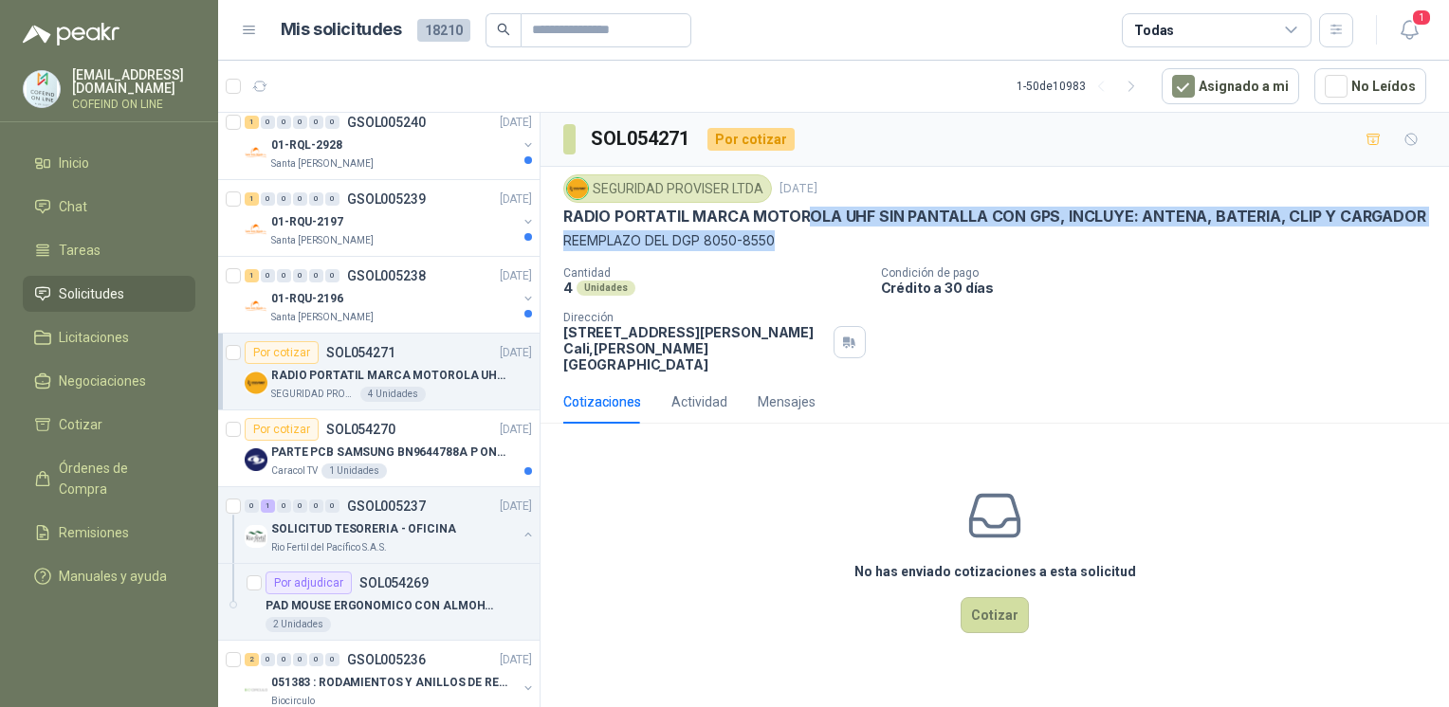
drag, startPoint x: 810, startPoint y: 227, endPoint x: 789, endPoint y: 255, distance: 35.3
click at [789, 255] on div "SEGURIDAD PROVISER LTDA [DATE] RADIO PORTATIL MARCA MOTOROLA UHF SIN PANTALLA C…" at bounding box center [994, 274] width 863 height 198
click at [792, 255] on div "SEGURIDAD PROVISER LTDA [DATE] RADIO PORTATIL MARCA MOTOROLA UHF SIN PANTALLA C…" at bounding box center [994, 274] width 863 height 198
click at [781, 247] on p "REEMPLAZO DEL DGP 8050-8550" at bounding box center [994, 240] width 863 height 21
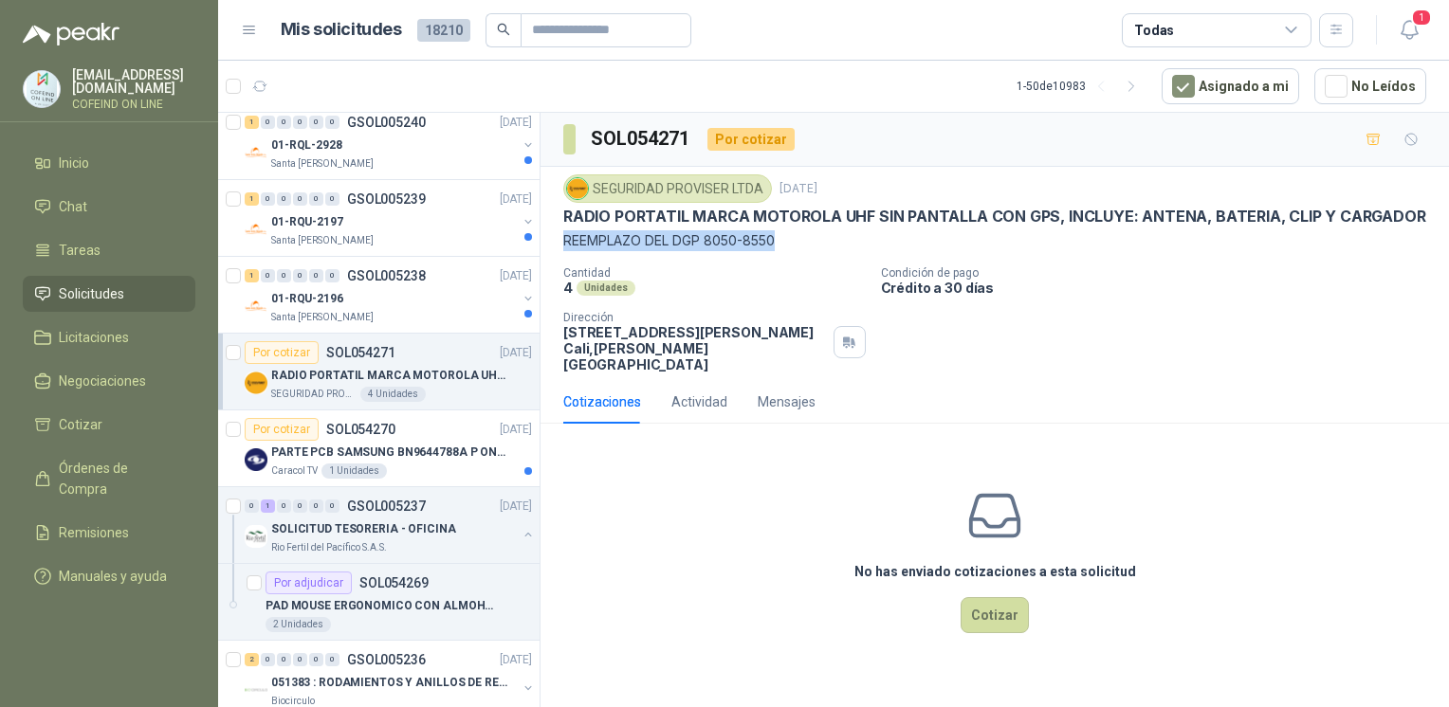
drag, startPoint x: 786, startPoint y: 248, endPoint x: 561, endPoint y: 245, distance: 224.8
click at [561, 245] on div "SEGURIDAD PROVISER LTDA [DATE] RADIO PORTATIL MARCA MOTOROLA UHF SIN PANTALLA C…" at bounding box center [995, 273] width 909 height 213
copy p "REEMPLAZO DEL DGP 8050-8550"
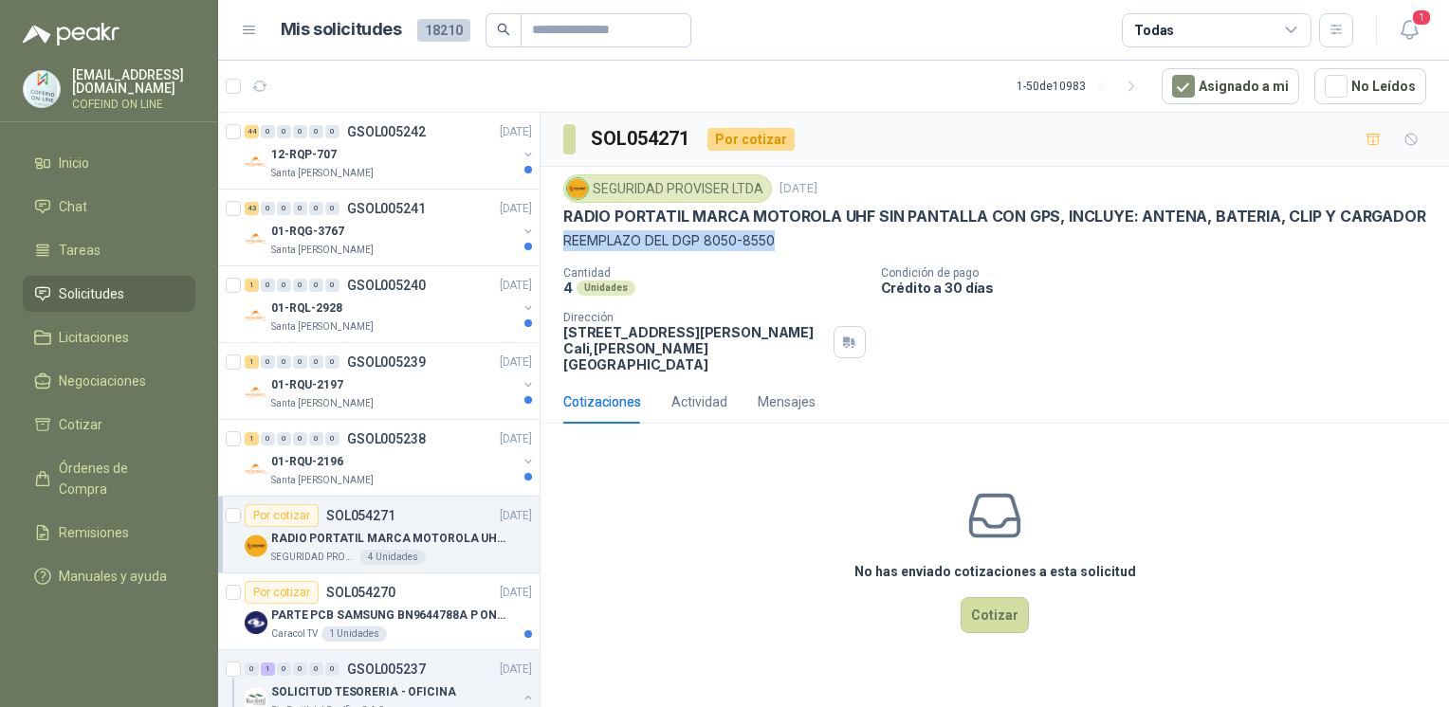
scroll to position [1794, 0]
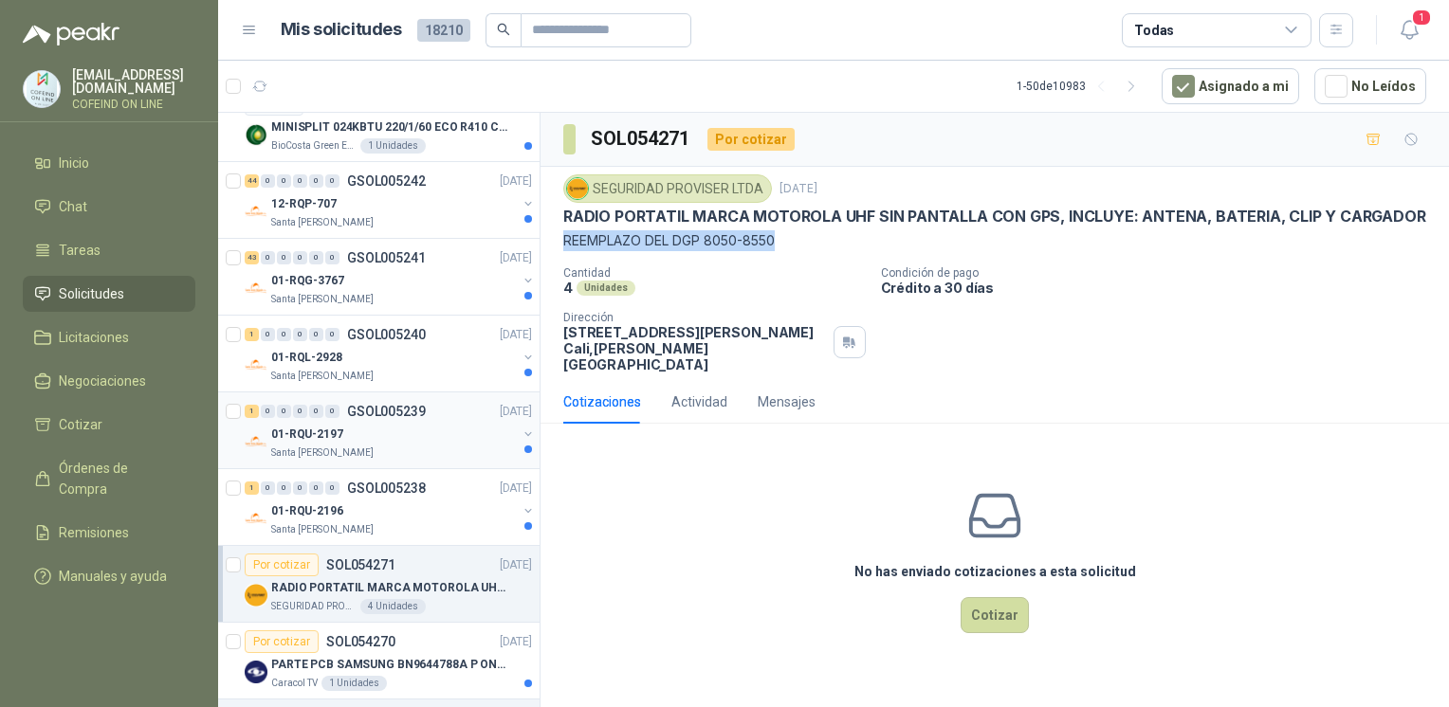
click at [351, 446] on p "Santa [PERSON_NAME]" at bounding box center [322, 453] width 102 height 15
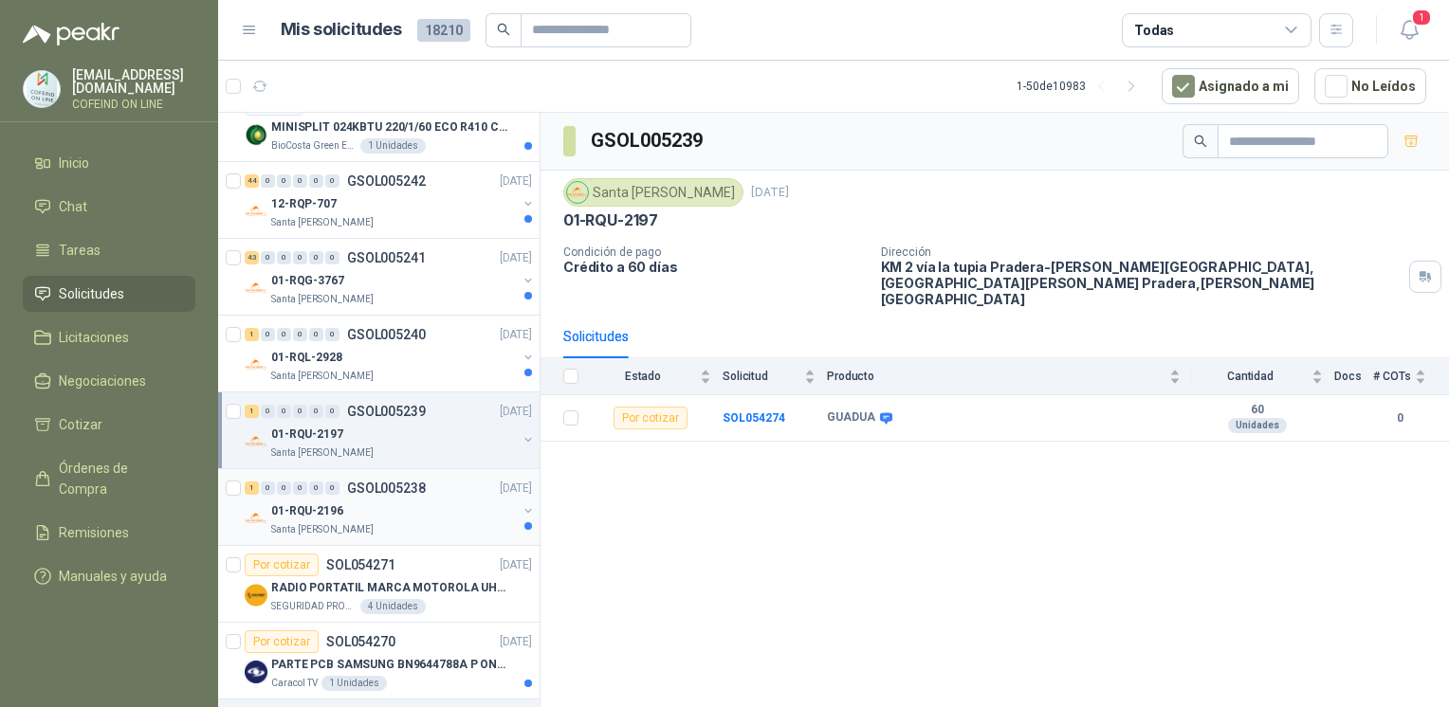
click at [348, 504] on div "01-RQU-2196" at bounding box center [394, 511] width 246 height 23
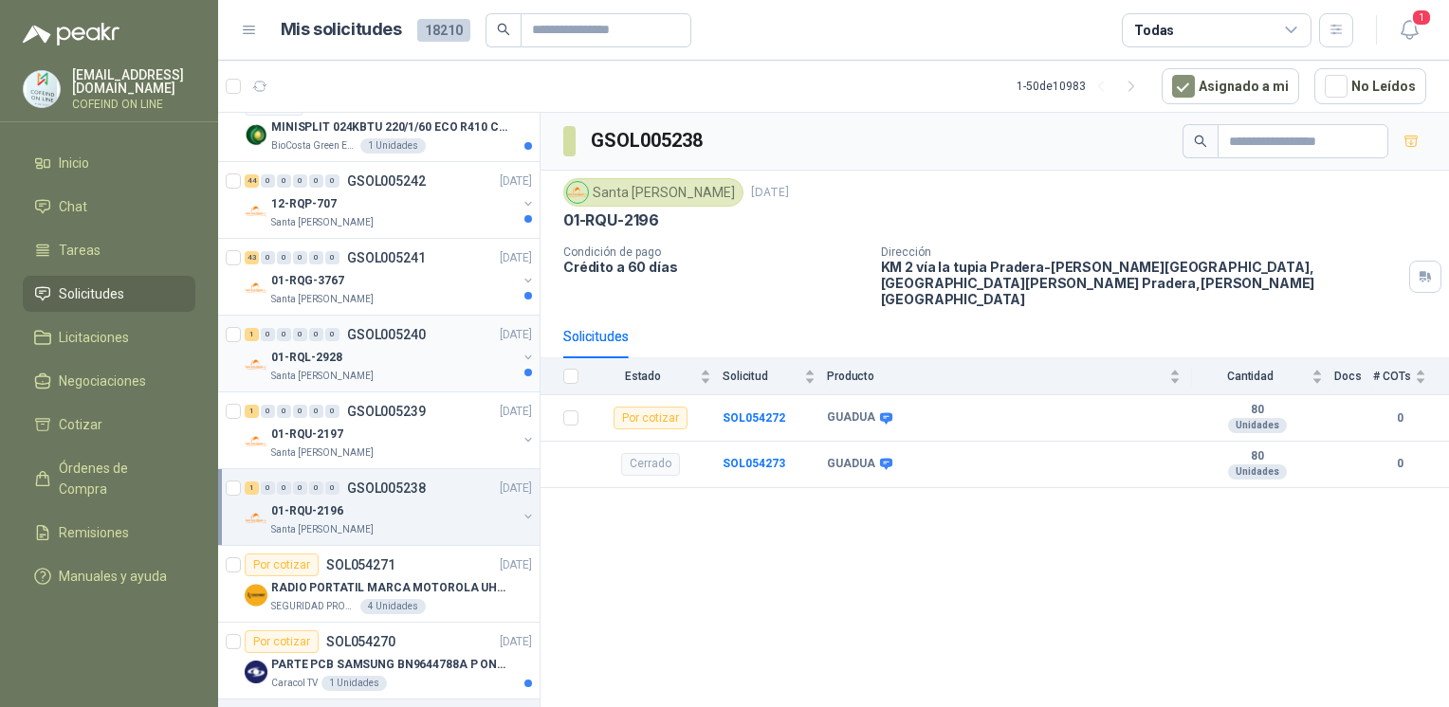
click at [339, 328] on div "0" at bounding box center [332, 334] width 14 height 13
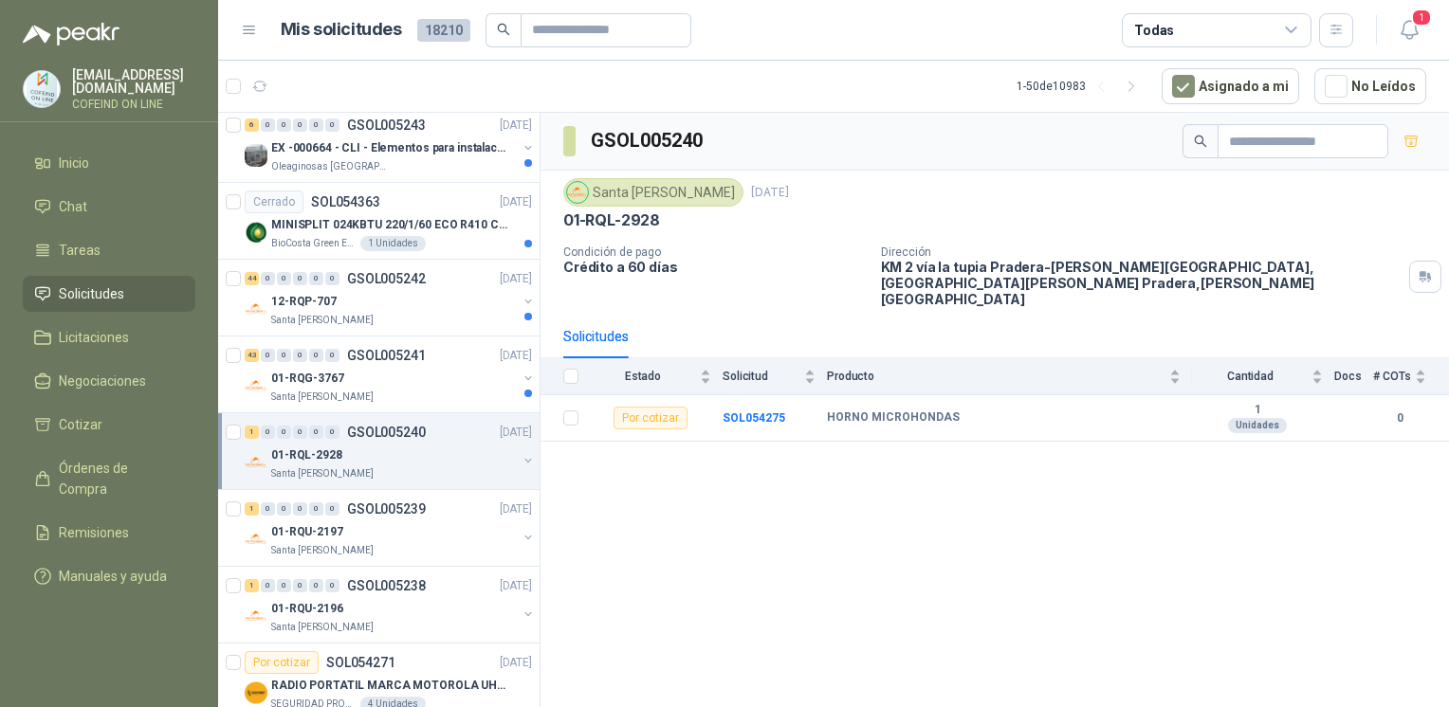
scroll to position [1696, 0]
click at [730, 412] on b "SOL054275" at bounding box center [754, 418] width 63 height 13
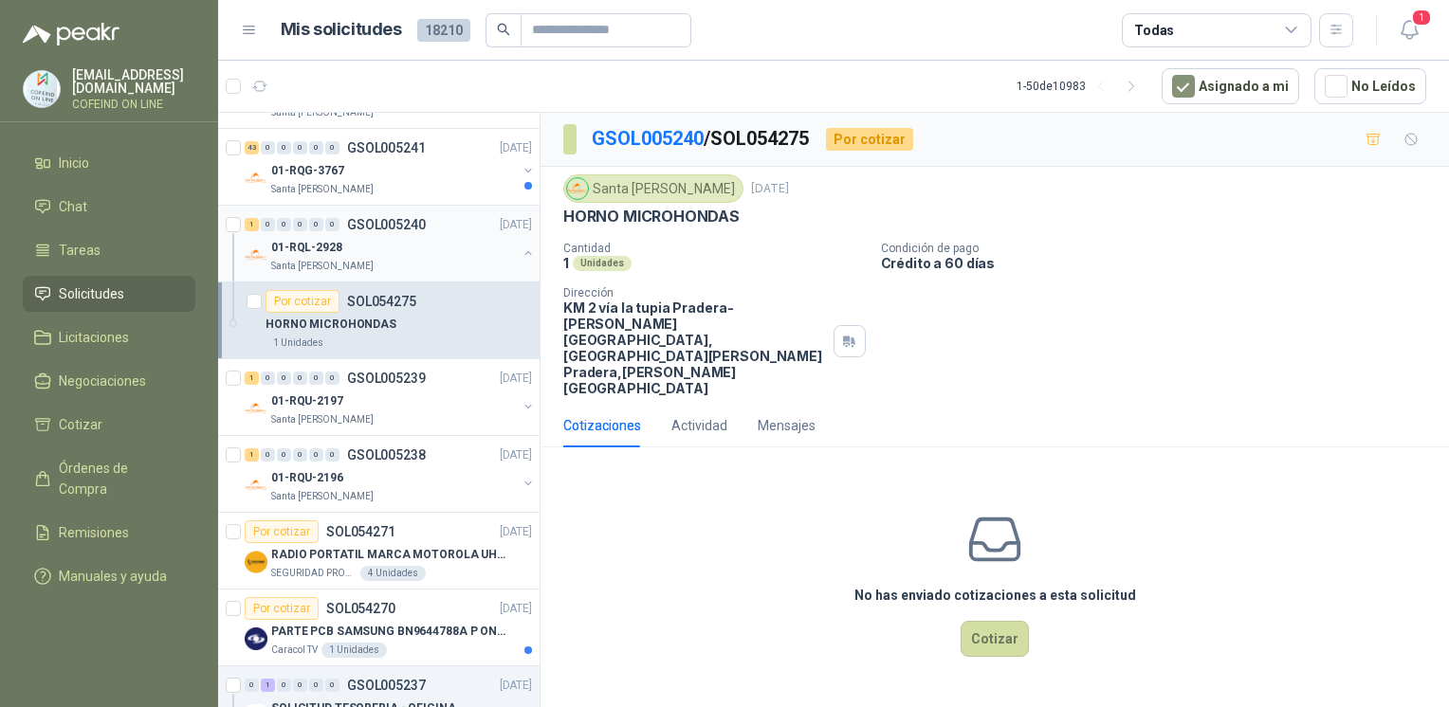
scroll to position [1709, 0]
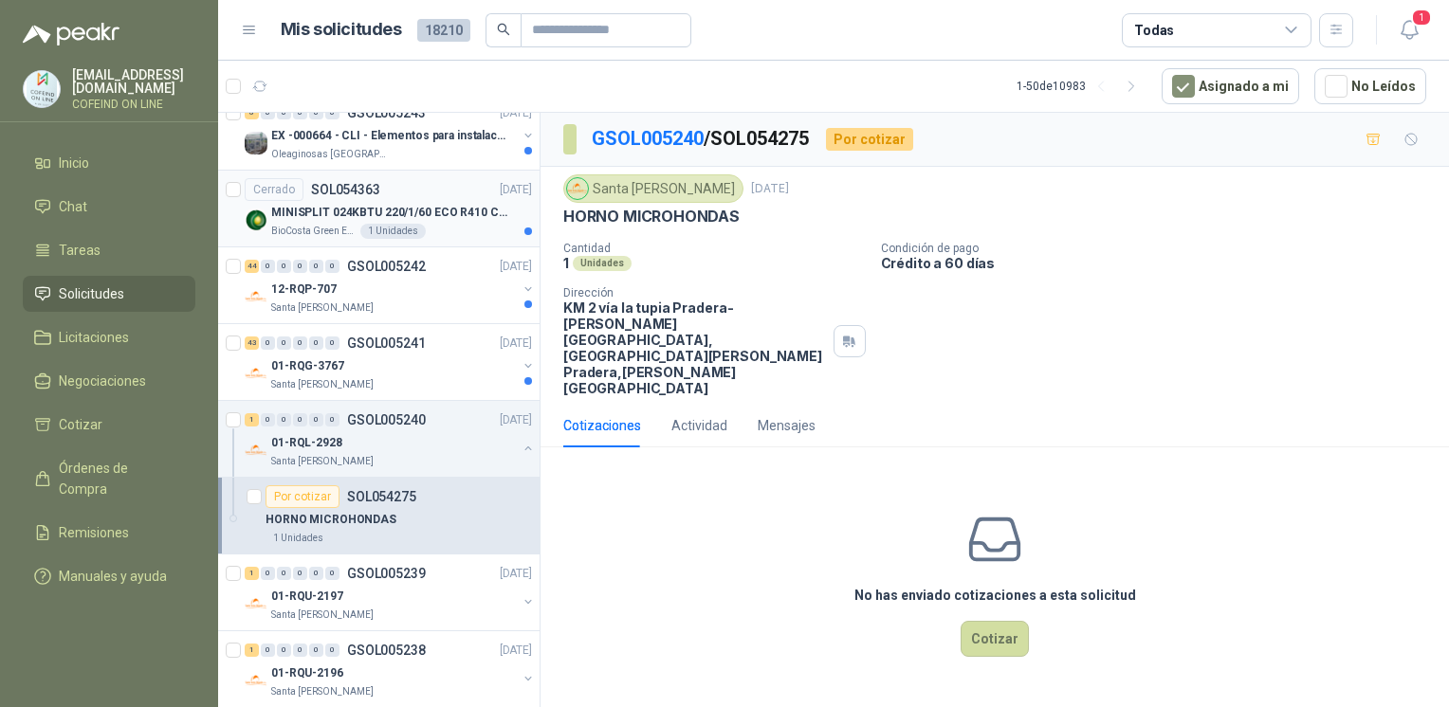
click at [367, 211] on p "MINISPLIT 024KBTU 220/1/60 ECO R410 C/FR" at bounding box center [389, 213] width 236 height 18
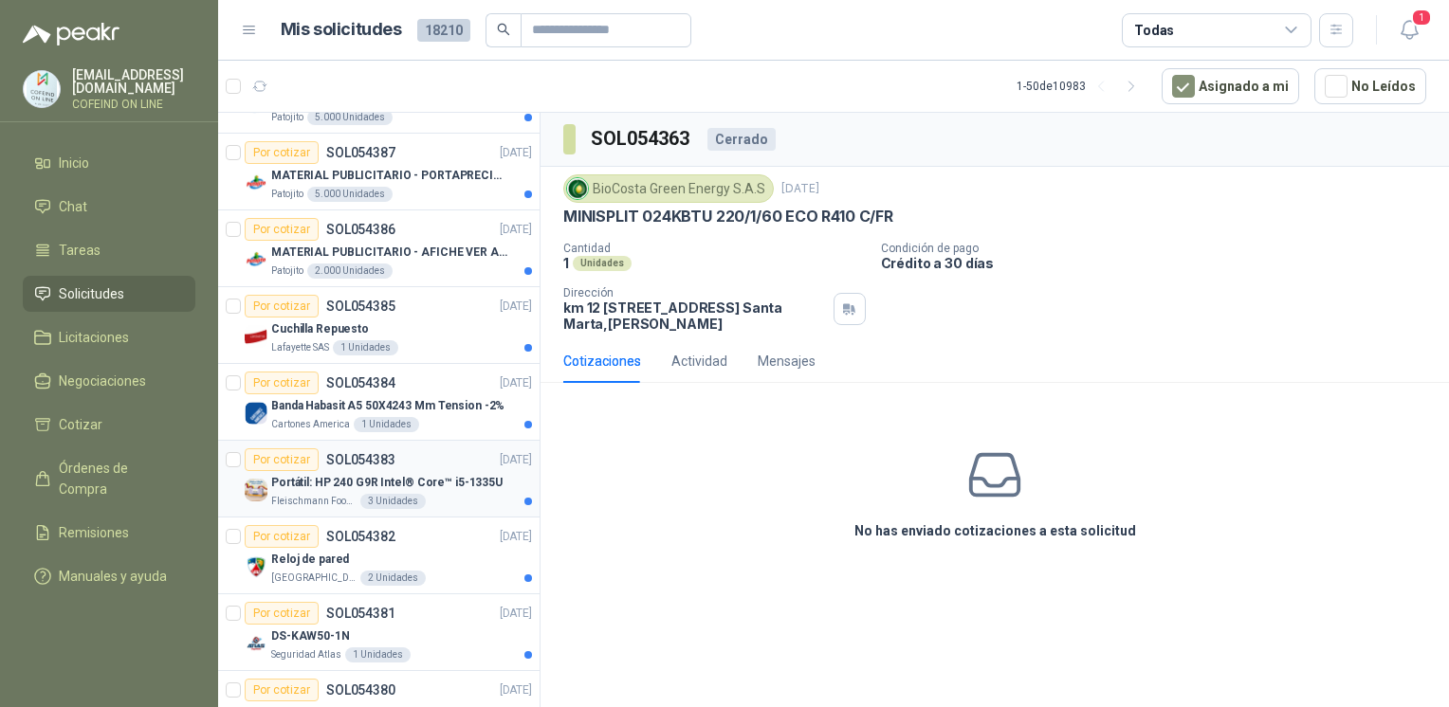
scroll to position [886, 0]
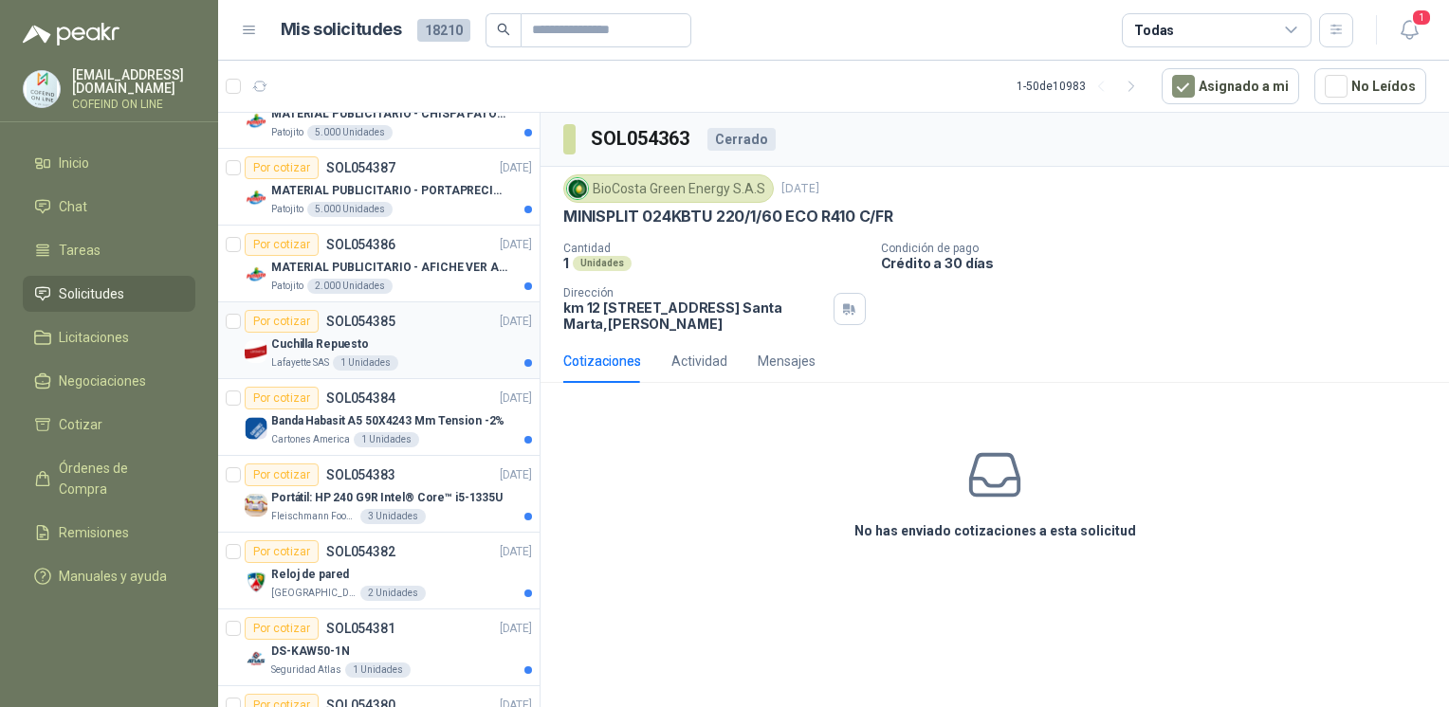
click at [303, 347] on p "Cuchilla Repuesto" at bounding box center [320, 345] width 98 height 18
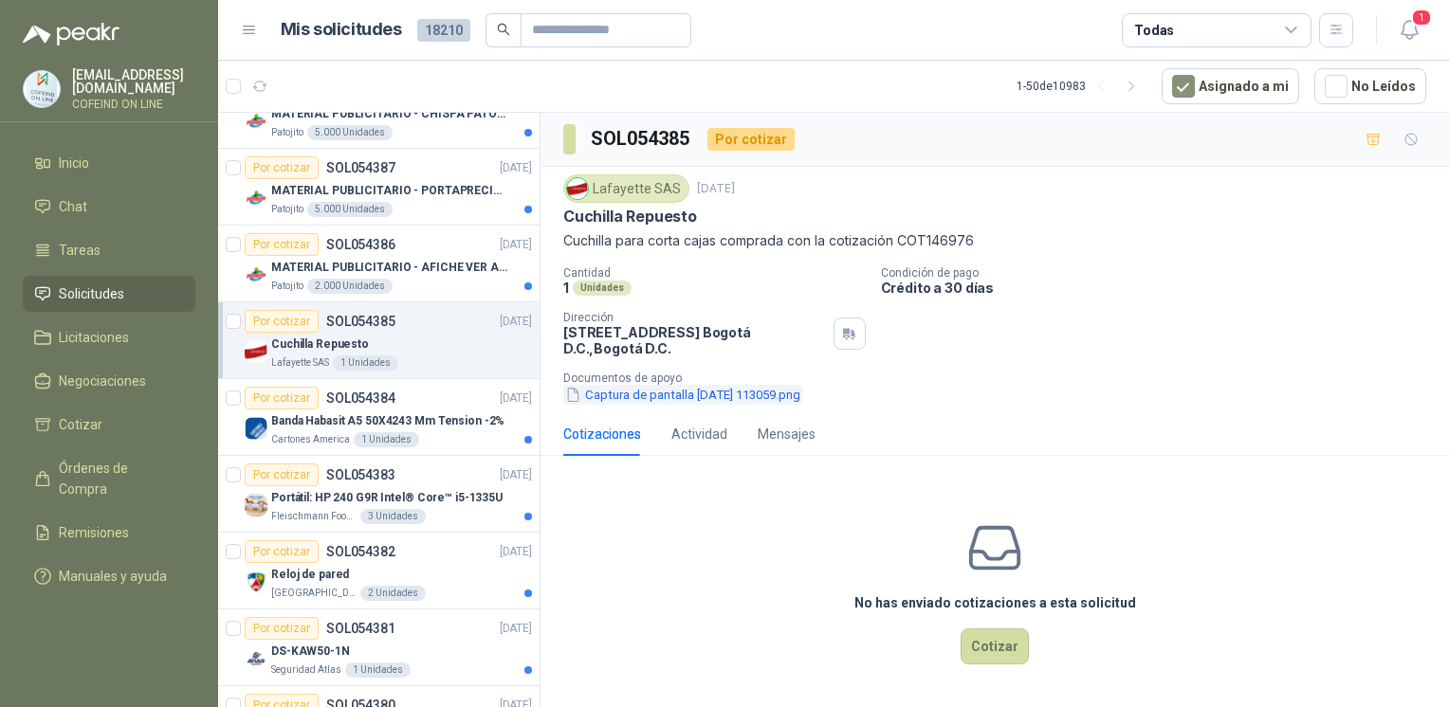
click at [635, 389] on button "Captura de pantalla [DATE] 113059.png" at bounding box center [682, 395] width 239 height 20
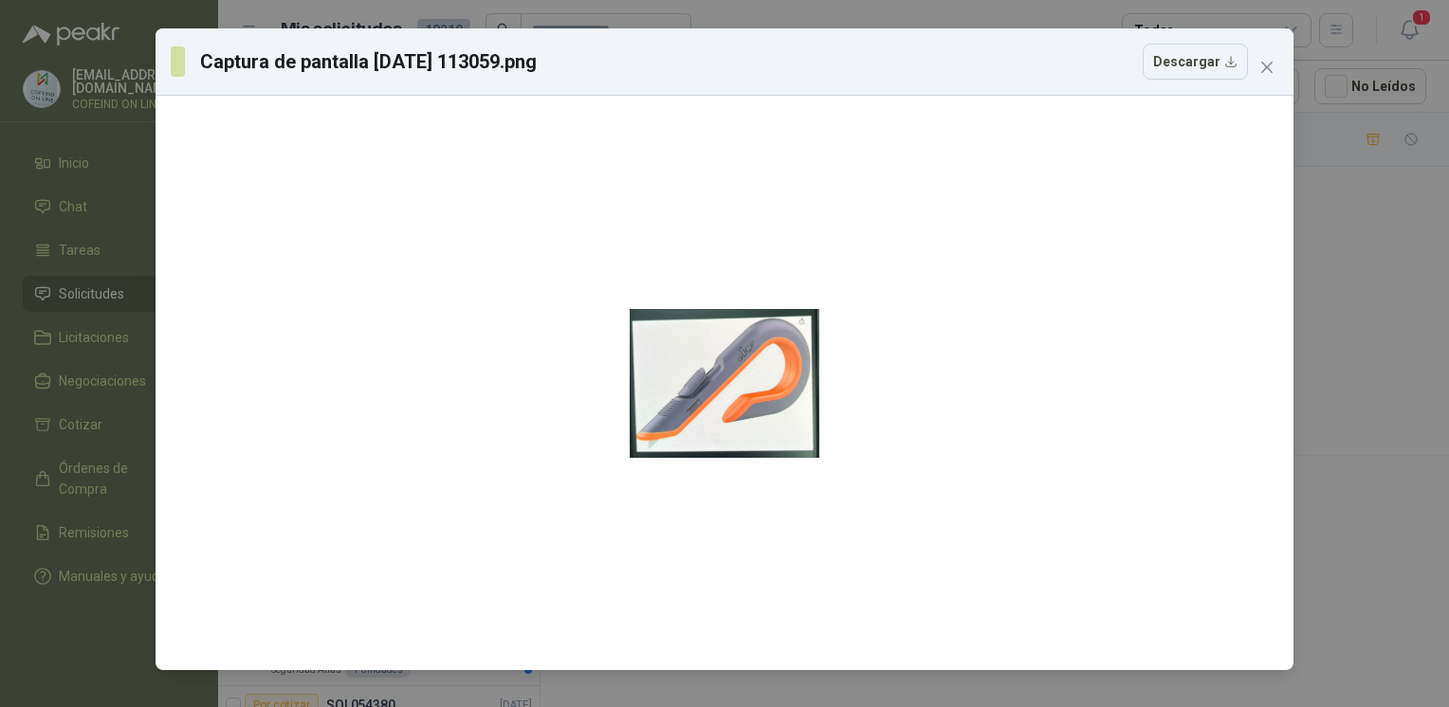
click at [1350, 325] on div "Captura de pantalla [DATE] 113059.png Descargar" at bounding box center [724, 353] width 1449 height 707
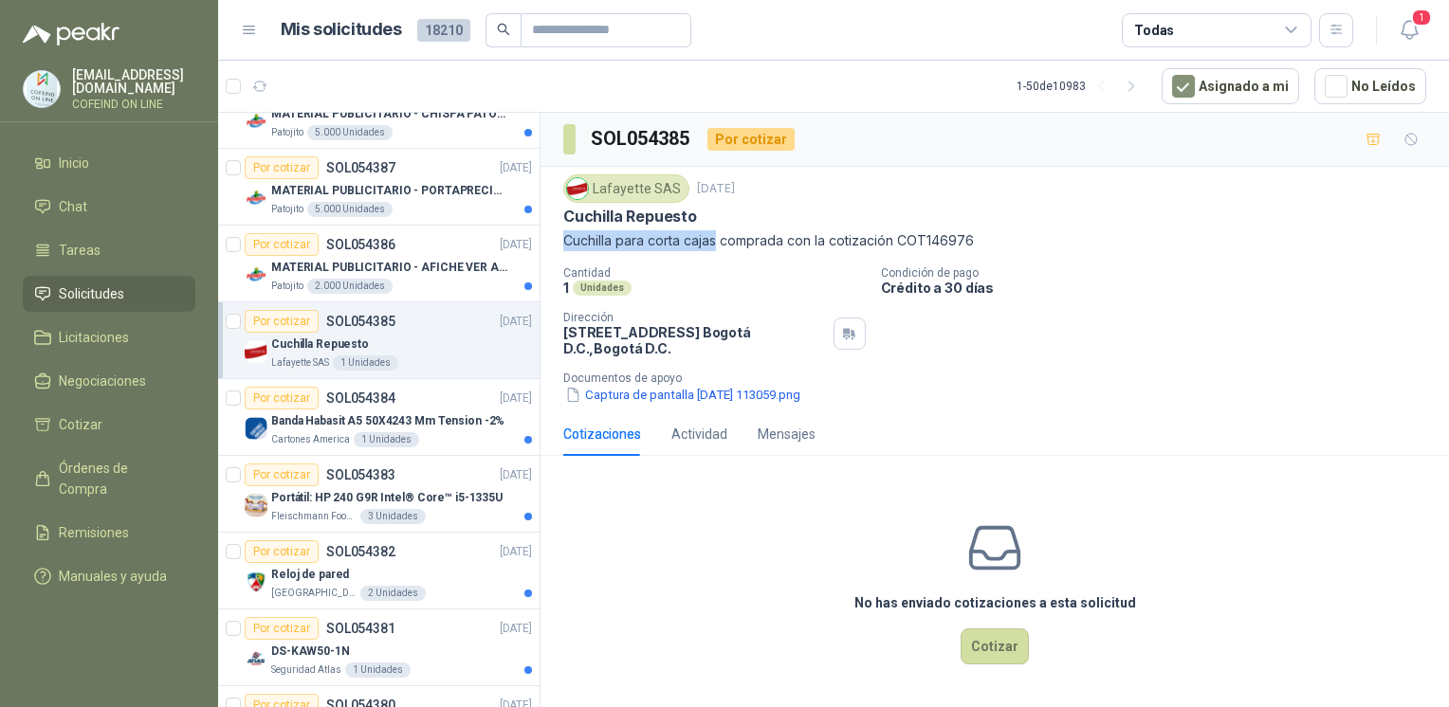
drag, startPoint x: 562, startPoint y: 246, endPoint x: 717, endPoint y: 249, distance: 154.6
click at [717, 249] on p "Cuchilla para corta cajas comprada con la cotización COT146976" at bounding box center [994, 240] width 863 height 21
copy p "Cuchilla para corta cajas"
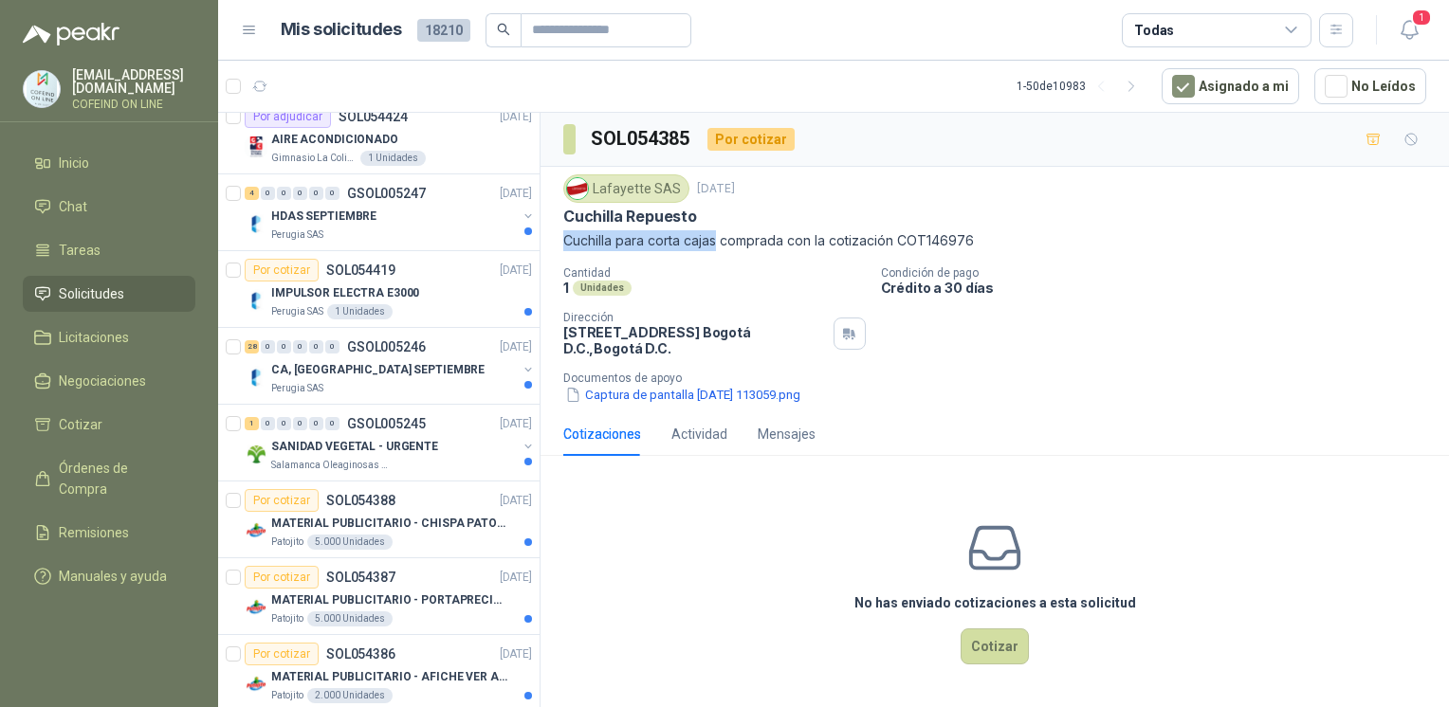
scroll to position [360, 0]
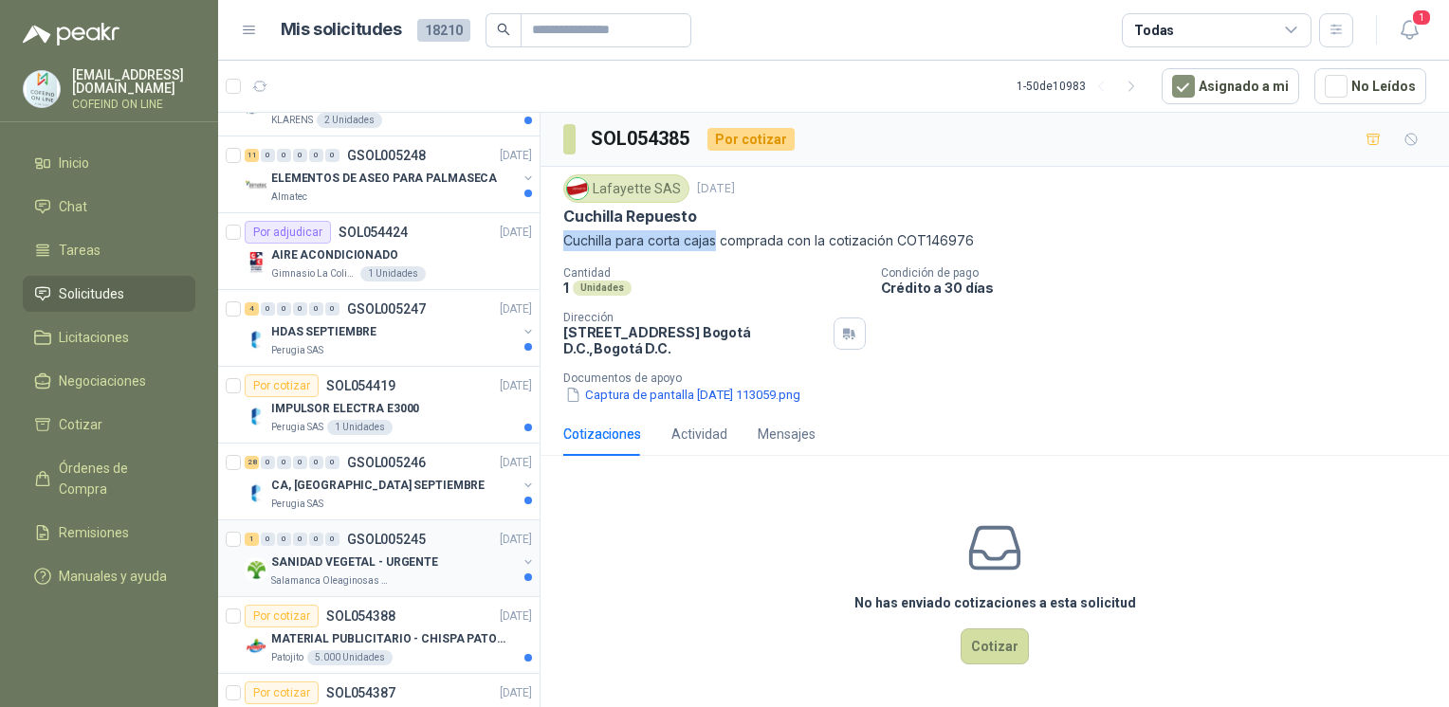
click at [356, 545] on div "1 0 0 0 0 0 GSOL005245 [DATE]" at bounding box center [390, 539] width 291 height 23
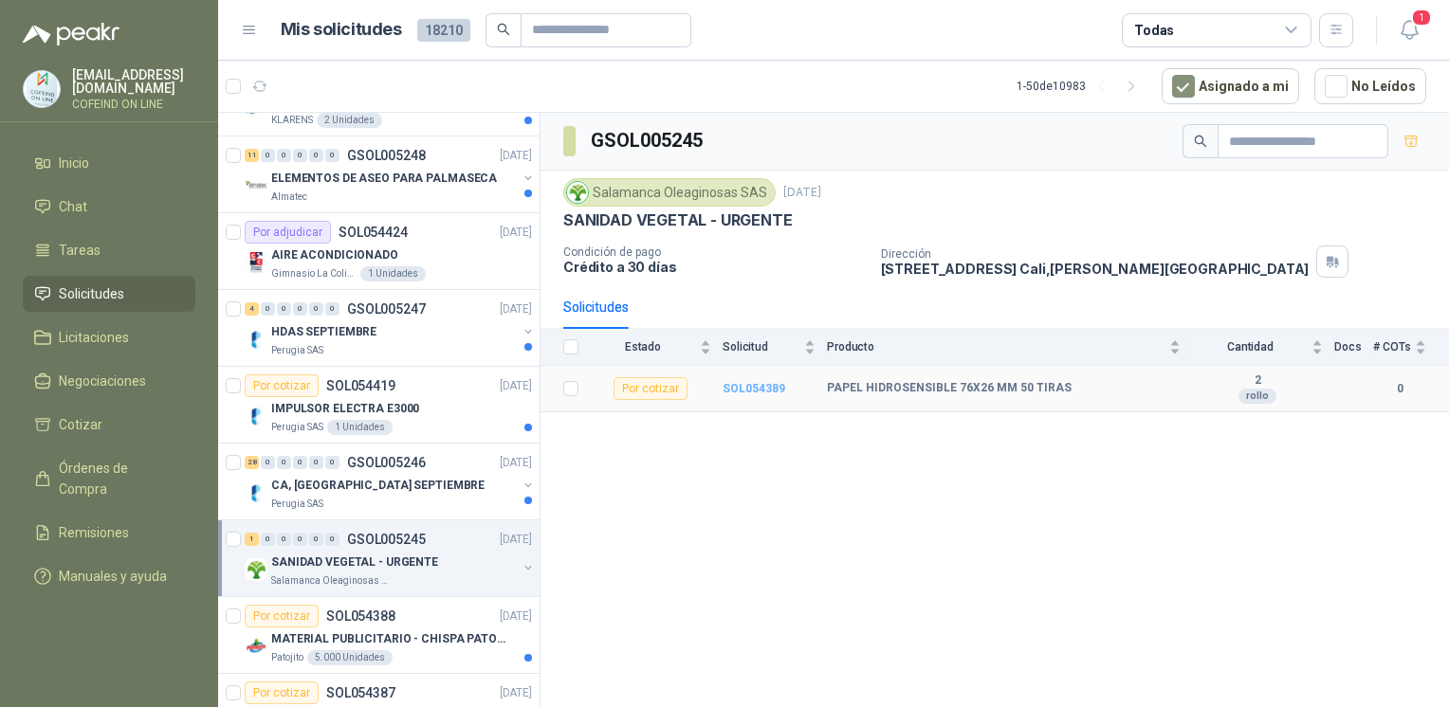
click at [736, 382] on b "SOL054389" at bounding box center [754, 388] width 63 height 13
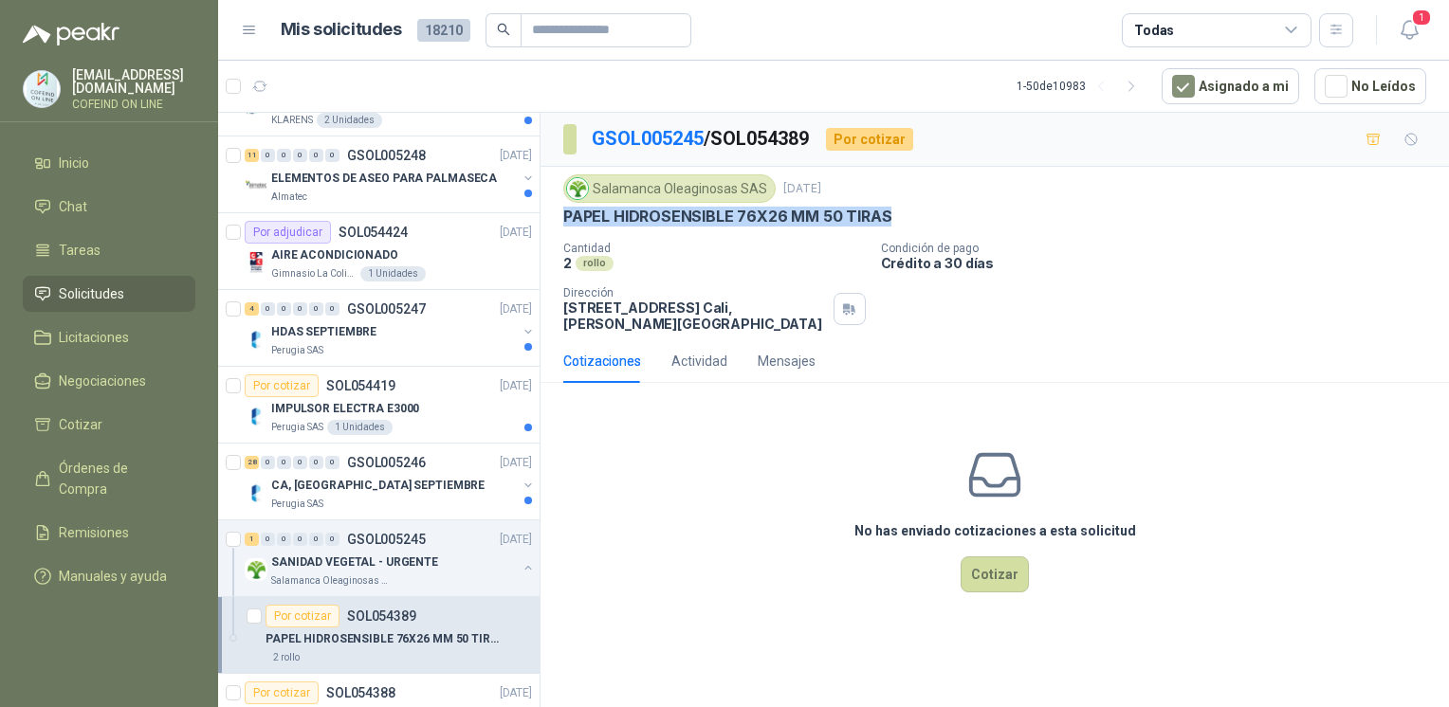
drag, startPoint x: 889, startPoint y: 211, endPoint x: 560, endPoint y: 215, distance: 329.1
click at [560, 215] on div "Salamanca Oleaginosas SAS [DATE] PAPEL HIDROSENSIBLE 76X26 MM 50 TIRAS Cantidad…" at bounding box center [995, 253] width 909 height 173
copy p "PAPEL HIDROSENSIBLE 76X26 MM 50 TIRAS"
